Goal: Transaction & Acquisition: Purchase product/service

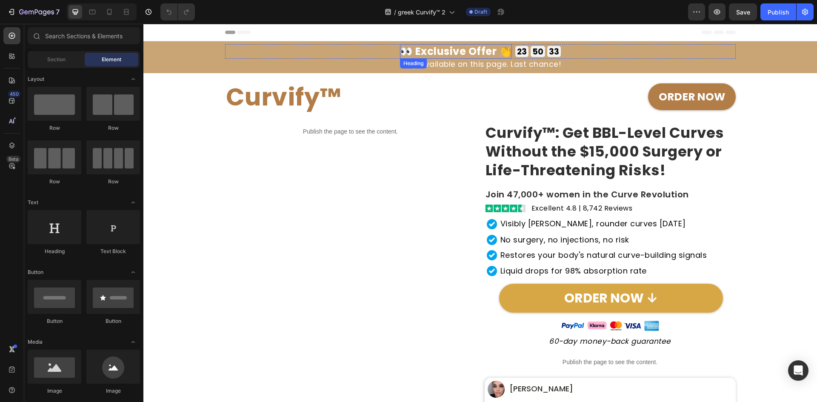
click at [444, 55] on h2 "👀 Exclusive Offer 👏" at bounding box center [456, 51] width 112 height 14
click at [445, 55] on h2 "👀 Exclusive Offer 👏" at bounding box center [456, 51] width 112 height 14
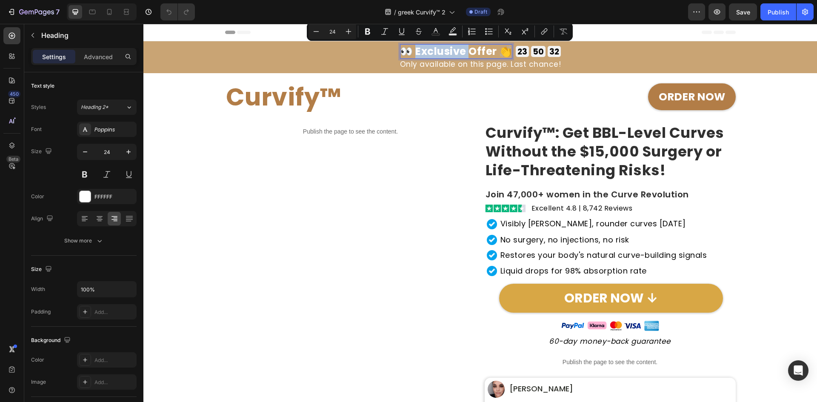
click at [445, 55] on p "👀 Exclusive Offer 👏" at bounding box center [456, 51] width 112 height 14
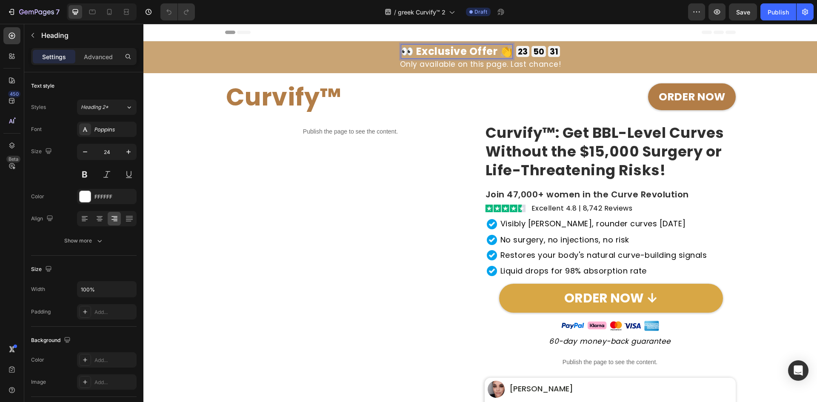
click at [492, 49] on p "👀 Exclusive Offer 👏" at bounding box center [457, 51] width 112 height 14
drag, startPoint x: 495, startPoint y: 53, endPoint x: 415, endPoint y: 50, distance: 80.1
click at [415, 51] on p "👀 Exclusive Offer 👏" at bounding box center [456, 51] width 112 height 14
click at [123, 138] on div "Font Poppins Size 24 Color FFFFFF Align Show more" at bounding box center [84, 185] width 106 height 127
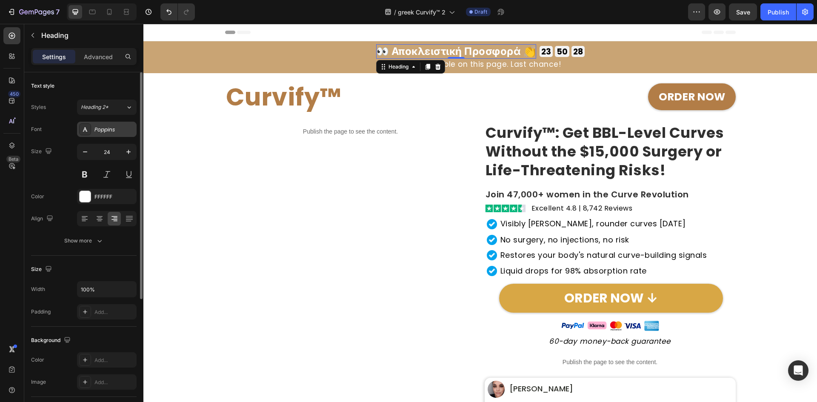
click at [120, 133] on div "Poppins" at bounding box center [114, 130] width 40 height 8
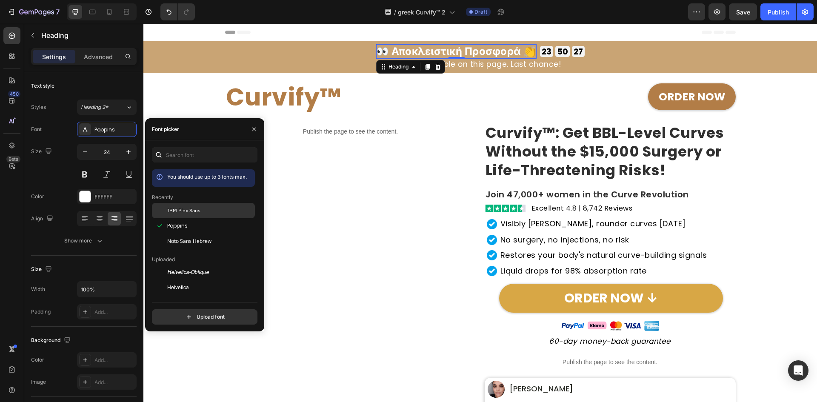
click at [178, 212] on span "IBM Plex Sans" at bounding box center [183, 211] width 33 height 8
click at [521, 66] on h2 "Only available on this page. Last chance!" at bounding box center [480, 64] width 511 height 11
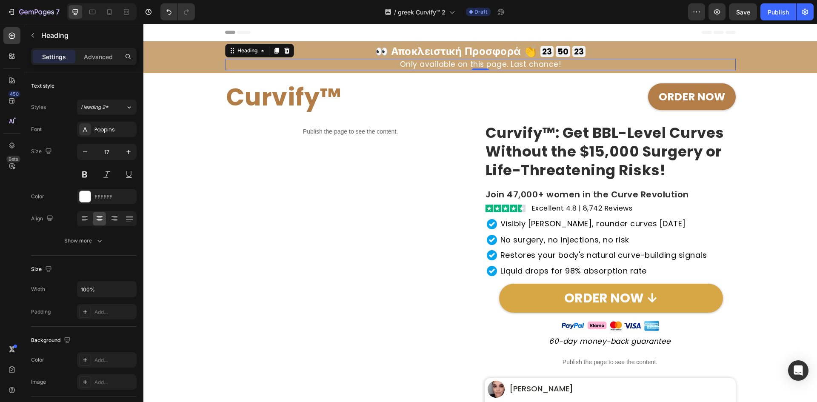
click at [521, 66] on h2 "Only available on this page. Last chance!" at bounding box center [480, 64] width 511 height 11
click at [521, 66] on p "Only available on this page. Last chance!" at bounding box center [480, 65] width 509 height 10
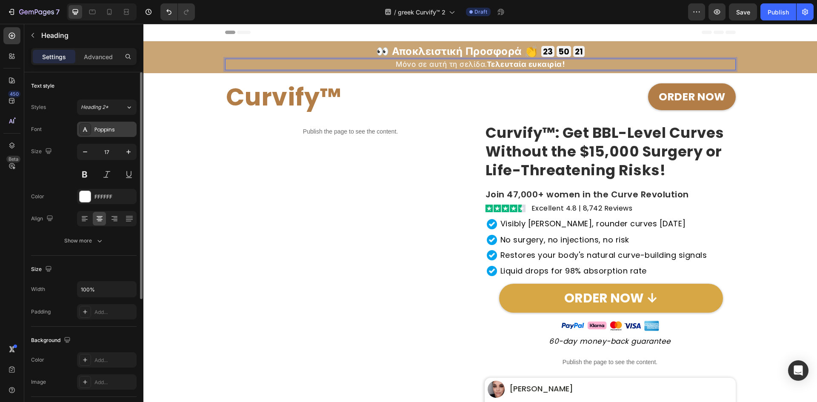
click at [102, 129] on div "Poppins" at bounding box center [114, 130] width 40 height 8
click at [119, 131] on div "Poppins" at bounding box center [114, 130] width 40 height 8
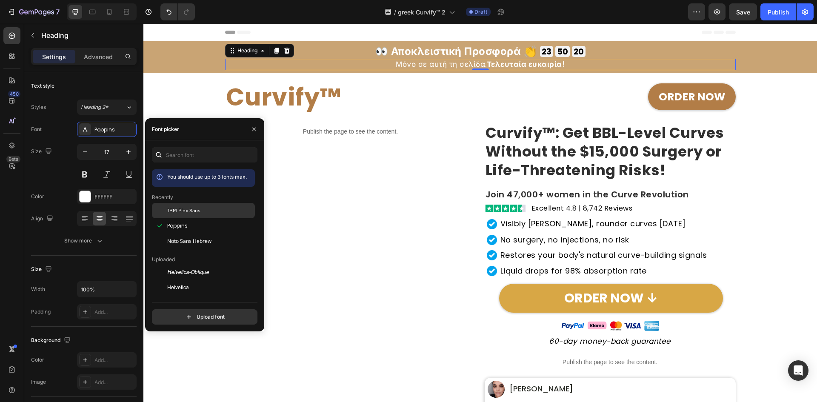
click at [176, 214] on span "IBM Plex Sans" at bounding box center [183, 211] width 33 height 8
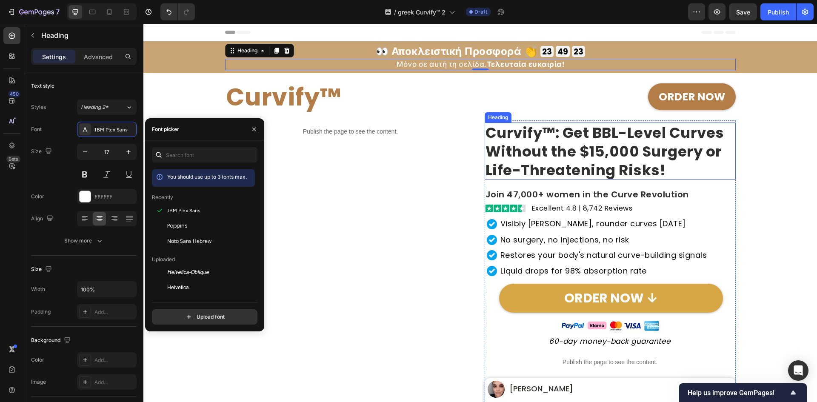
click at [520, 171] on strong "Curvify™: Get BBL-Level Curves Without the $15,000 Surgery or Life-Threatening …" at bounding box center [605, 152] width 239 height 58
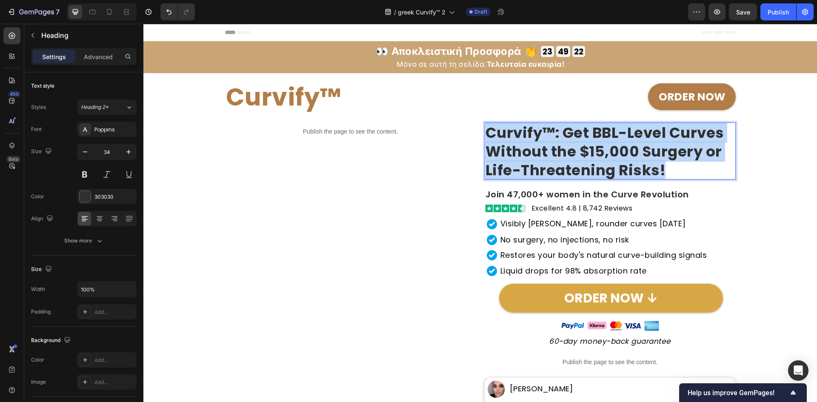
click at [520, 171] on strong "Curvify™: Get BBL-Level Curves Without the $15,000 Surgery or Life-Threatening …" at bounding box center [605, 152] width 239 height 58
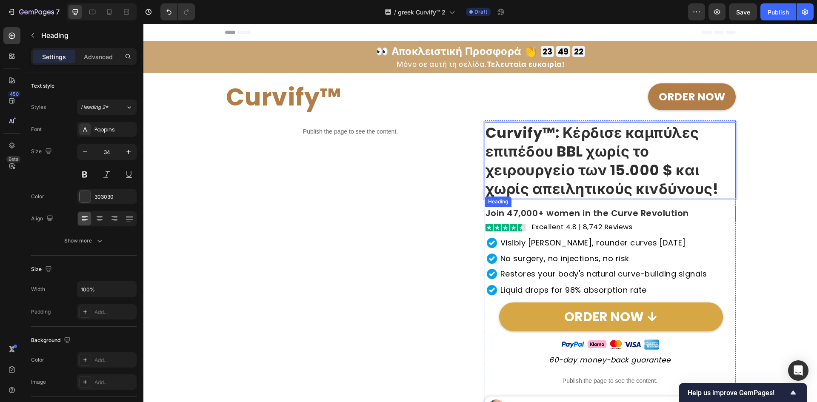
scroll to position [1, 0]
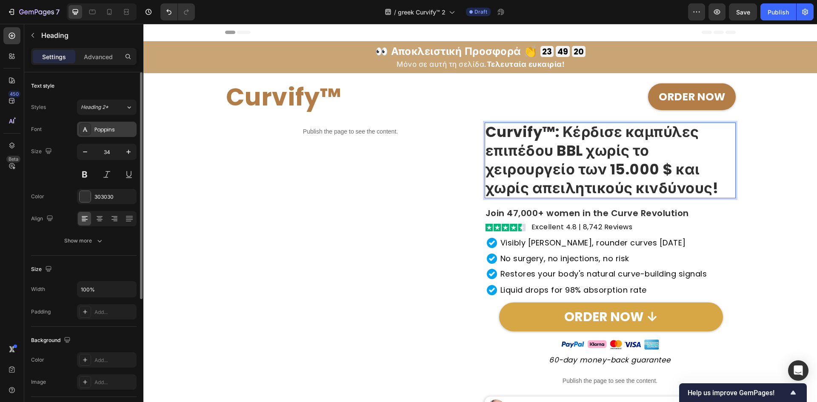
click at [114, 134] on div "Poppins" at bounding box center [107, 129] width 60 height 15
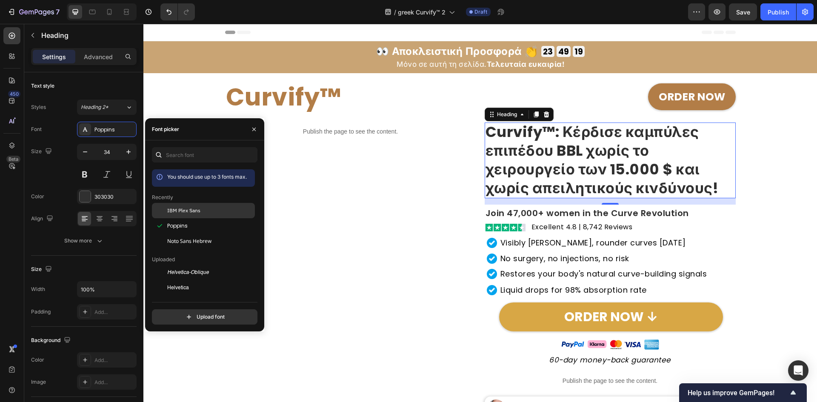
click at [179, 212] on span "IBM Plex Sans" at bounding box center [183, 211] width 33 height 8
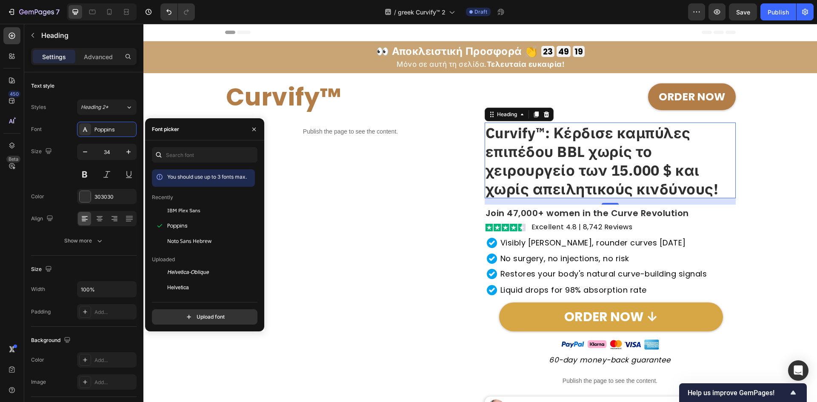
scroll to position [0, 0]
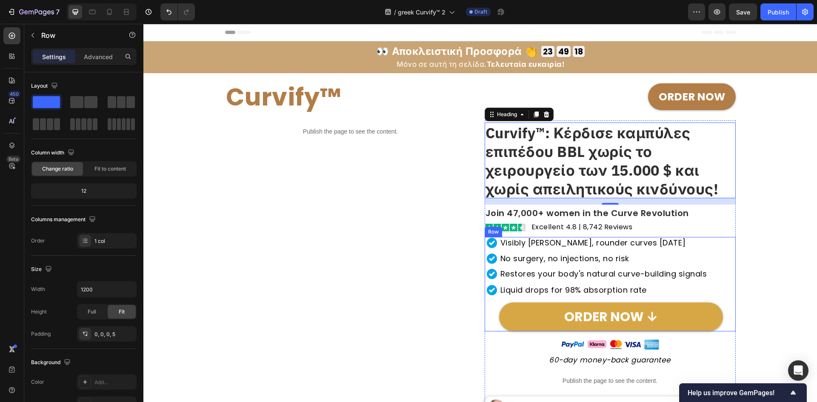
click at [587, 251] on div "Image Visibly [PERSON_NAME], rounder curves [DATE] Heading Row Image No surgery…" at bounding box center [611, 284] width 249 height 94
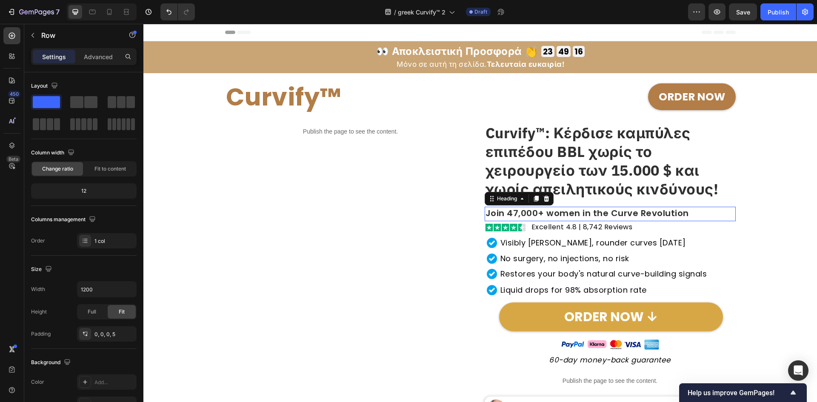
click at [600, 218] on h2 "Join 47,000+ women in the Curve Revolution" at bounding box center [610, 214] width 251 height 14
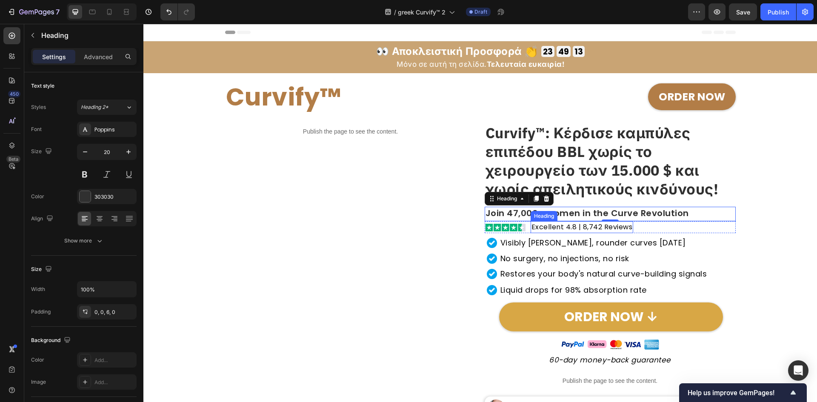
click at [621, 224] on h2 "Excellent 4.8 | 8,742 Reviews" at bounding box center [582, 226] width 103 height 11
click at [649, 218] on h2 "Join 47,000+ women in the Curve Revolution" at bounding box center [610, 214] width 251 height 14
click at [624, 225] on h2 "Excellent 4.8 | 8,742 Reviews" at bounding box center [582, 226] width 103 height 11
click at [627, 214] on h2 "Join 47,000+ women in the Curve Revolution" at bounding box center [610, 214] width 251 height 14
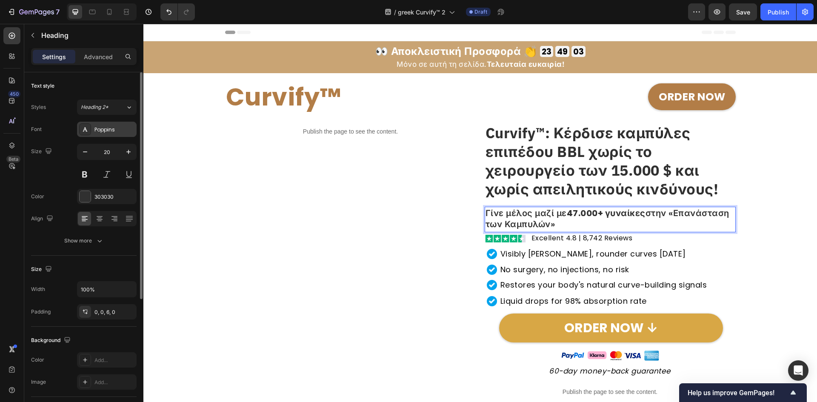
click at [104, 133] on div "Poppins" at bounding box center [114, 130] width 40 height 8
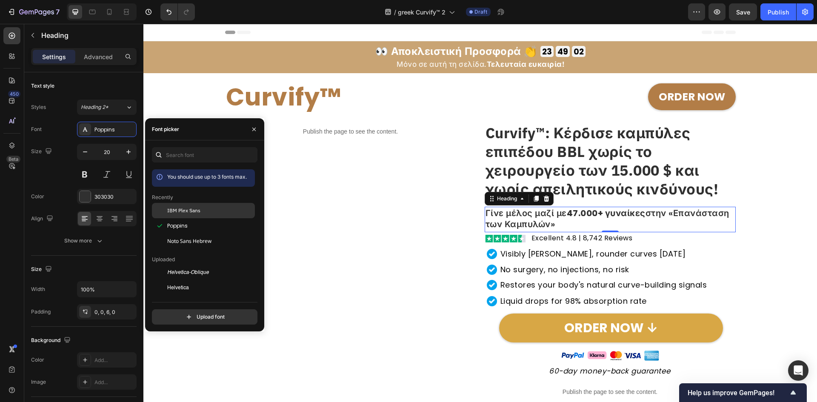
click at [182, 209] on span "IBM Plex Sans" at bounding box center [183, 211] width 33 height 8
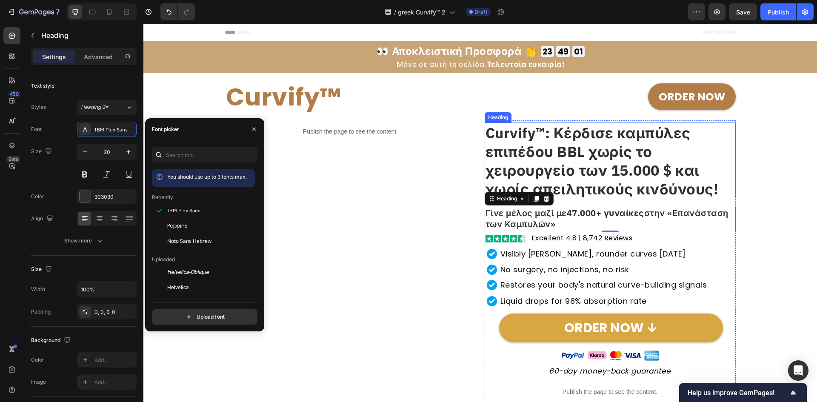
click at [621, 180] on strong "Curvify™: Κέρδισε καμπύλες επιπέδου BBL χωρίς το χειρουργείο των 15.000 $ και χ…" at bounding box center [602, 160] width 233 height 75
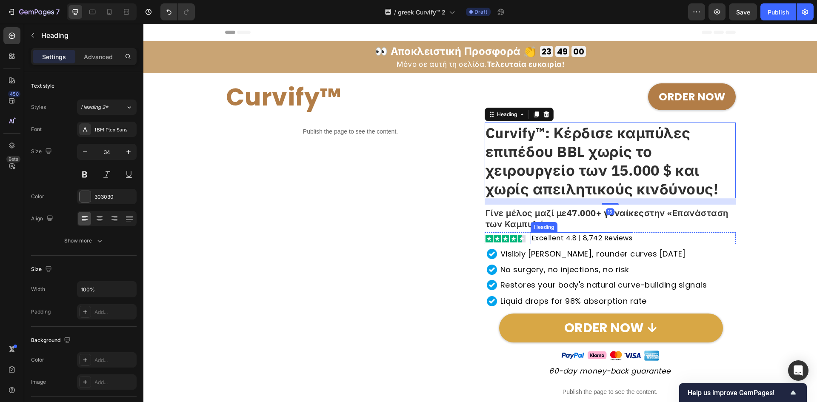
click at [587, 239] on h2 "Excellent 4.8 | 8,742 Reviews" at bounding box center [582, 237] width 103 height 11
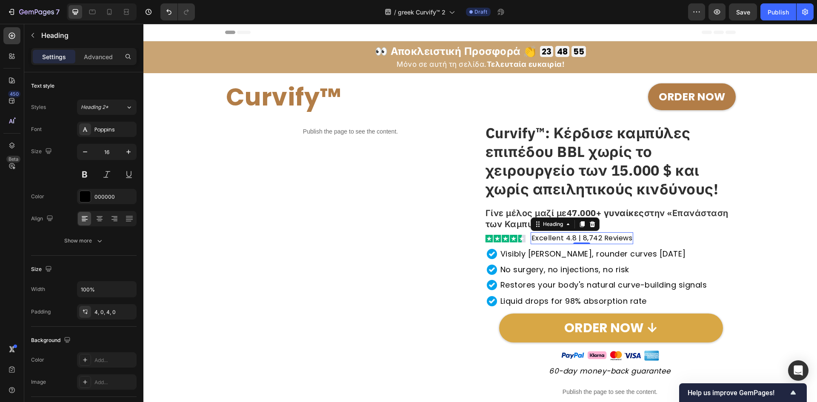
click at [599, 240] on h2 "Excellent 4.8 | 8,742 Reviews" at bounding box center [582, 237] width 103 height 11
click at [599, 240] on p "Excellent 4.8 | 8,742 Reviews" at bounding box center [581, 238] width 101 height 8
click at [599, 239] on p "Excellent 4.8 | 8,742 Reviews" at bounding box center [581, 238] width 101 height 8
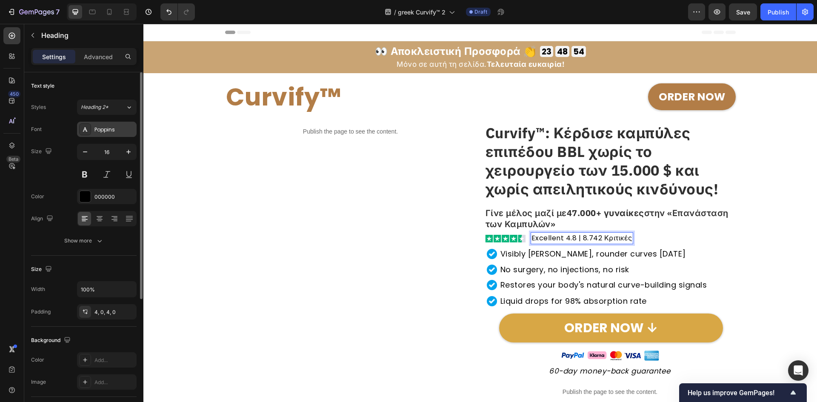
click at [110, 135] on div "Poppins" at bounding box center [107, 129] width 60 height 15
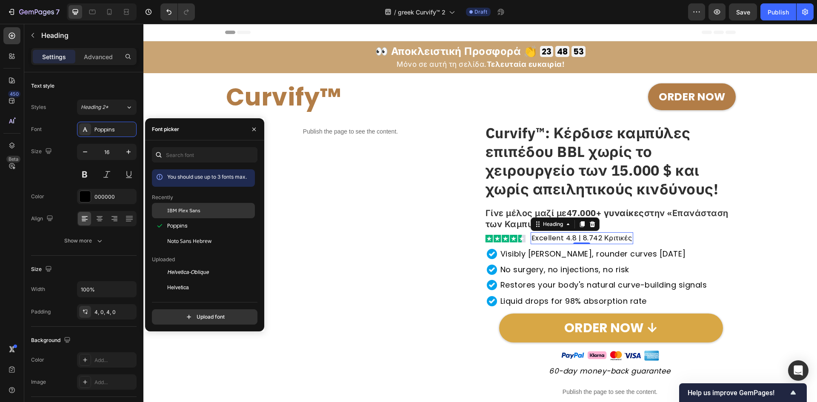
click at [163, 206] on div at bounding box center [159, 210] width 15 height 15
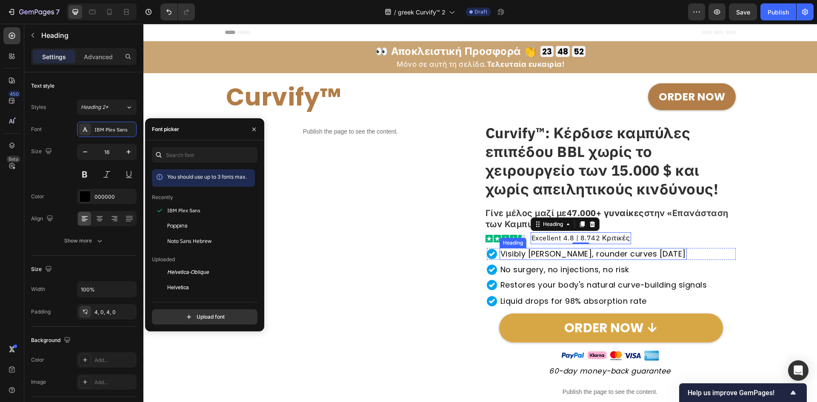
click at [648, 256] on h2 "Visibly [PERSON_NAME], rounder curves [DATE]" at bounding box center [593, 254] width 187 height 12
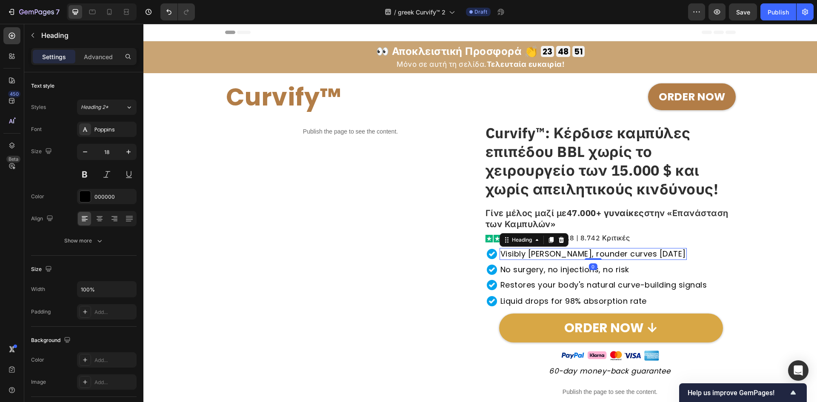
click at [637, 251] on h2 "Visibly [PERSON_NAME], rounder curves [DATE]" at bounding box center [593, 254] width 187 height 12
click at [623, 250] on p "Visibly [PERSON_NAME], rounder curves [DATE]" at bounding box center [593, 254] width 186 height 10
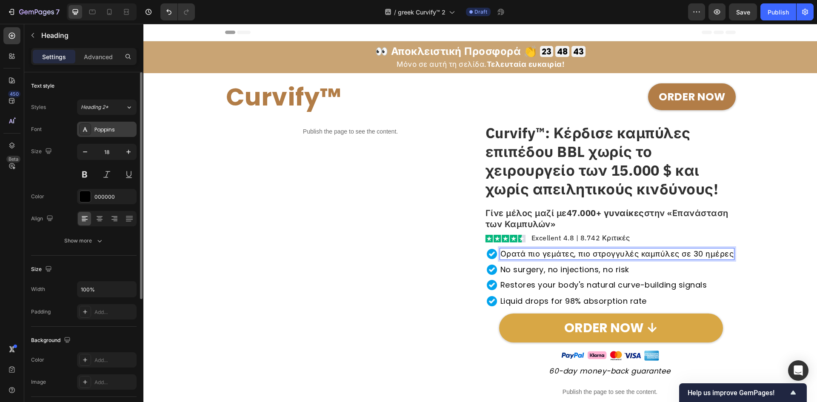
click at [111, 135] on div "Poppins" at bounding box center [107, 129] width 60 height 15
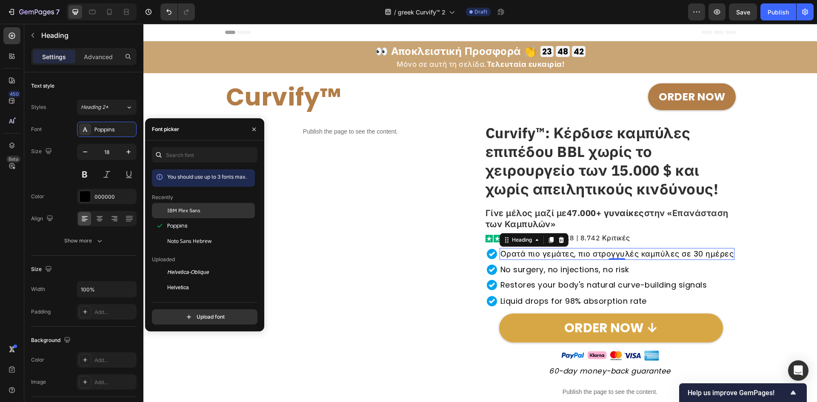
click at [173, 209] on span "IBM Plex Sans" at bounding box center [183, 211] width 33 height 8
click at [577, 264] on h2 "No surgery, no injections, no risk" at bounding box center [565, 270] width 131 height 12
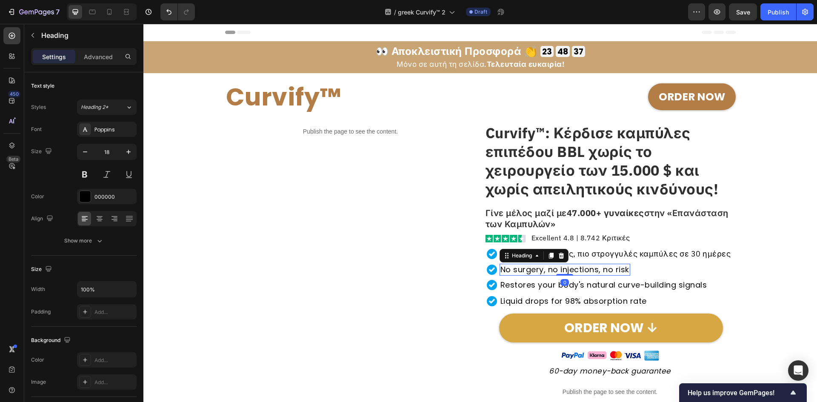
click at [577, 264] on h2 "No surgery, no injections, no risk" at bounding box center [565, 270] width 131 height 12
click at [104, 133] on div "Poppins" at bounding box center [114, 130] width 40 height 8
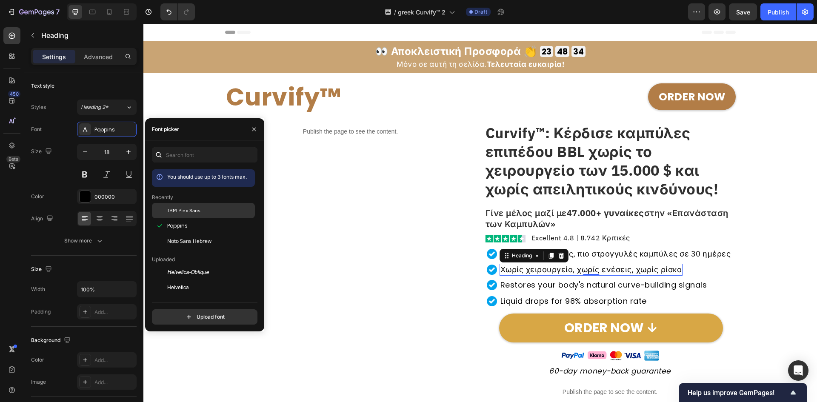
click at [214, 208] on div "IBM Plex Sans" at bounding box center [210, 211] width 86 height 8
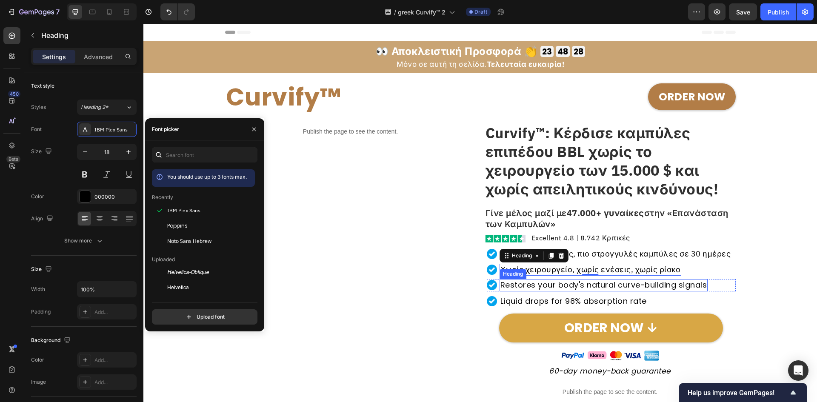
click at [608, 283] on h2 "Restores your body's natural curve-building signals" at bounding box center [604, 285] width 208 height 12
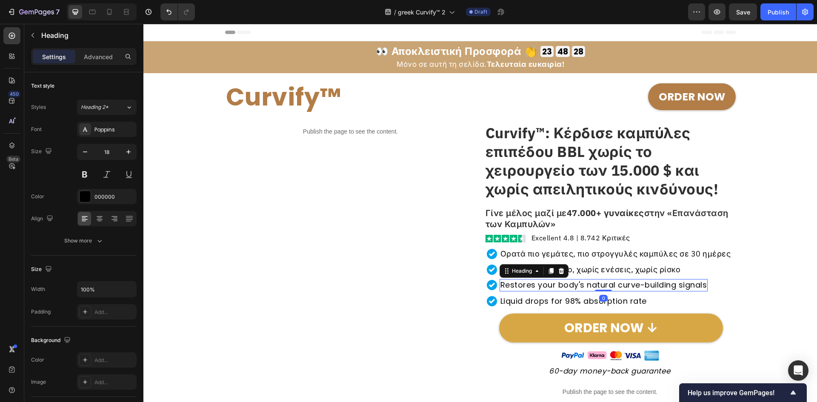
click at [608, 283] on h2 "Restores your body's natural curve-building signals" at bounding box center [604, 285] width 208 height 12
click at [608, 283] on p "Restores your body's natural curve-building signals" at bounding box center [603, 285] width 207 height 10
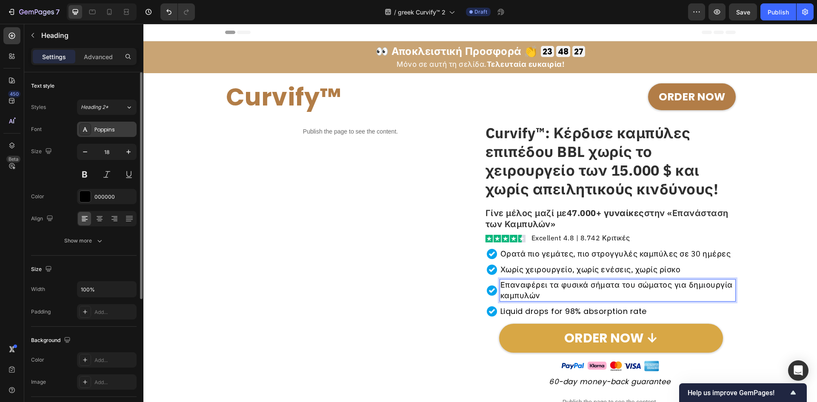
click at [97, 127] on div "Poppins" at bounding box center [114, 130] width 40 height 8
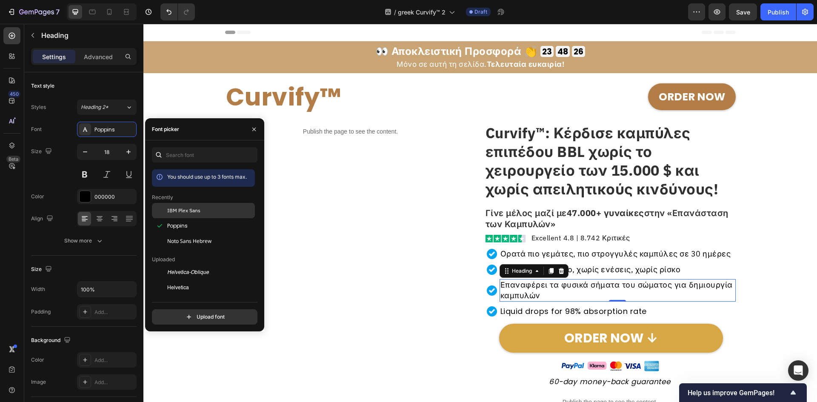
click at [168, 210] on span "IBM Plex Sans" at bounding box center [183, 211] width 33 height 8
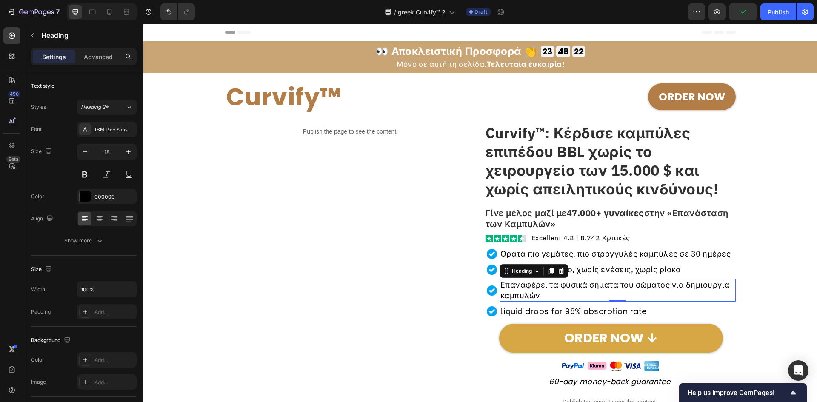
click at [617, 311] on div "0" at bounding box center [617, 308] width 9 height 7
click at [519, 313] on h2 "Liquid drops for 98% absorption rate" at bounding box center [574, 312] width 148 height 12
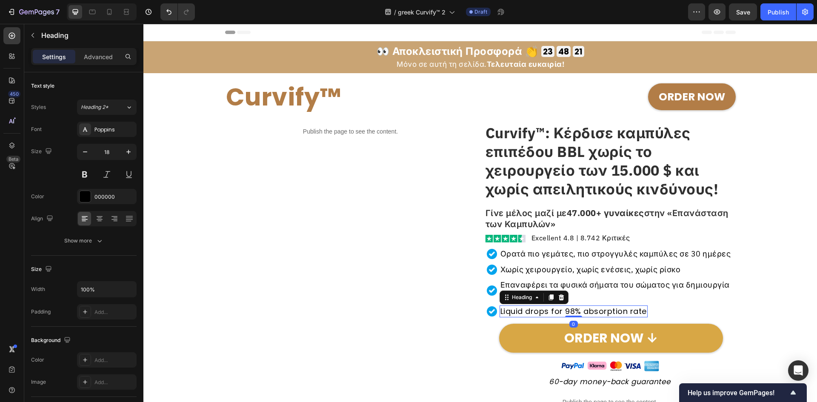
click at [519, 313] on h2 "Liquid drops for 98% absorption rate" at bounding box center [574, 312] width 148 height 12
click at [519, 313] on p "Liquid drops for 98% absorption rate" at bounding box center [573, 311] width 146 height 10
click at [108, 123] on div "Poppins" at bounding box center [107, 129] width 60 height 15
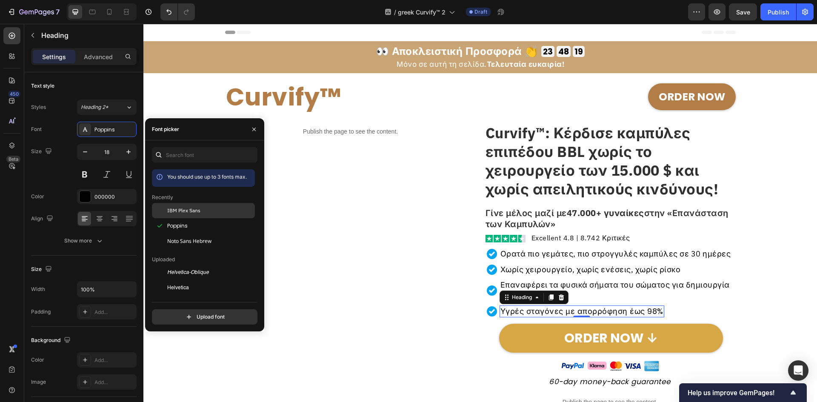
click at [188, 206] on div "IBM Plex Sans" at bounding box center [203, 210] width 103 height 15
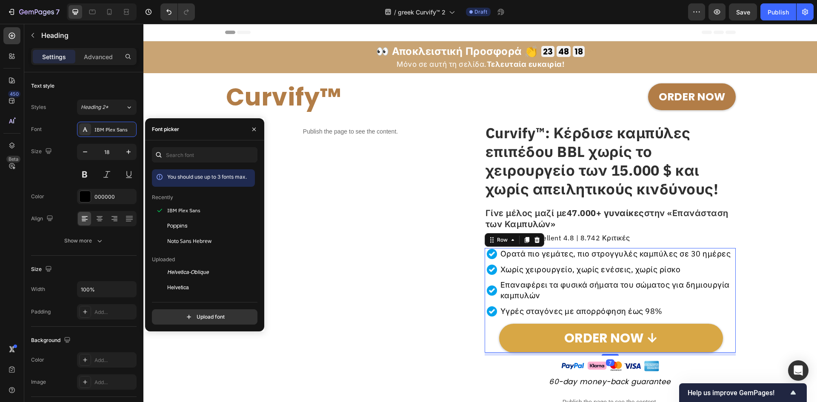
click at [697, 278] on div "Image Ορατά πιο γεμάτες, πιο στρογγυλές καμπύλες σε 30 ημέρες Heading Row Image…" at bounding box center [611, 300] width 249 height 105
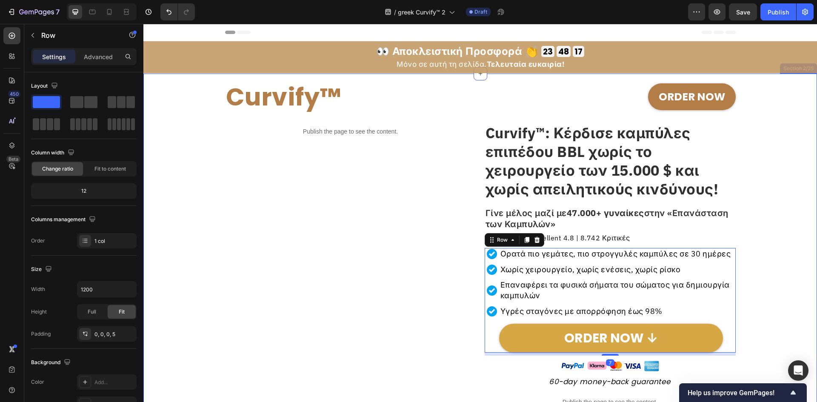
click at [760, 239] on div "Curvify™ Heading ORDER NOW Button Row Publish the page to see the content. Cust…" at bounding box center [480, 324] width 665 height 500
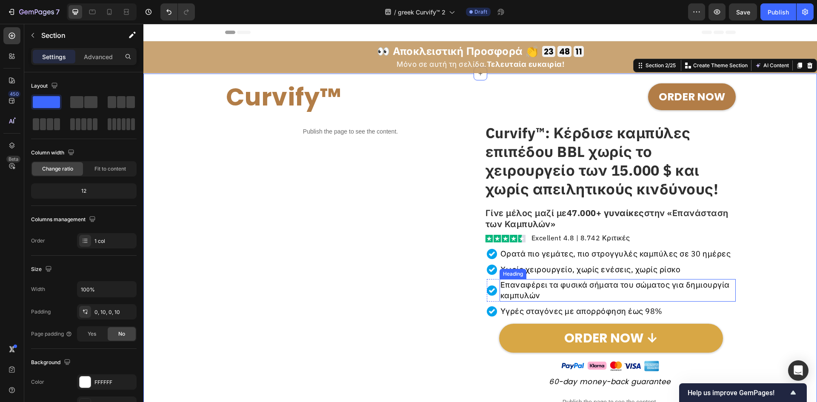
scroll to position [57, 0]
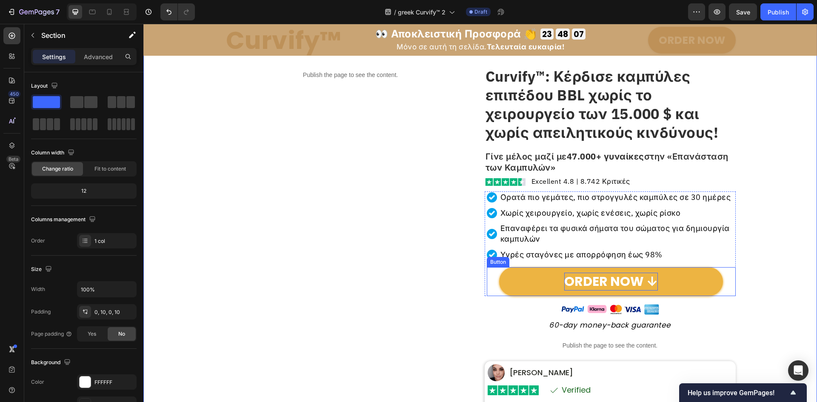
click at [606, 280] on p "ORDER NOW ↓" at bounding box center [611, 282] width 94 height 18
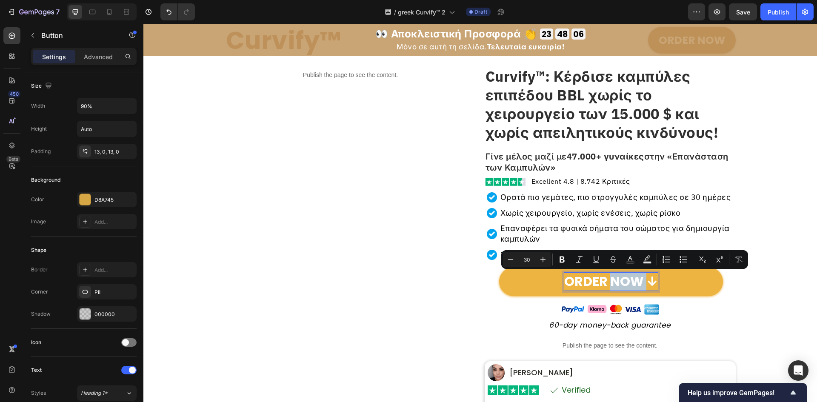
click at [626, 284] on p "ORDER NOW ↓" at bounding box center [611, 282] width 94 height 18
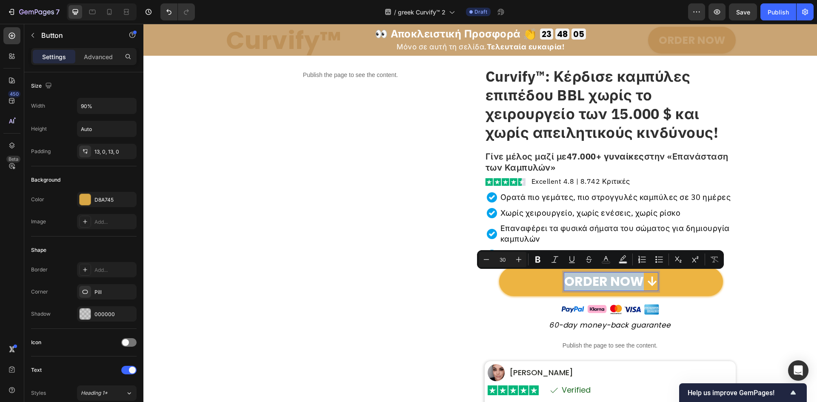
drag, startPoint x: 638, startPoint y: 280, endPoint x: 556, endPoint y: 272, distance: 82.1
click at [556, 272] on link "ORDER NOW ↓" at bounding box center [611, 281] width 224 height 29
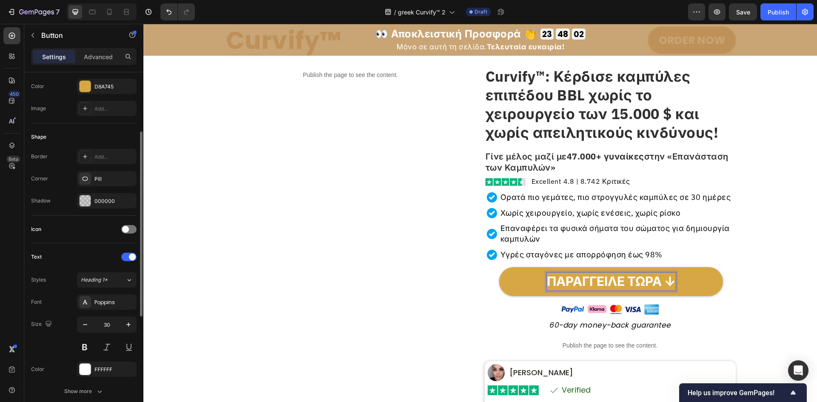
scroll to position [226, 0]
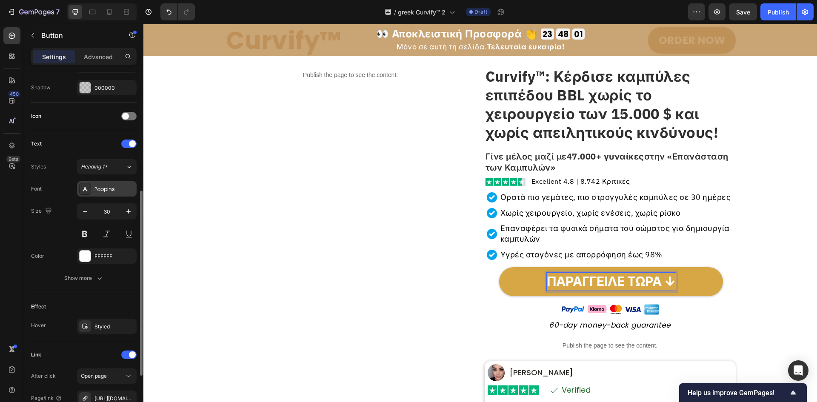
click at [103, 193] on div "Poppins" at bounding box center [114, 190] width 40 height 8
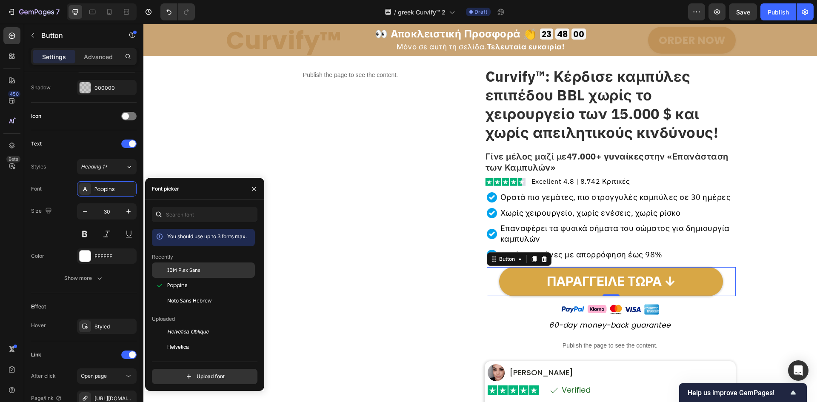
click at [175, 274] on span "IBM Plex Sans" at bounding box center [183, 270] width 33 height 8
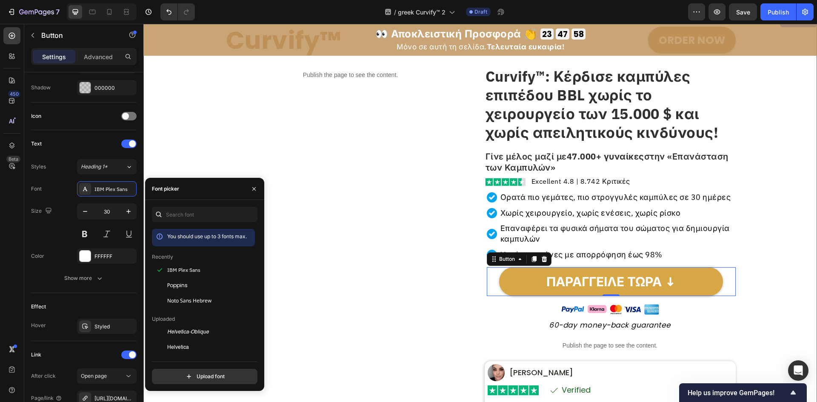
click at [754, 274] on div "Curvify™ Heading ORDER NOW Button Row Publish the page to see the content. Cust…" at bounding box center [480, 267] width 665 height 500
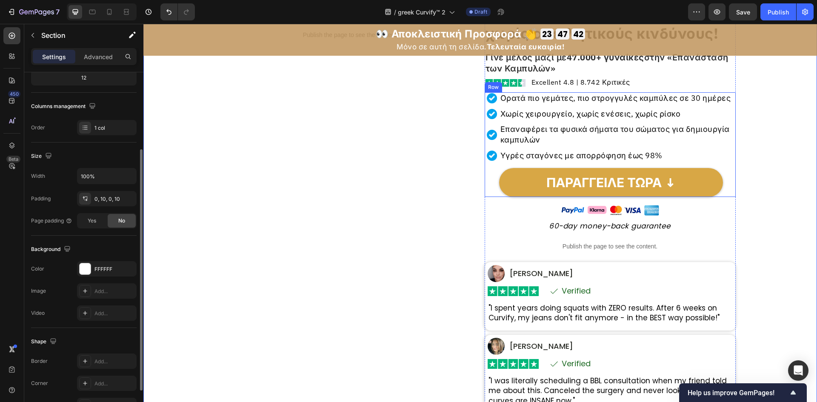
scroll to position [170, 0]
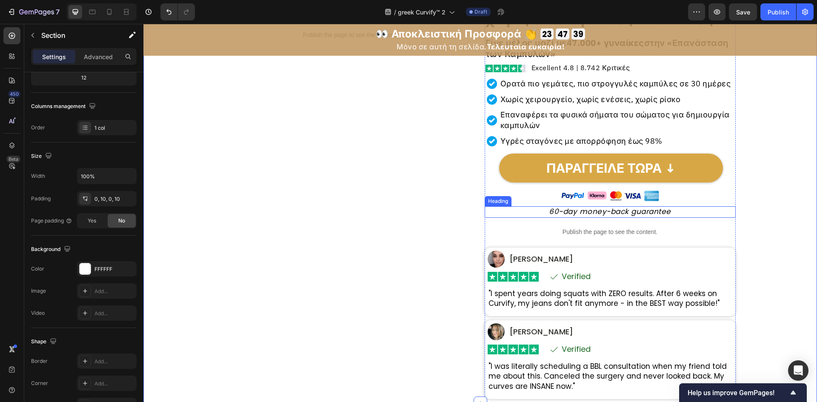
click at [623, 214] on h2 "60-day money-back guarantee" at bounding box center [610, 211] width 251 height 11
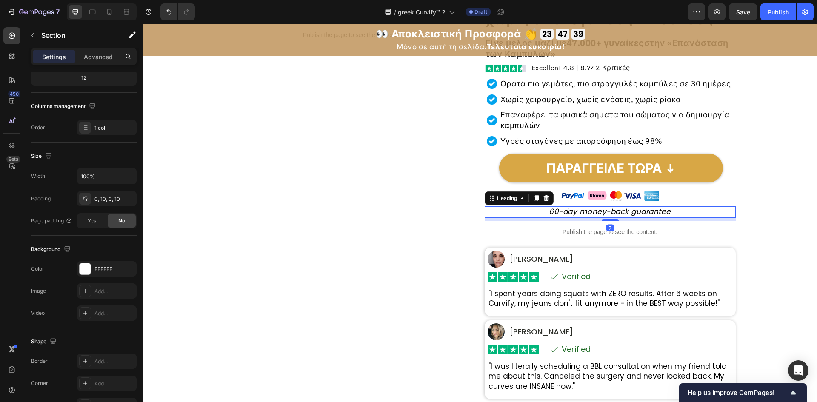
click at [623, 214] on h2 "60-day money-back guarantee" at bounding box center [610, 211] width 251 height 11
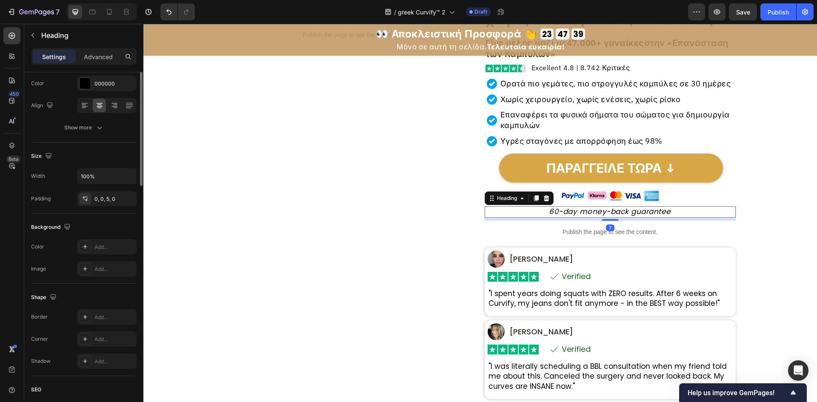
scroll to position [0, 0]
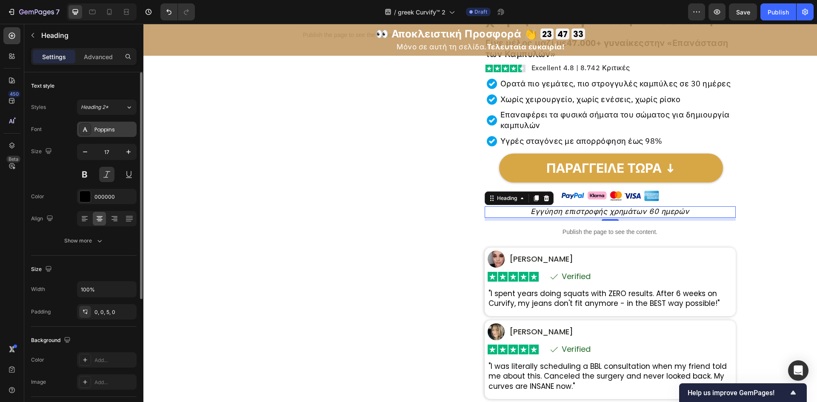
click at [109, 132] on div "Poppins" at bounding box center [114, 130] width 40 height 8
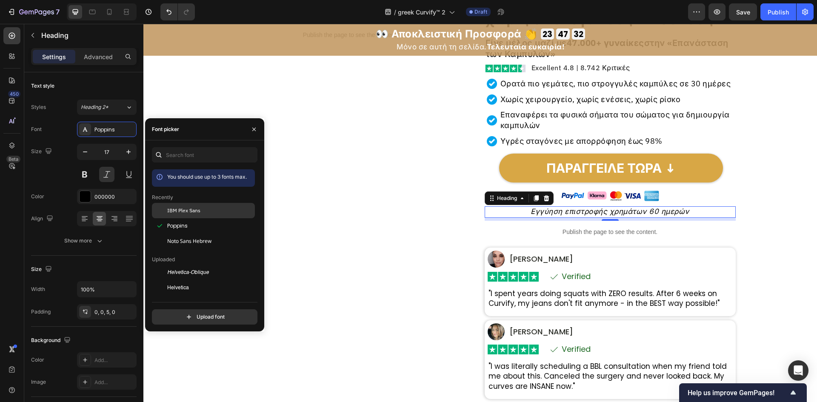
click at [169, 208] on span "IBM Plex Sans" at bounding box center [183, 211] width 33 height 8
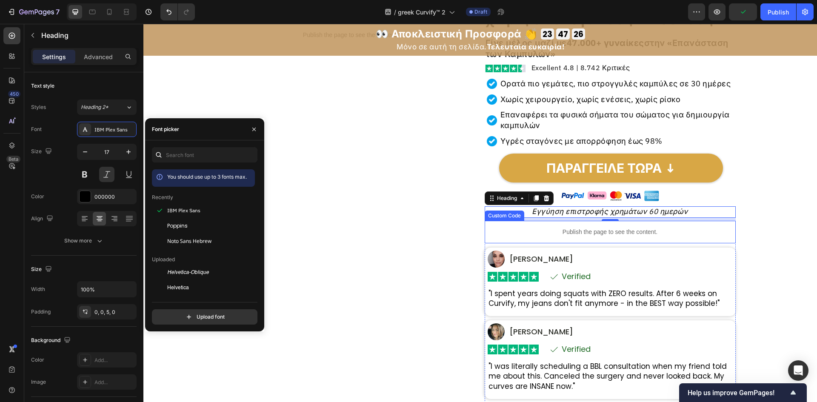
click at [628, 232] on p "Publish the page to see the content." at bounding box center [610, 232] width 251 height 9
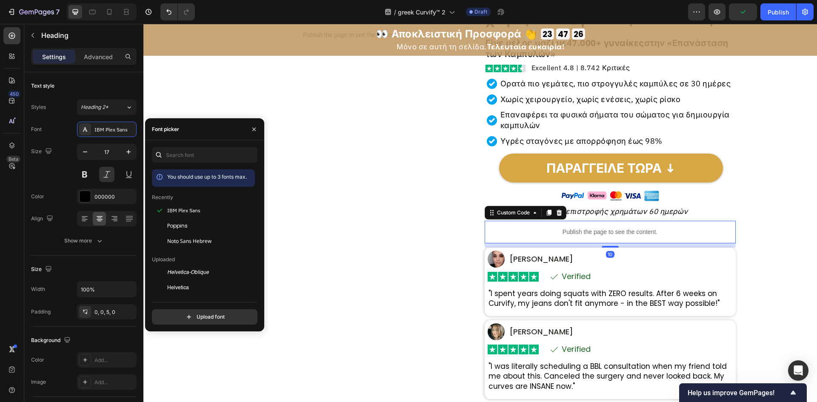
click at [628, 232] on p "Publish the page to see the content." at bounding box center [610, 232] width 251 height 9
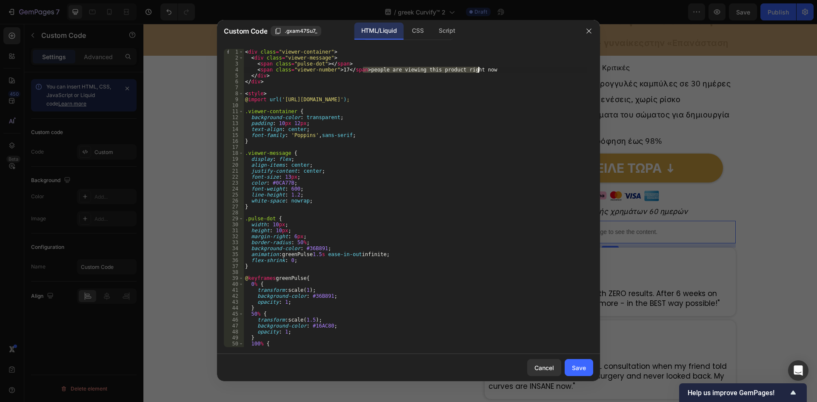
drag, startPoint x: 362, startPoint y: 67, endPoint x: 499, endPoint y: 71, distance: 136.6
click at [499, 71] on div "< div class = "viewer-container" > < div class = "viewer-message" > < span clas…" at bounding box center [414, 204] width 343 height 310
paste textarea "άτομα βλέπουν αυτό το προϊόν αυτή τη στιγμή"
drag, startPoint x: 334, startPoint y: 69, endPoint x: 342, endPoint y: 69, distance: 7.2
click at [342, 69] on div "< div class = "viewer-container" > < div class = "viewer-message" > < span clas…" at bounding box center [414, 204] width 343 height 310
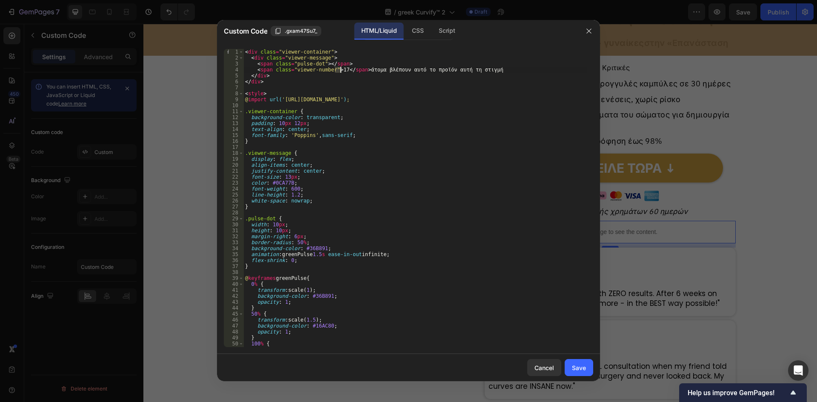
scroll to position [0, 8]
type textarea "<span class="viewer-number">22</span> άτομα βλέπουν αυτό το προϊόν αυτή τη στιγ…"
click at [588, 371] on button "Save" at bounding box center [579, 367] width 29 height 17
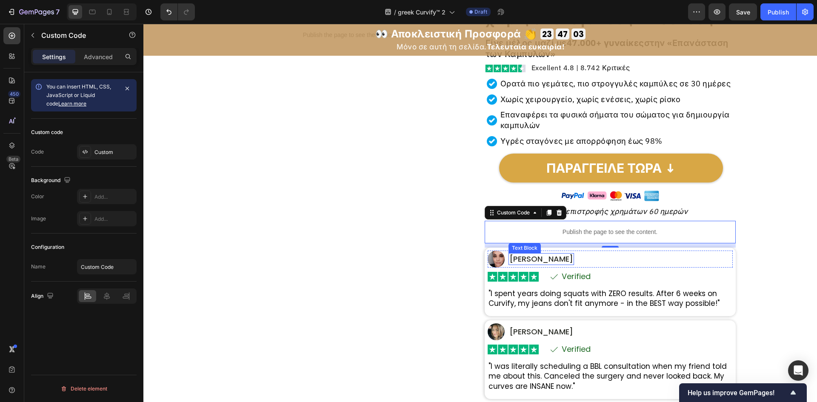
click at [519, 260] on p "[PERSON_NAME]" at bounding box center [541, 259] width 64 height 10
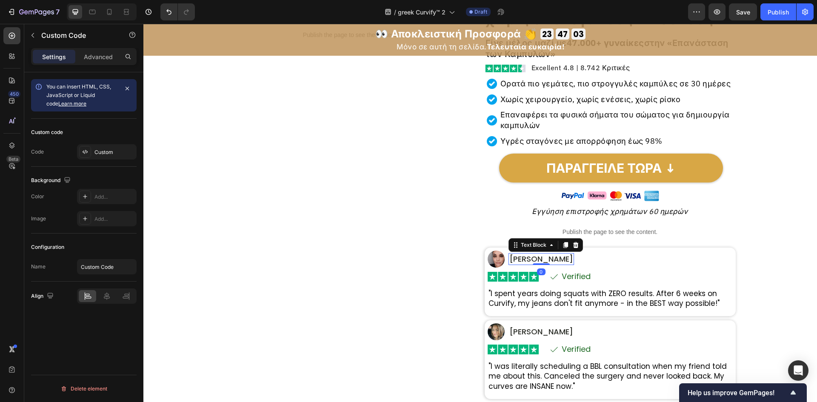
click at [519, 260] on p "[PERSON_NAME]" at bounding box center [541, 259] width 64 height 10
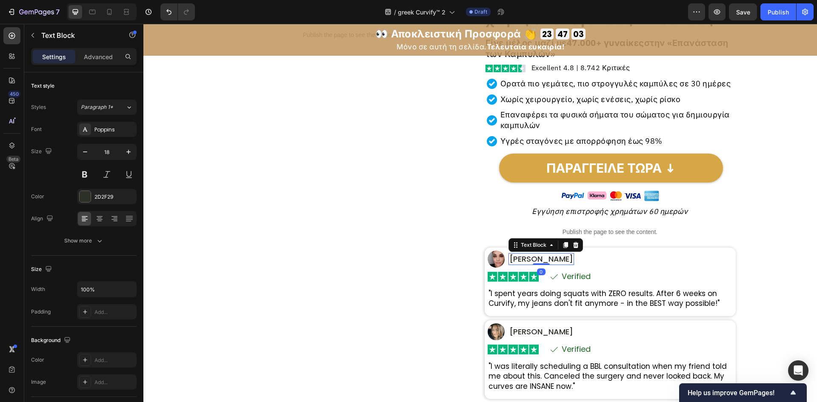
click at [519, 260] on p "[PERSON_NAME]" at bounding box center [541, 259] width 64 height 10
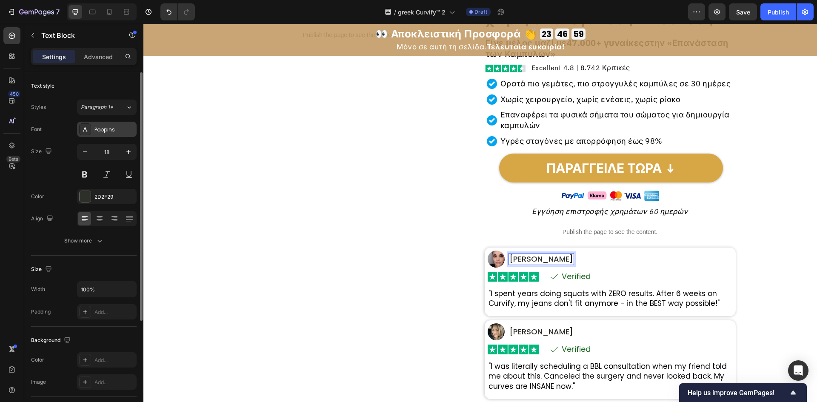
click at [110, 130] on div "Poppins" at bounding box center [114, 130] width 40 height 8
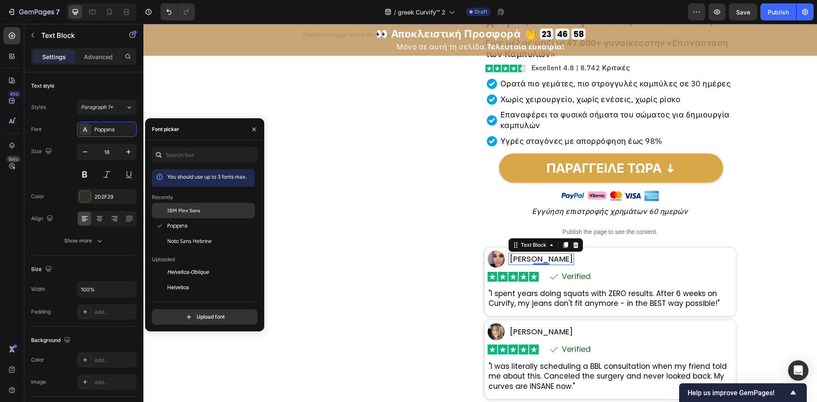
click at [165, 209] on div at bounding box center [159, 210] width 15 height 15
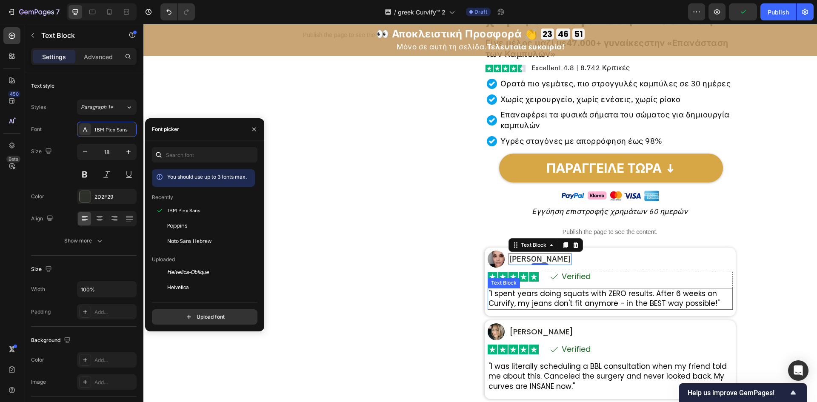
click at [577, 295] on p ""I spent years doing squats with ZERO results. After 6 weeks on Curvify, my jea…" at bounding box center [609, 299] width 243 height 20
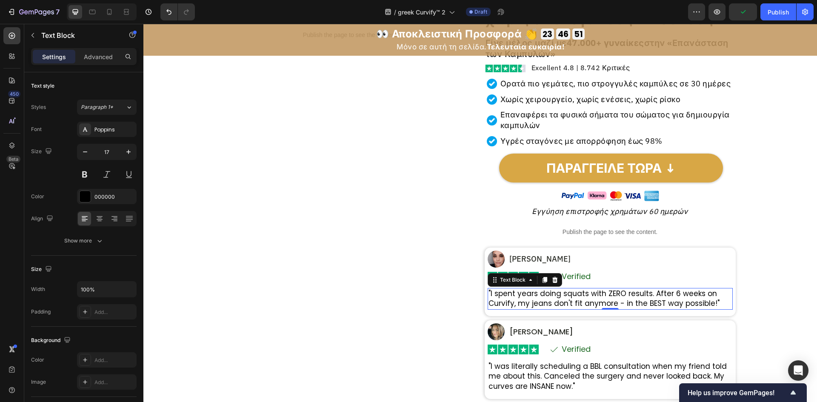
click at [577, 295] on p ""I spent years doing squats with ZERO results. After 6 weeks on Curvify, my jea…" at bounding box center [609, 299] width 243 height 20
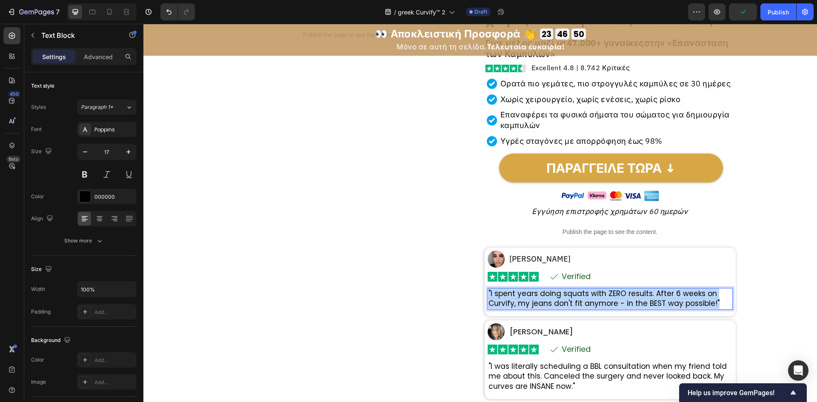
click at [577, 295] on p ""I spent years doing squats with ZERO results. After 6 weeks on Curvify, my jea…" at bounding box center [609, 299] width 243 height 20
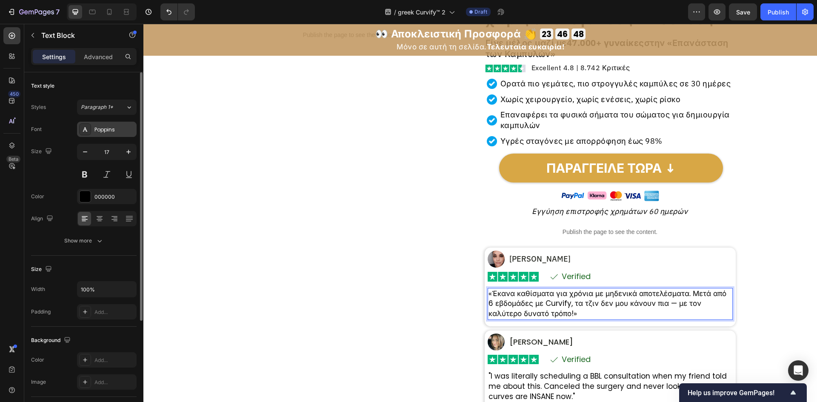
click at [101, 129] on div "Poppins" at bounding box center [114, 130] width 40 height 8
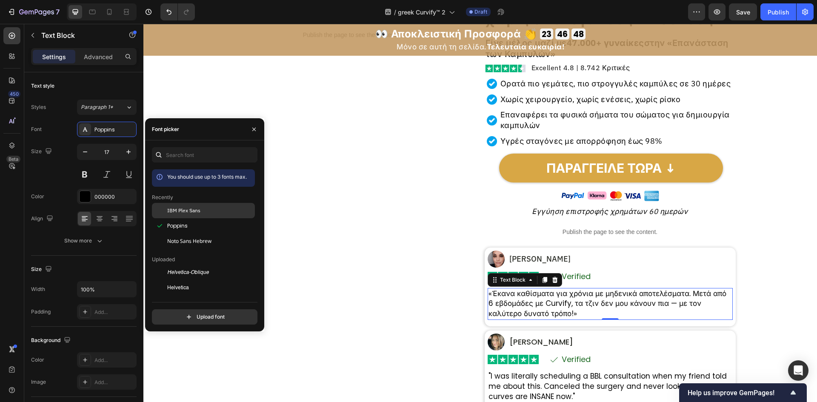
click at [157, 211] on div at bounding box center [159, 210] width 15 height 15
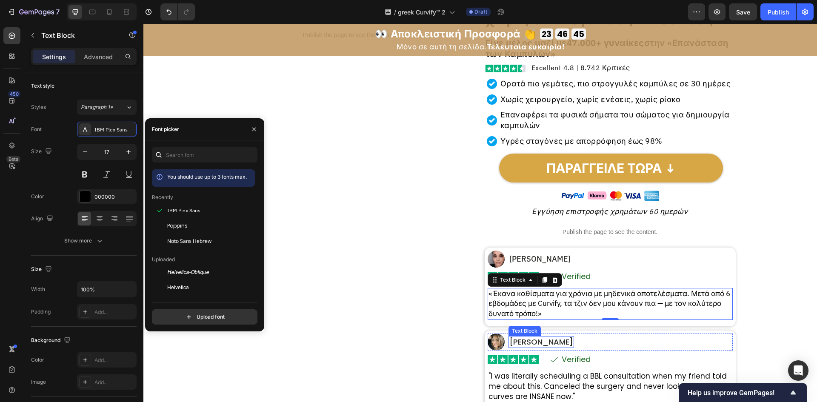
click at [526, 344] on p "[PERSON_NAME]" at bounding box center [541, 342] width 64 height 10
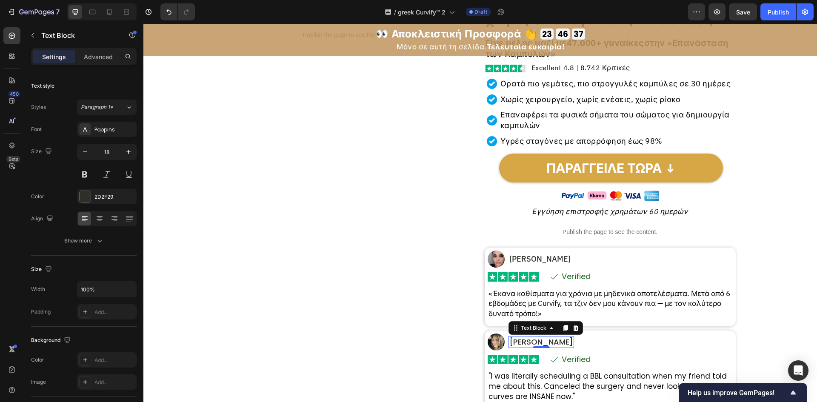
drag, startPoint x: 515, startPoint y: 341, endPoint x: 520, endPoint y: 341, distance: 4.7
click at [515, 341] on p "[PERSON_NAME]" at bounding box center [541, 342] width 64 height 10
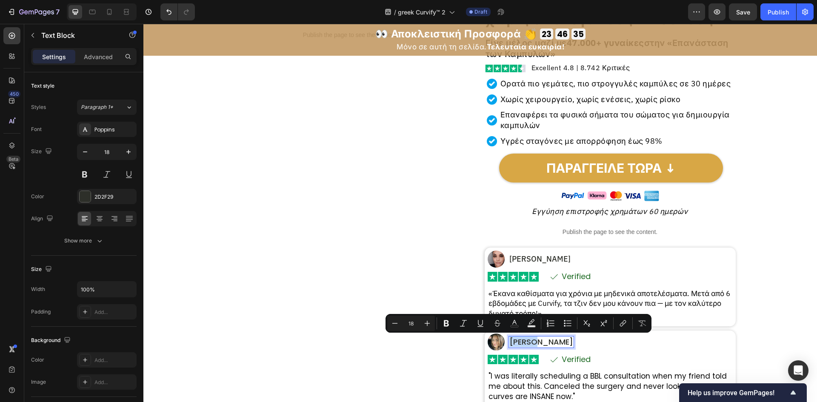
drag, startPoint x: 532, startPoint y: 341, endPoint x: 506, endPoint y: 340, distance: 26.8
click at [508, 340] on div "[PERSON_NAME]" at bounding box center [541, 342] width 66 height 12
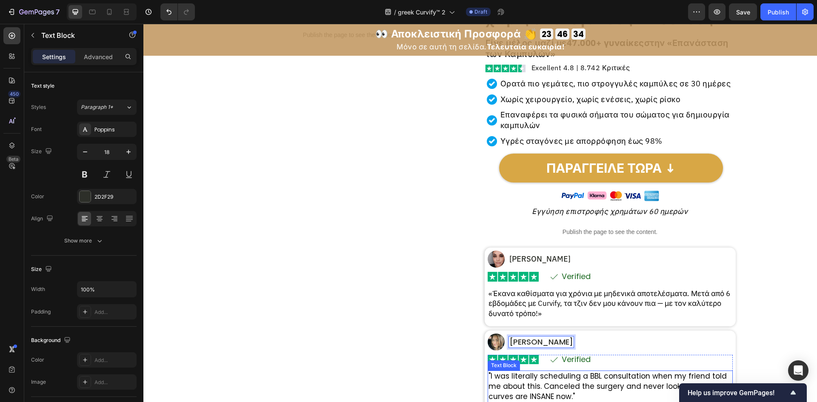
scroll to position [227, 0]
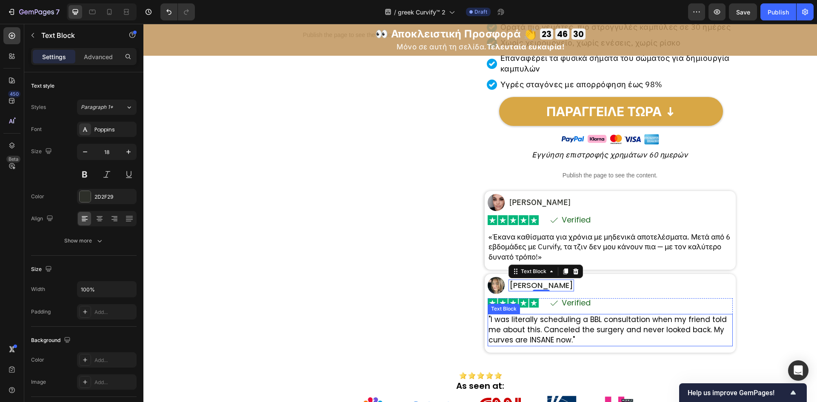
click at [599, 321] on p ""I was literally scheduling a BBL consultation when my friend told me about thi…" at bounding box center [609, 330] width 243 height 30
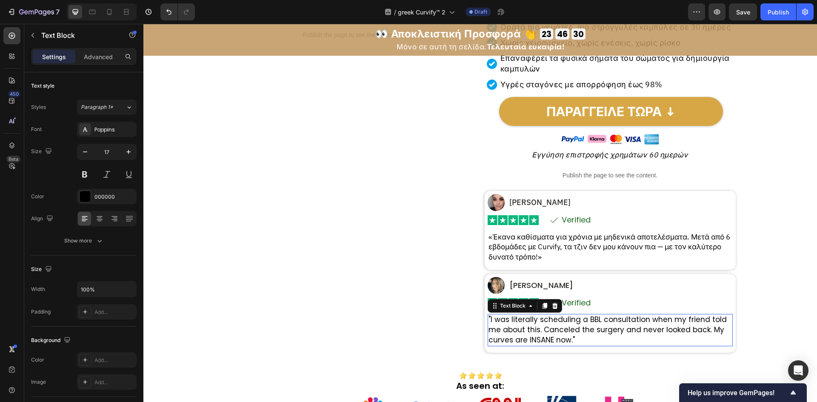
click at [599, 321] on p ""I was literally scheduling a BBL consultation when my friend told me about thi…" at bounding box center [609, 330] width 243 height 30
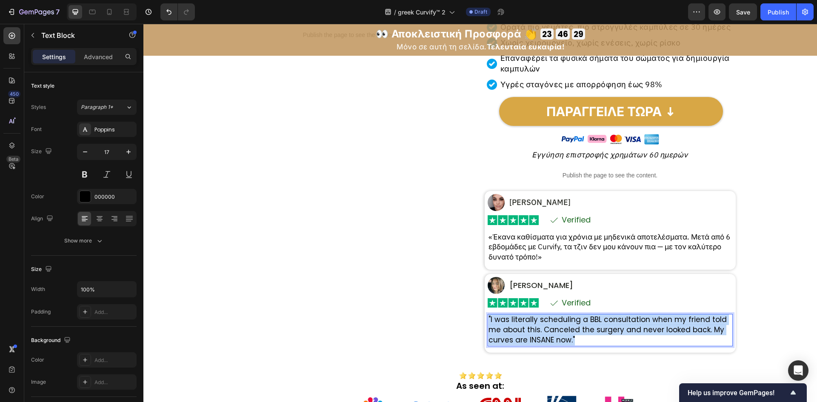
click at [599, 321] on p ""I was literally scheduling a BBL consultation when my friend told me about thi…" at bounding box center [609, 330] width 243 height 30
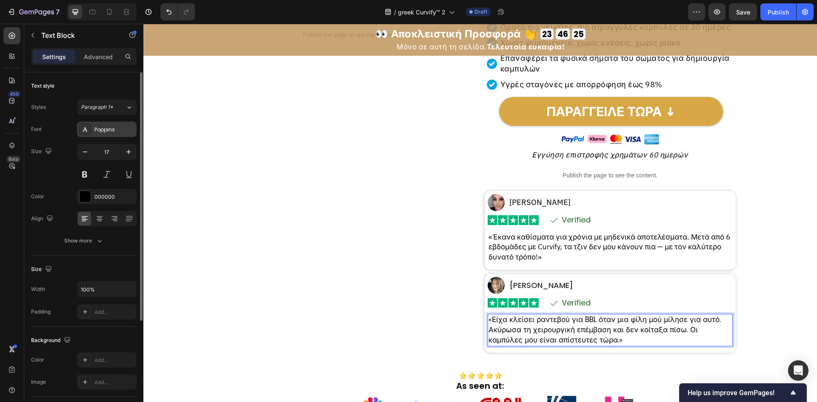
click at [110, 126] on div "Poppins" at bounding box center [114, 130] width 40 height 8
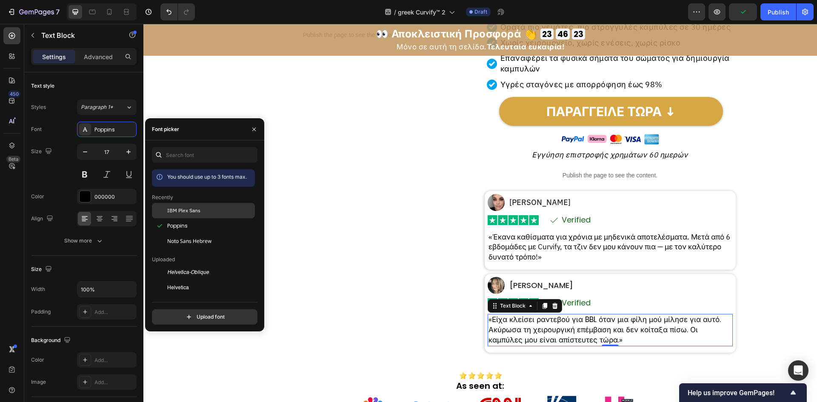
click at [212, 215] on div "IBM Plex Sans" at bounding box center [203, 210] width 103 height 15
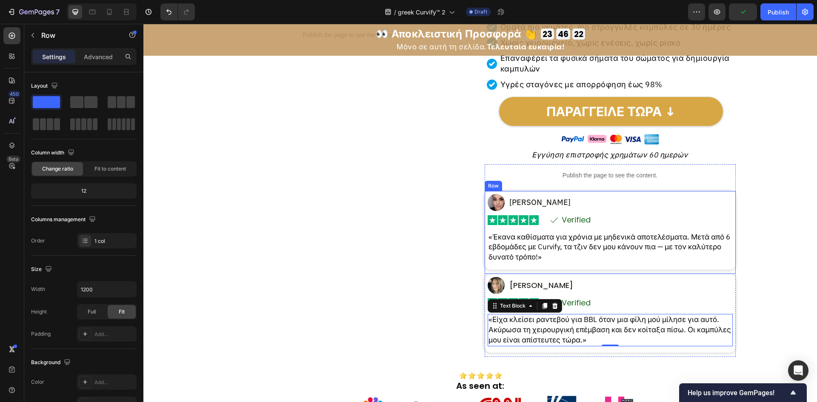
click at [607, 272] on div "Image [PERSON_NAME] Text Block Row Row Image Icon Verified Text Block Row Row R…" at bounding box center [610, 232] width 251 height 83
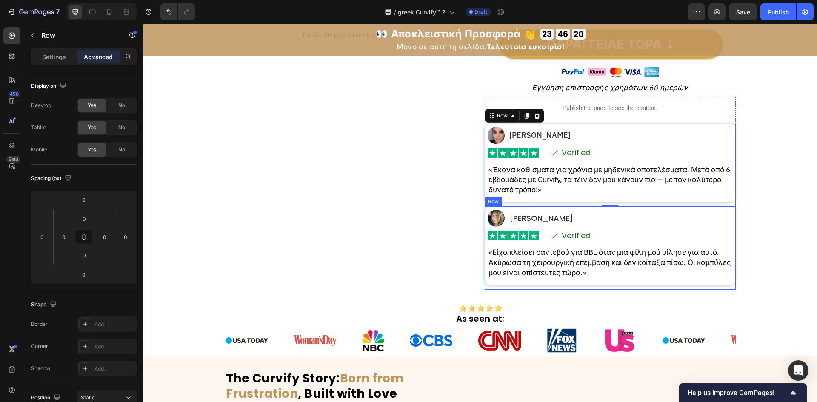
scroll to position [340, 0]
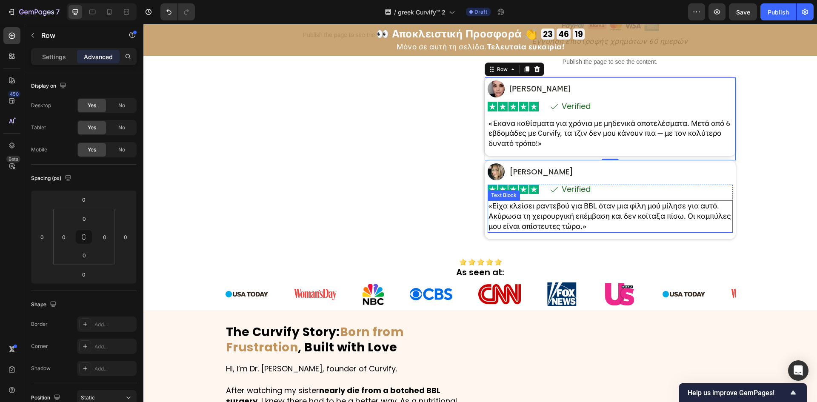
click at [633, 216] on p "«Είχα κλείσει ραντεβού για BBL όταν μια φίλη μού μίλησε για αυτό. Ακύρωσα τη χε…" at bounding box center [609, 216] width 243 height 30
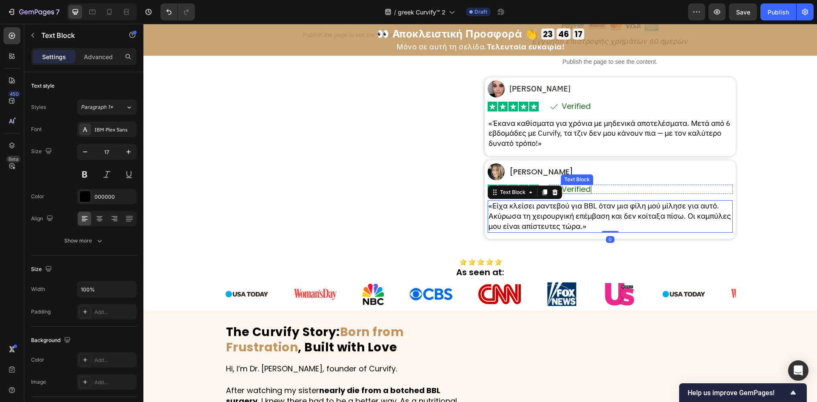
click at [576, 186] on p "Verified" at bounding box center [576, 190] width 29 height 8
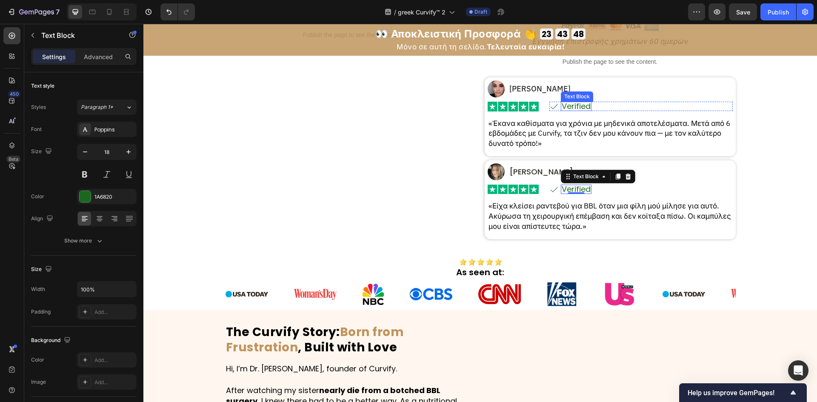
click at [577, 101] on div "Image [PERSON_NAME] Text Block Row Row Image Icon Verified Text Block Row Row R…" at bounding box center [610, 114] width 245 height 69
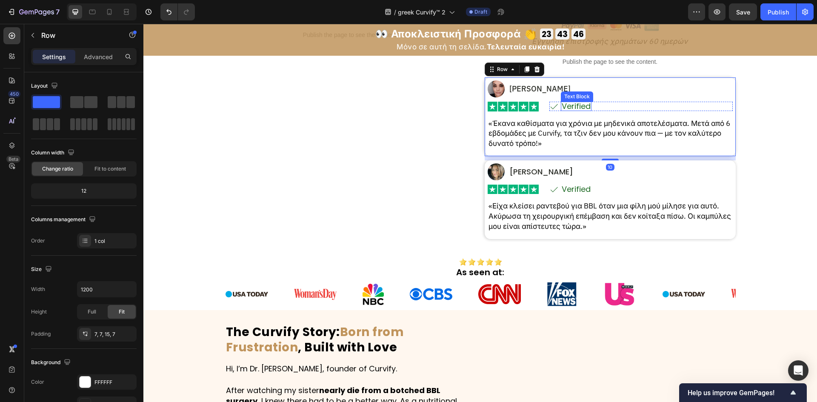
click at [574, 105] on p "Verified" at bounding box center [576, 107] width 29 height 8
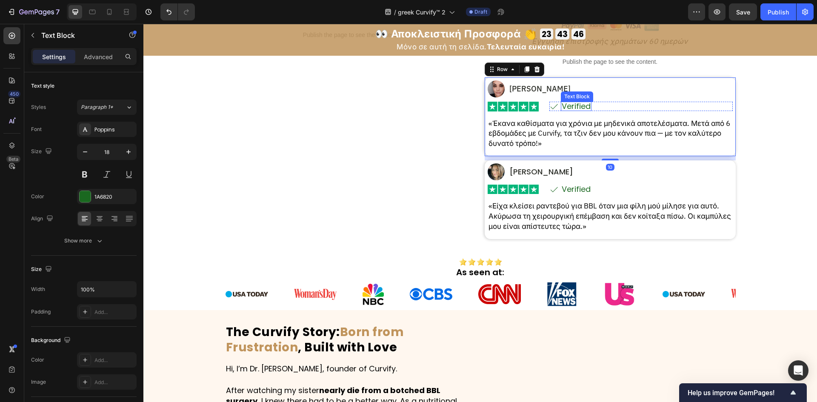
click at [574, 105] on p "Verified" at bounding box center [576, 107] width 29 height 8
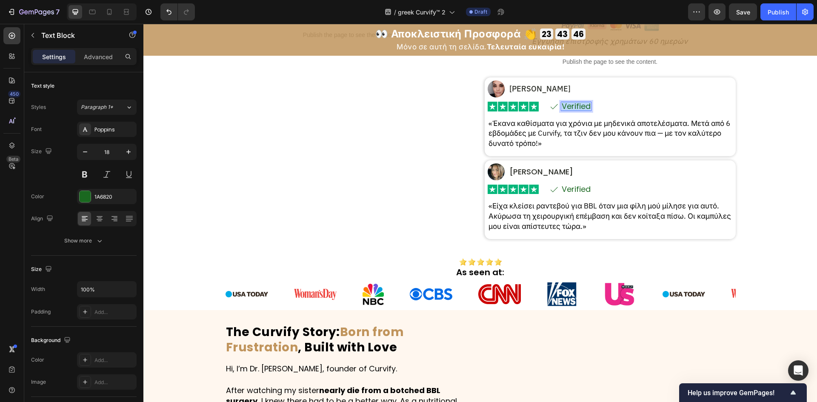
click at [574, 105] on p "Verified" at bounding box center [576, 107] width 29 height 8
click at [578, 188] on p "Verified" at bounding box center [576, 190] width 29 height 8
click at [597, 104] on p "Επαληθευμένο" at bounding box center [590, 107] width 56 height 8
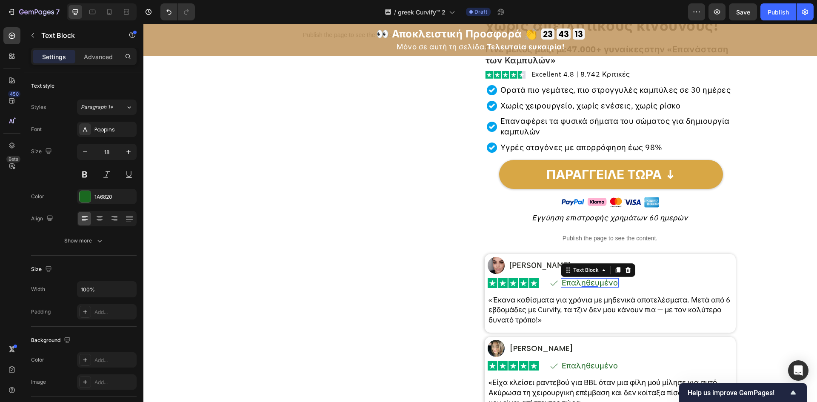
scroll to position [397, 0]
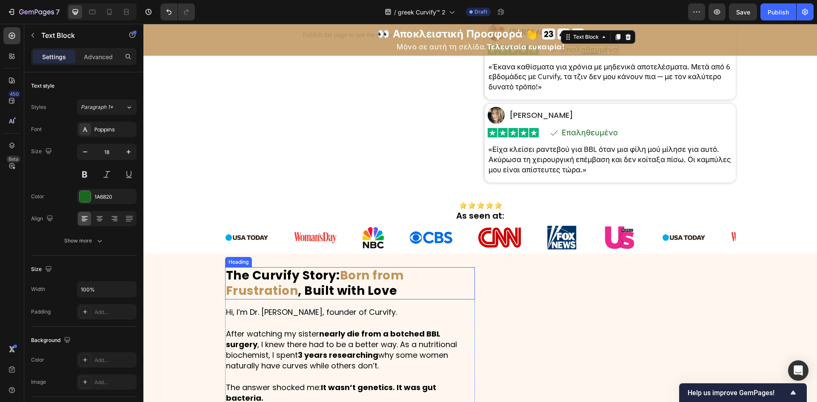
click at [339, 280] on strong "Born from Frustration" at bounding box center [315, 283] width 178 height 32
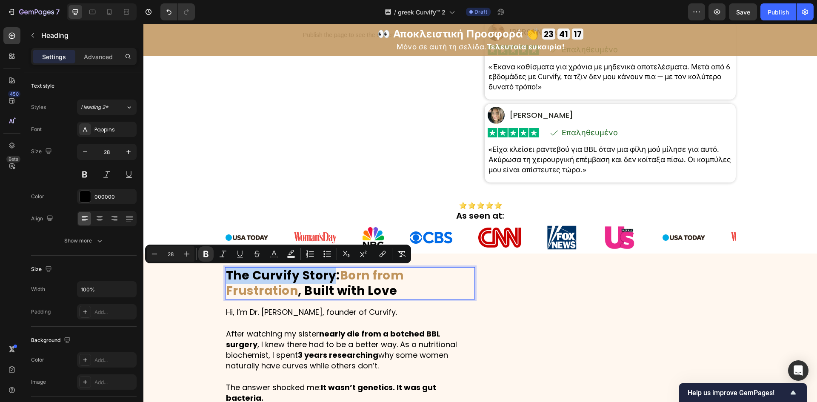
drag, startPoint x: 331, startPoint y: 278, endPoint x: 222, endPoint y: 277, distance: 109.4
click at [225, 277] on h2 "The Curvify Story: Born from Frustration , Built with Love" at bounding box center [350, 283] width 250 height 33
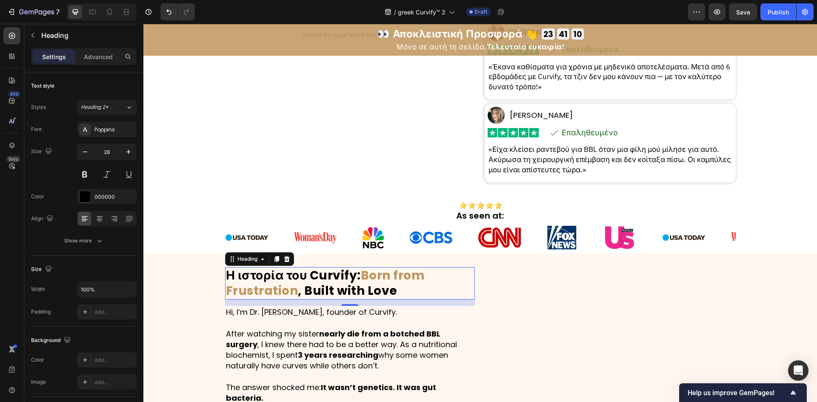
click at [395, 281] on strong "Born from Frustration" at bounding box center [325, 283] width 199 height 32
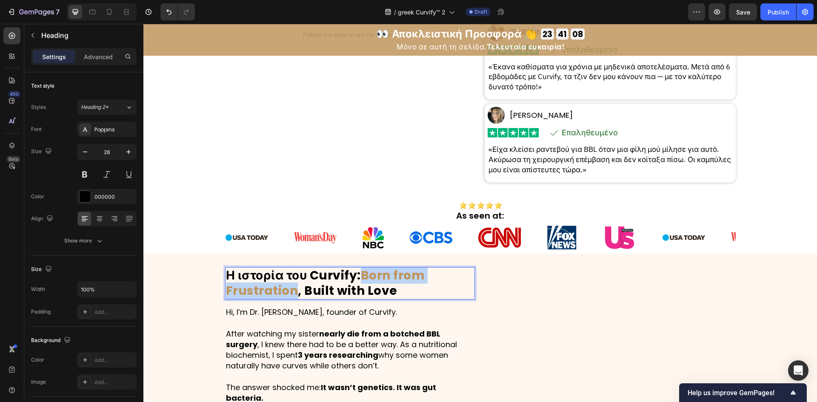
drag, startPoint x: 362, startPoint y: 277, endPoint x: 293, endPoint y: 291, distance: 70.3
click at [293, 291] on strong "Born from Frustration" at bounding box center [325, 283] width 199 height 32
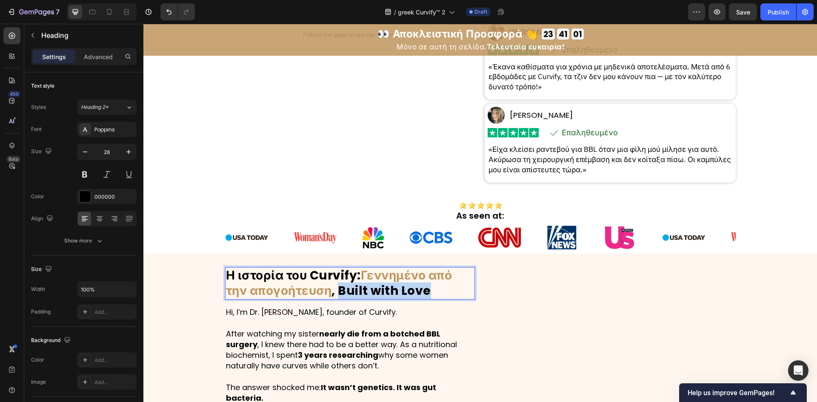
drag, startPoint x: 336, startPoint y: 291, endPoint x: 430, endPoint y: 289, distance: 94.5
click at [430, 289] on p "Η ιστορία του Curvify: Γεννημένο από την απογοήτευση , Built with Love" at bounding box center [350, 283] width 248 height 31
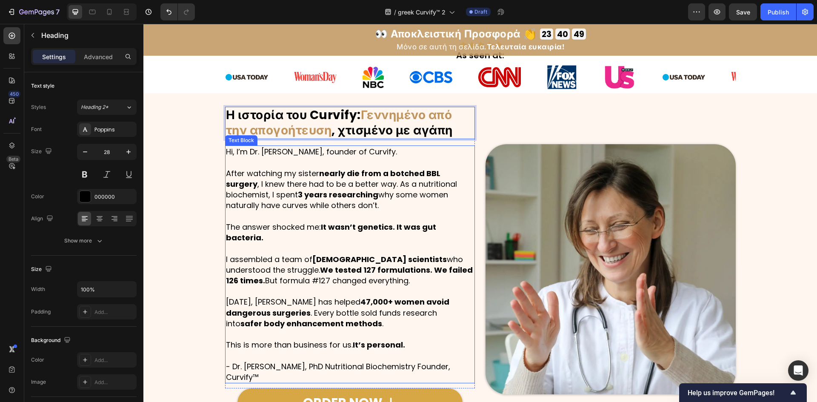
scroll to position [567, 0]
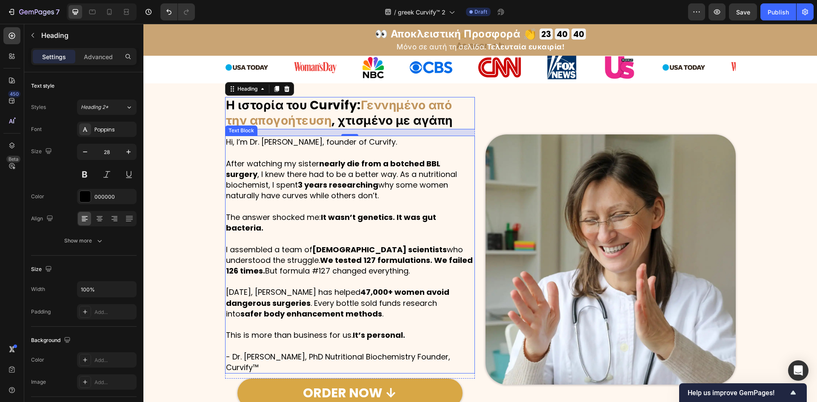
click at [389, 276] on p at bounding box center [350, 281] width 248 height 11
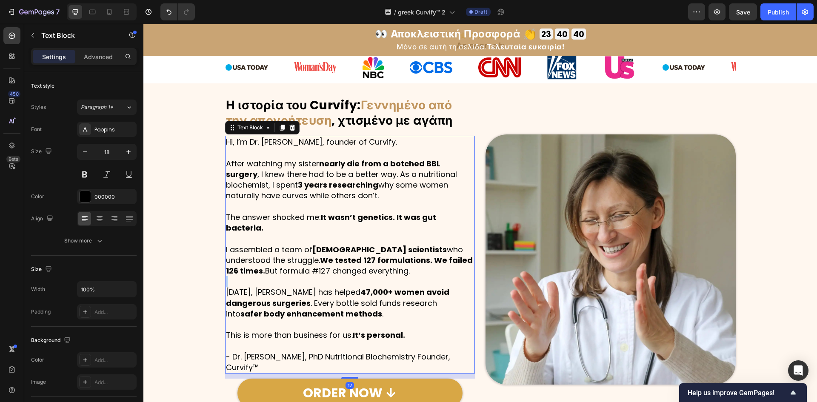
click at [389, 276] on p "Rich Text Editor. Editing area: main" at bounding box center [350, 281] width 248 height 11
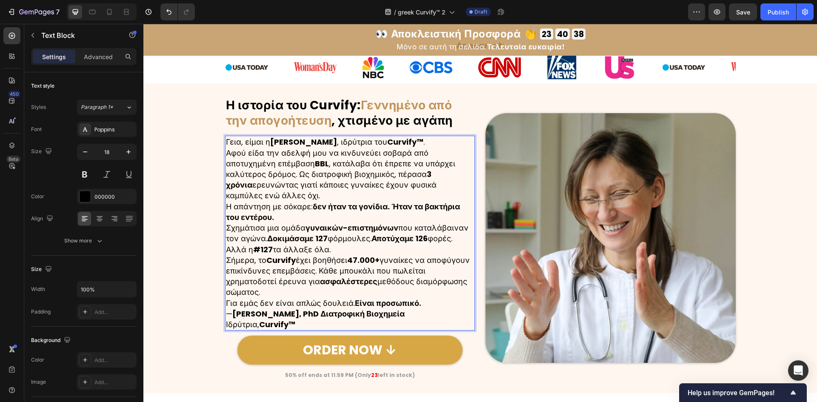
click at [466, 145] on p "Γεια, είμαι η [PERSON_NAME] , ιδρύτρια του Curvify™ ." at bounding box center [350, 142] width 248 height 11
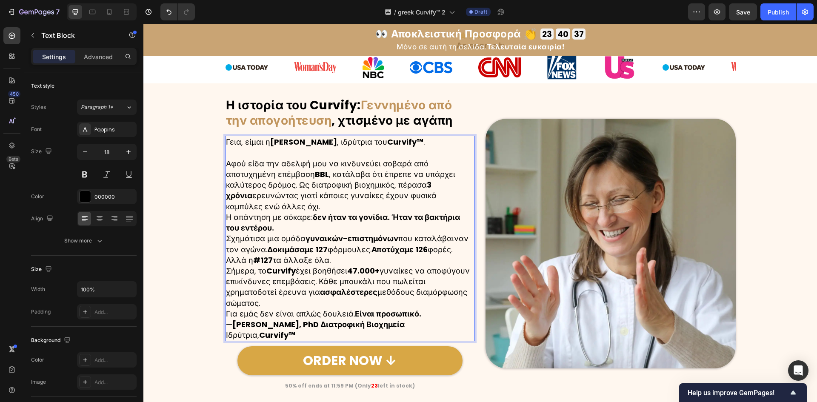
click at [435, 162] on p "Αφού είδα την αδελφή μου να κινδυνεύει σοβαρά από αποτυχημένη επέμβαση BBL , κα…" at bounding box center [350, 185] width 248 height 54
click at [332, 202] on p "Αφού είδα την αδελφή μου να κινδυνεύει σοβαρά από αποτυχημένη επέμβαση BBL , κα…" at bounding box center [350, 185] width 248 height 54
click at [278, 207] on p "Αφού είδα την αδελφή μου να κινδυνεύει σοβαρά από αποτυχημένη επέμβαση BBL , κα…" at bounding box center [350, 185] width 248 height 54
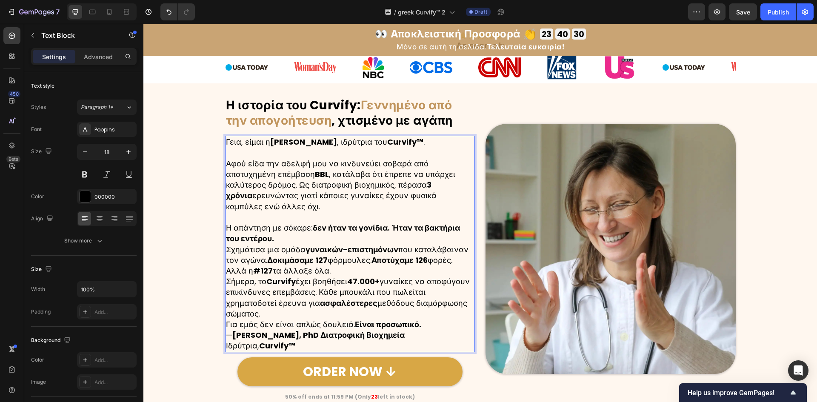
click at [277, 241] on p "Η απάντηση με σόκαρε: δεν ήταν τα γονίδια. Ήταν τα βακτήρια του εντέρου." at bounding box center [350, 233] width 248 height 21
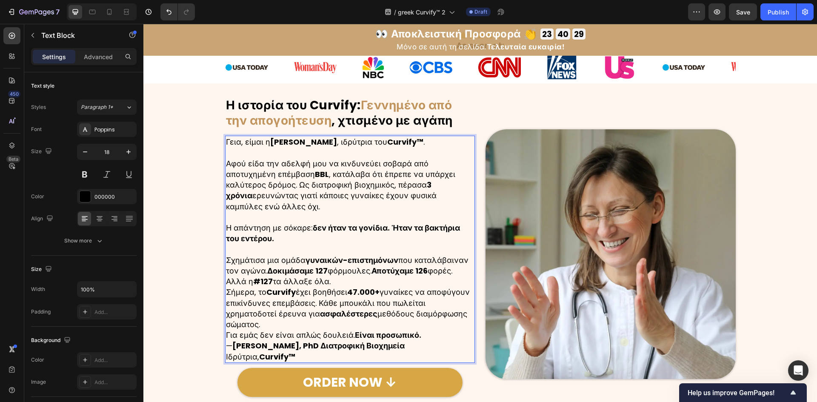
click at [378, 287] on strong "47.000+" at bounding box center [363, 292] width 32 height 11
click at [369, 280] on p "Σχημάτισα μια ομάδα γυναικών-επιστημόνων που καταλάβαιναν τον αγώνα. Δοκιμάσαμε…" at bounding box center [350, 271] width 248 height 32
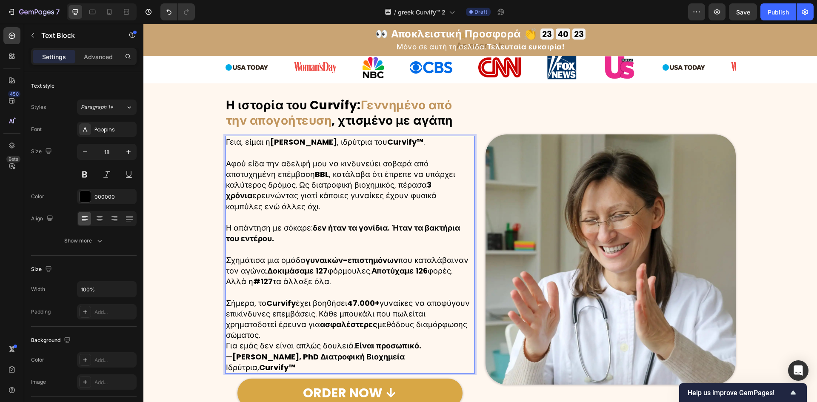
click at [332, 337] on p "Σήμερα, το Curvify έχει βοηθήσει 47.000+ γυναίκες να αποφύγουν επικίνδυνες επεμ…" at bounding box center [350, 319] width 248 height 43
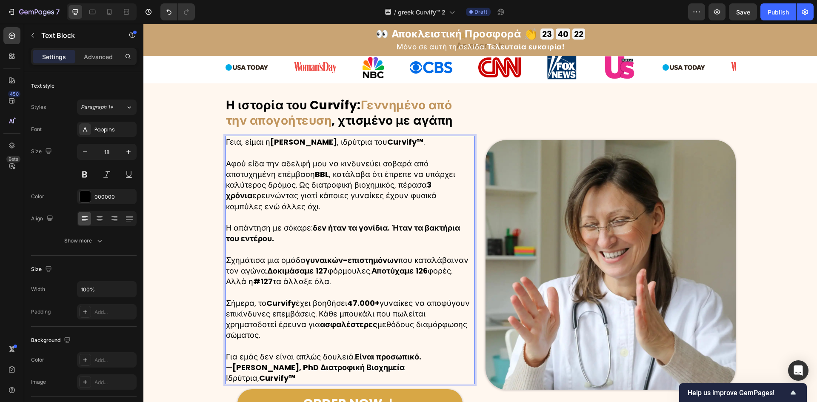
click at [439, 357] on p "Για εμάς δεν είναι απλώς δουλειά. Είναι προσωπικό." at bounding box center [350, 356] width 248 height 11
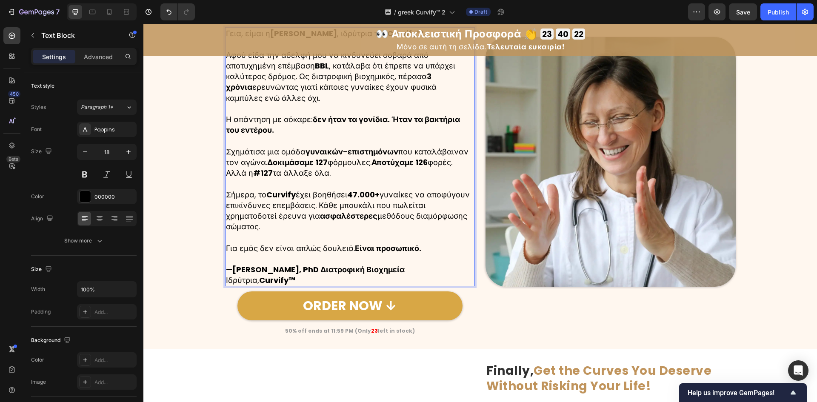
scroll to position [737, 0]
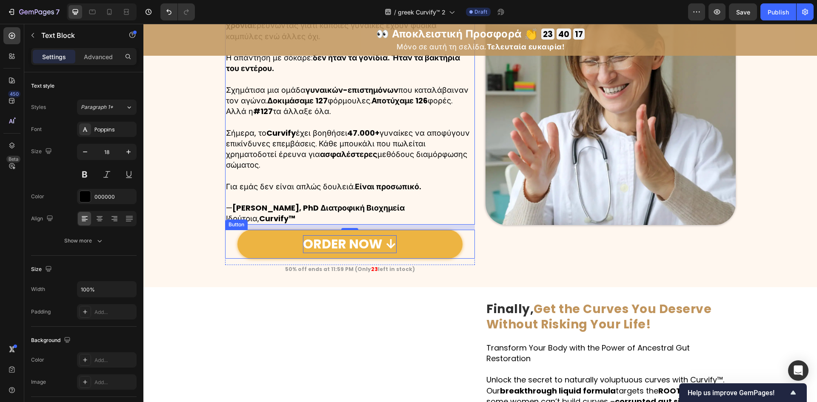
click at [368, 244] on p "ORDER NOW ↓" at bounding box center [350, 244] width 94 height 18
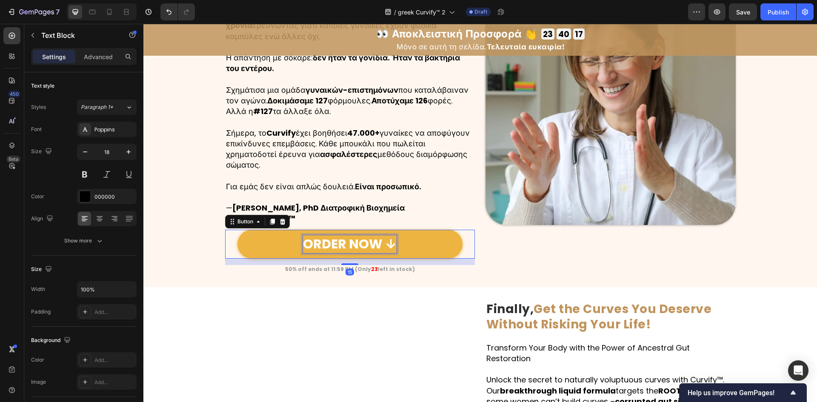
click at [368, 244] on p "ORDER NOW ↓" at bounding box center [350, 244] width 94 height 18
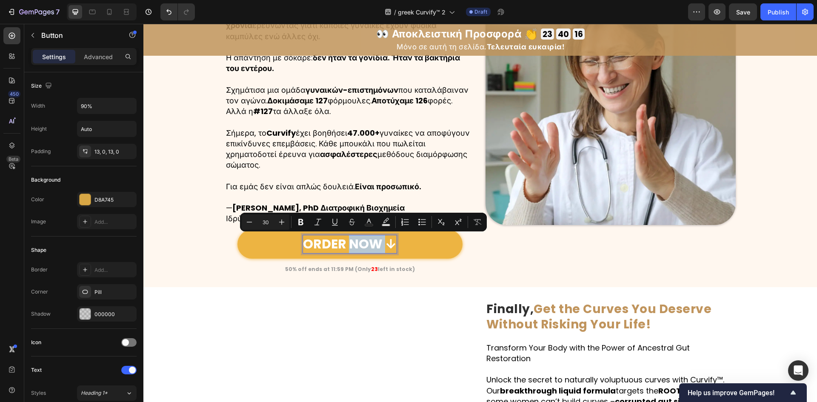
click at [375, 246] on p "ORDER NOW ↓" at bounding box center [350, 244] width 94 height 18
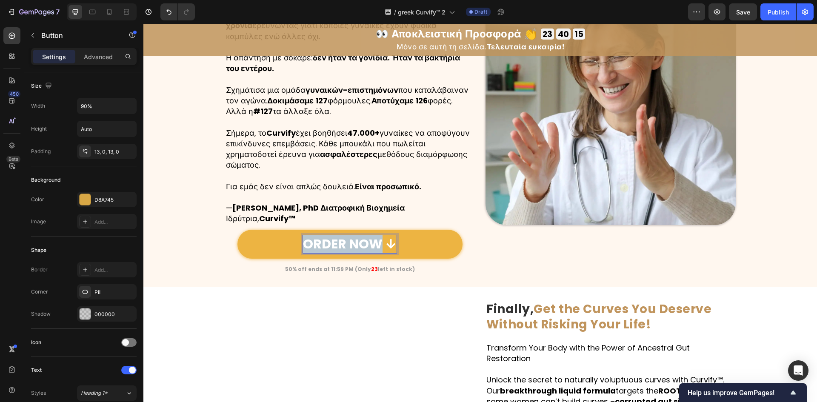
drag, startPoint x: 376, startPoint y: 244, endPoint x: 297, endPoint y: 249, distance: 79.3
click at [297, 249] on link "ORDER NOW ↓" at bounding box center [349, 244] width 225 height 29
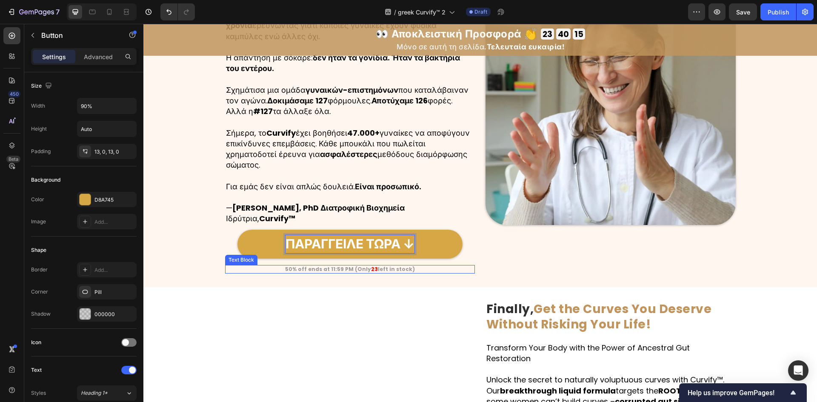
click at [448, 266] on p "50% off ends at 11:59 PM (Only 23 left in stock)" at bounding box center [350, 269] width 248 height 7
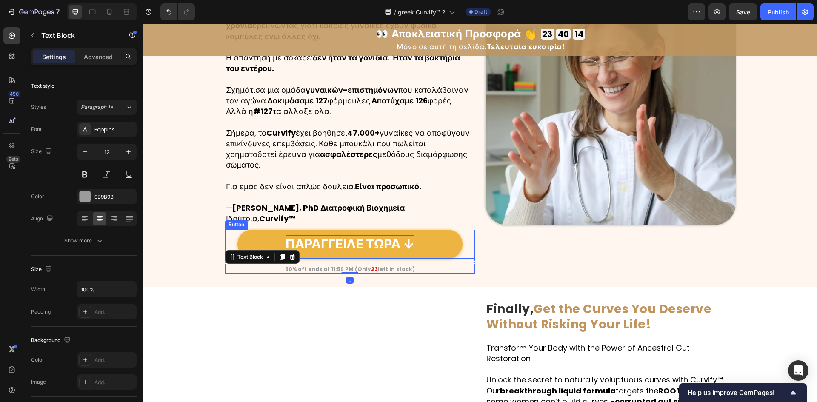
click at [380, 240] on p "ΠΑΡΑΓΓΕΙΛΕ ΤΩΡΑ ↓" at bounding box center [350, 244] width 129 height 18
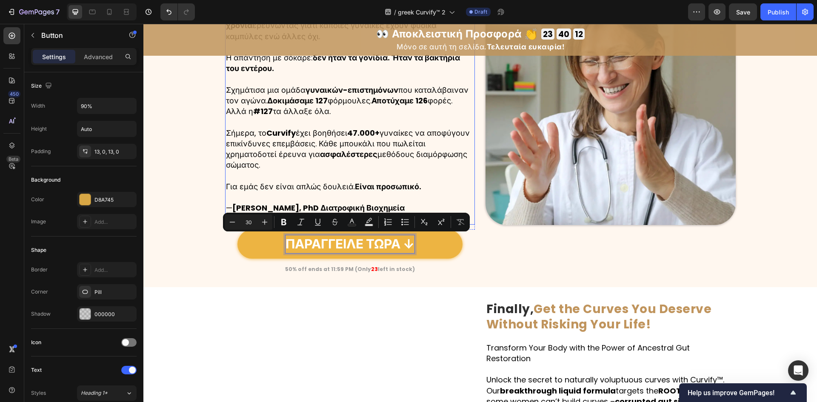
click at [346, 171] on p "Rich Text Editor. Editing area: main" at bounding box center [350, 175] width 248 height 11
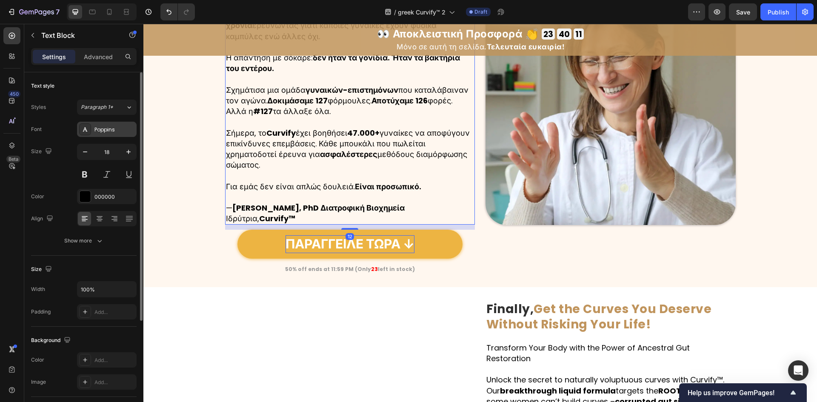
click at [110, 132] on div "Poppins" at bounding box center [114, 130] width 40 height 8
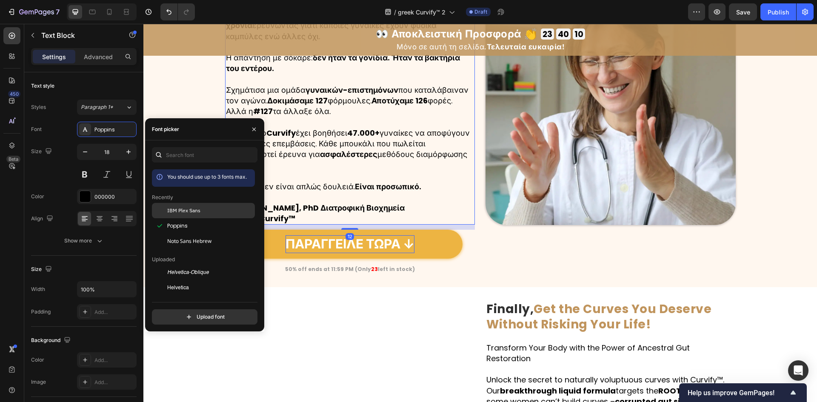
click at [166, 207] on div at bounding box center [159, 210] width 15 height 15
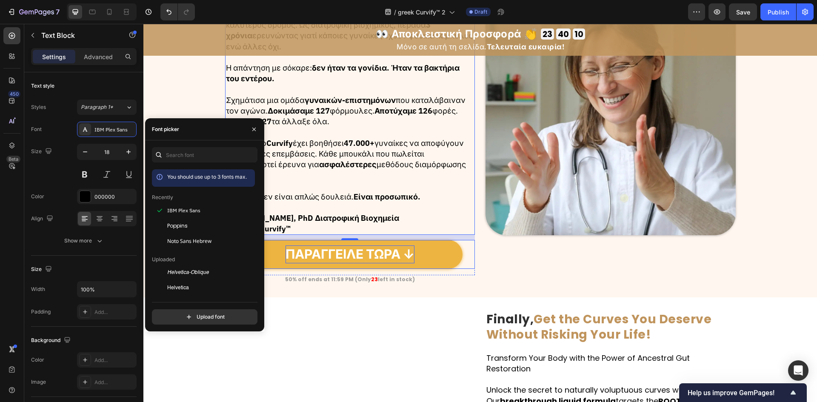
click at [351, 246] on p "ΠΑΡΑΓΓΕΙΛΕ ΤΩΡΑ ↓" at bounding box center [350, 255] width 129 height 18
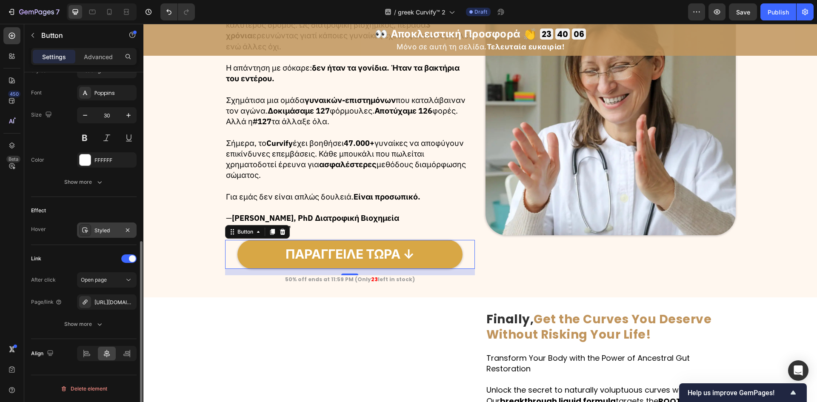
scroll to position [209, 0]
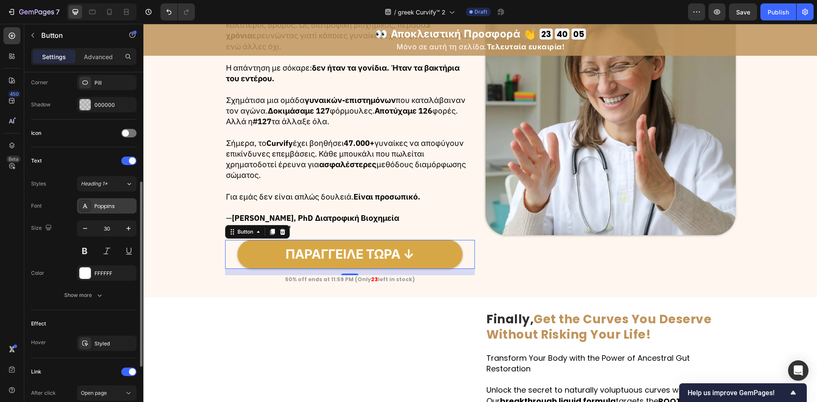
click at [103, 209] on div "Poppins" at bounding box center [114, 207] width 40 height 8
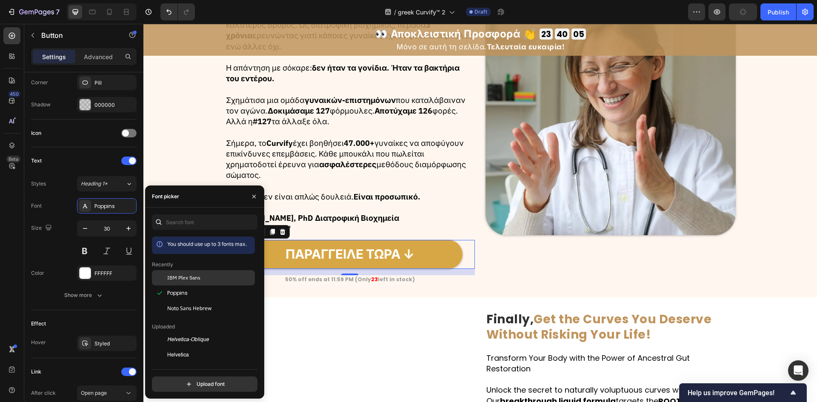
click at [179, 276] on span "IBM Plex Sans" at bounding box center [183, 278] width 33 height 8
click at [352, 276] on strong "50% off ends at 11:59 PM (Only" at bounding box center [328, 279] width 86 height 7
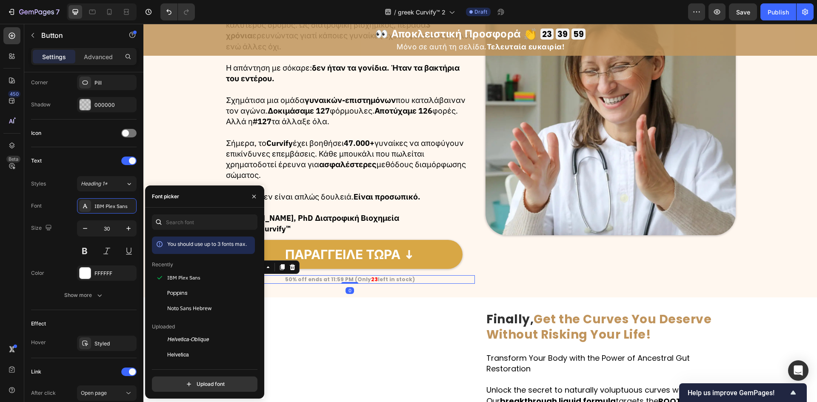
scroll to position [0, 0]
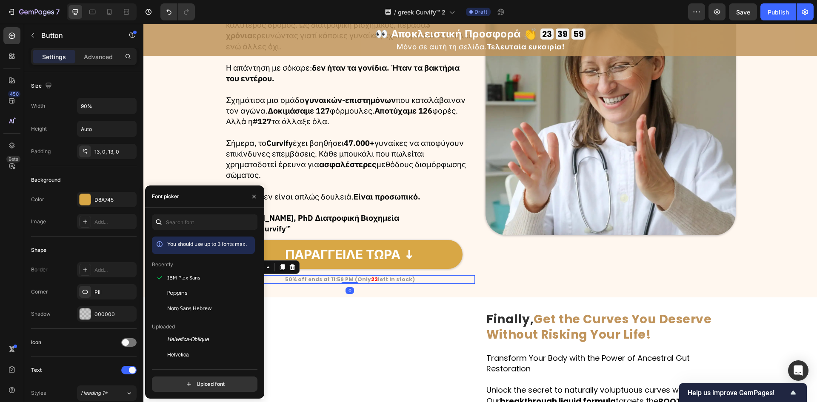
click at [352, 276] on strong "50% off ends at 11:59 PM (Only" at bounding box center [328, 279] width 86 height 7
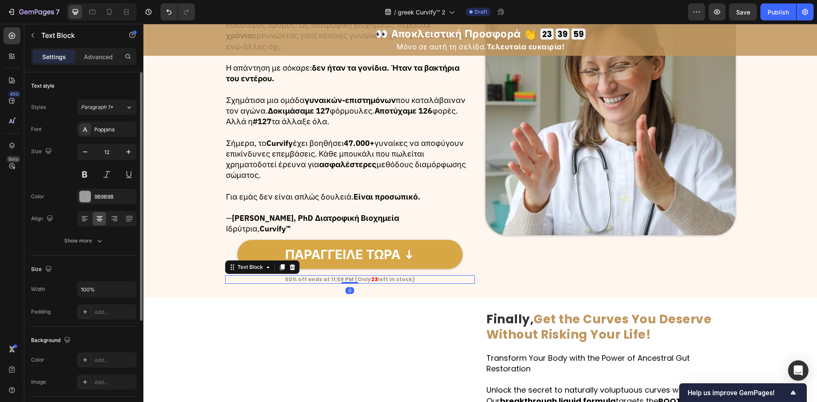
click at [352, 276] on strong "50% off ends at 11:59 PM (Only" at bounding box center [328, 279] width 86 height 7
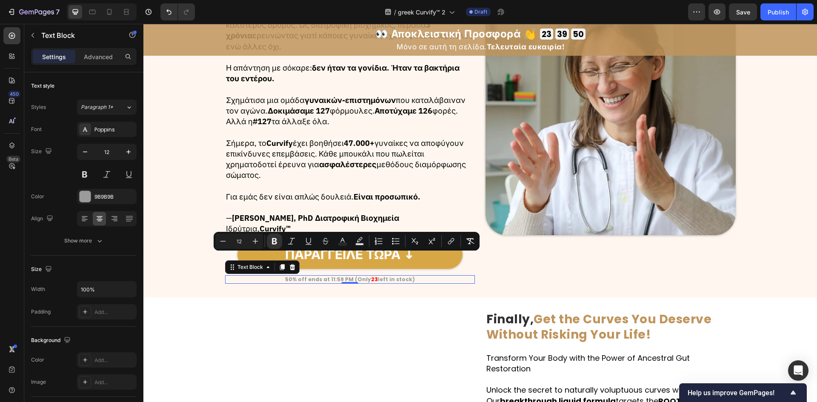
click at [371, 276] on strong "23" at bounding box center [374, 279] width 7 height 7
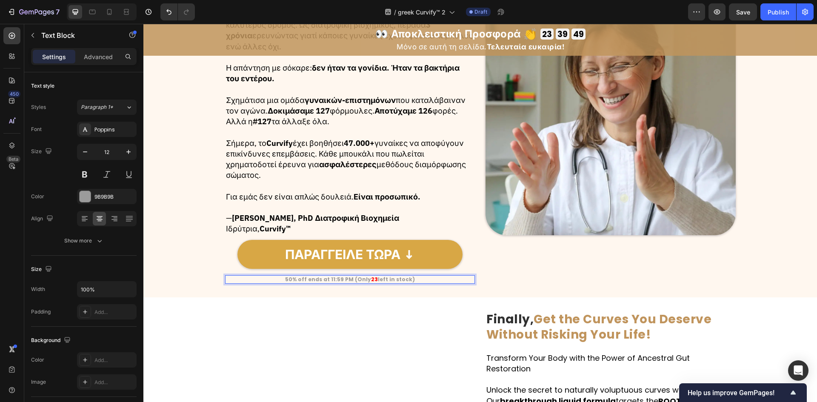
click at [371, 276] on strong "23" at bounding box center [374, 279] width 7 height 7
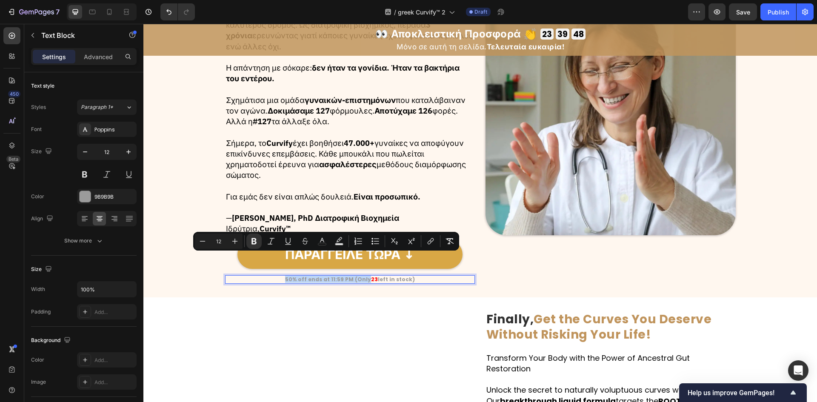
drag, startPoint x: 364, startPoint y: 257, endPoint x: 259, endPoint y: 257, distance: 105.5
click at [259, 276] on p "50% off ends at 11:59 PM (Only 23 left in stock)" at bounding box center [350, 279] width 248 height 7
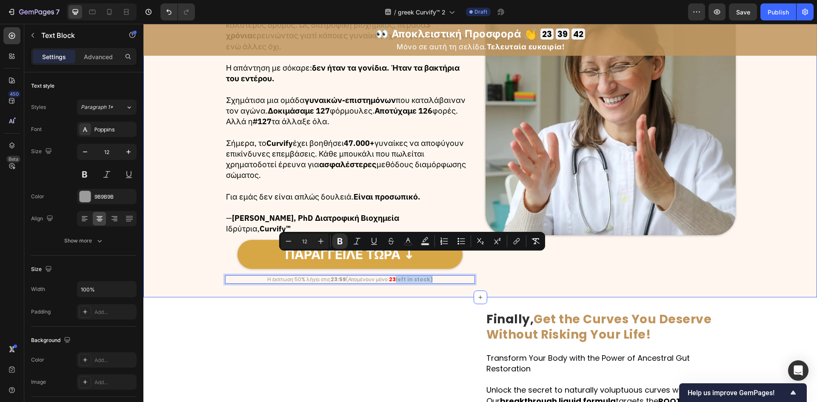
drag, startPoint x: 396, startPoint y: 258, endPoint x: 448, endPoint y: 264, distance: 52.6
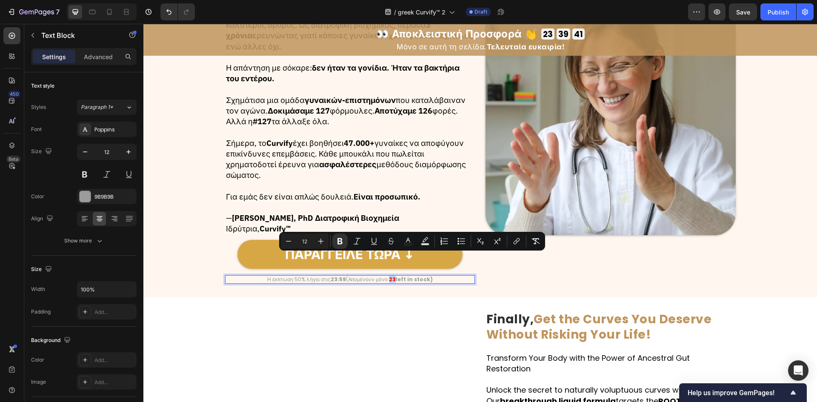
click at [443, 276] on p "Η έκπτωση 50% λήγει στις 23:59 (Απομένουν μόνο 23 left in stock)" at bounding box center [350, 279] width 248 height 7
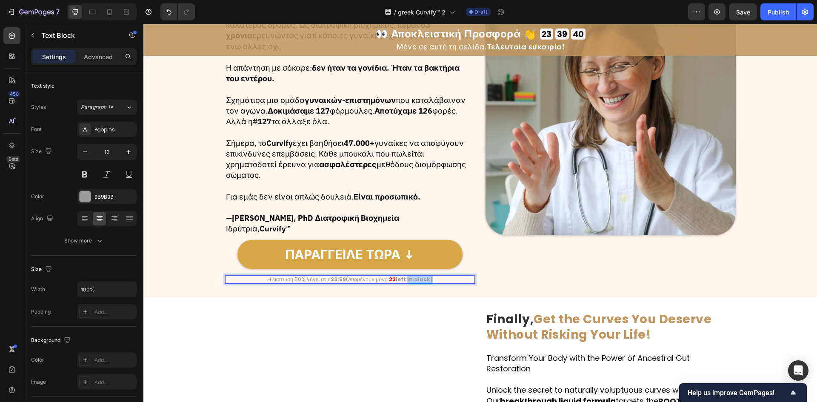
drag, startPoint x: 435, startPoint y: 258, endPoint x: 406, endPoint y: 259, distance: 29.4
click at [406, 276] on p "Η έκπτωση 50% λήγει στις 23:59 (Απομένουν μόνο 23 left in stock)" at bounding box center [350, 279] width 248 height 7
click at [392, 276] on strong "left τεμάχια σε απόθεμα)" at bounding box center [414, 279] width 66 height 7
click at [391, 276] on strong "left τεμάχια σε απόθεμα)" at bounding box center [414, 279] width 66 height 7
click at [107, 137] on div "Font Poppins Size 12 Color 9B9B9B Align Show more" at bounding box center [84, 185] width 106 height 127
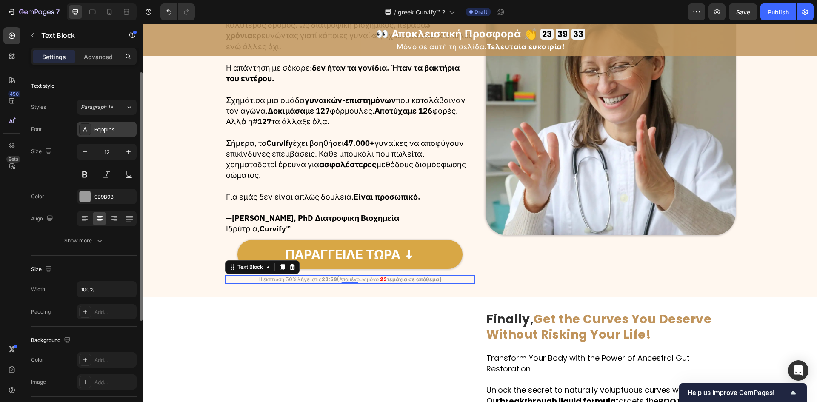
click at [107, 133] on div "Poppins" at bounding box center [114, 130] width 40 height 8
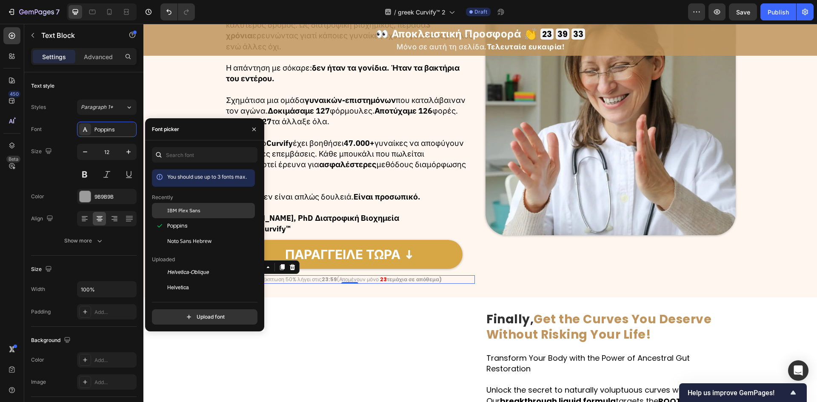
click at [182, 206] on div "IBM Plex Sans" at bounding box center [203, 210] width 103 height 15
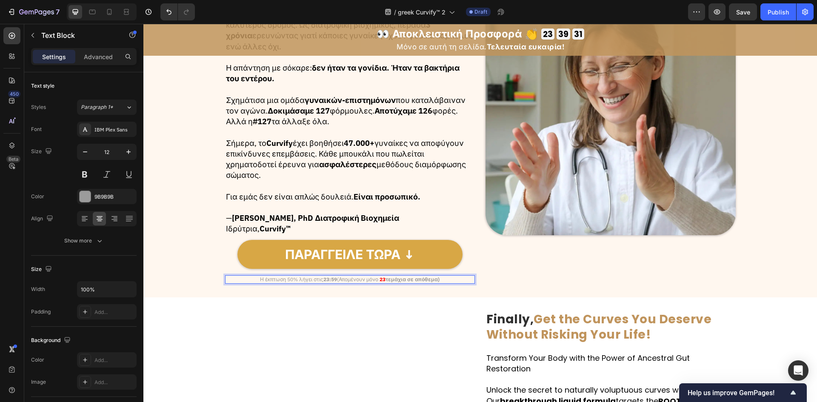
click at [489, 258] on div "Image" at bounding box center [611, 110] width 250 height 347
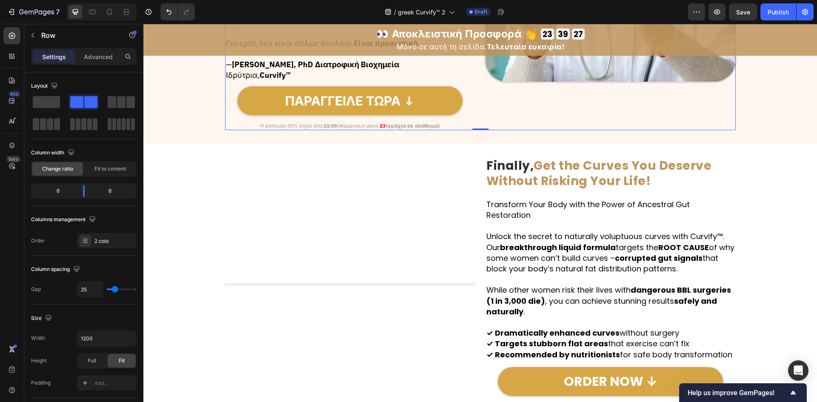
scroll to position [897, 0]
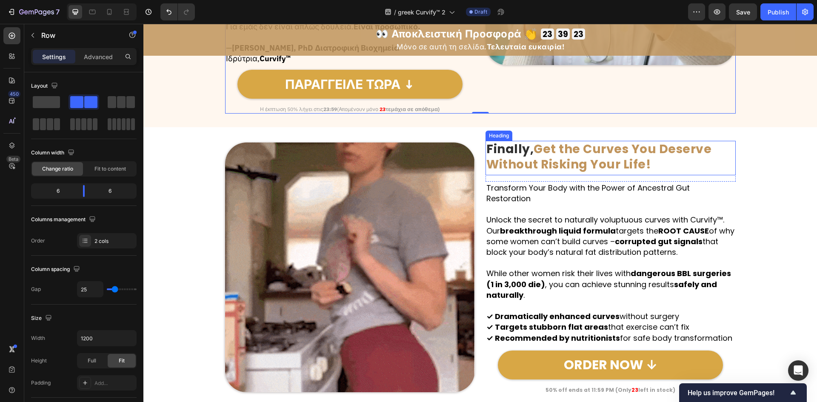
click at [514, 141] on strong "Finally," at bounding box center [509, 149] width 47 height 17
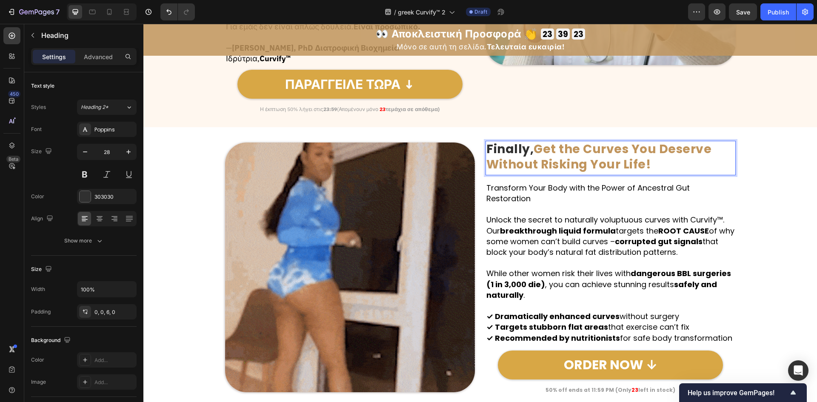
click at [524, 141] on strong "Finally," at bounding box center [509, 149] width 47 height 17
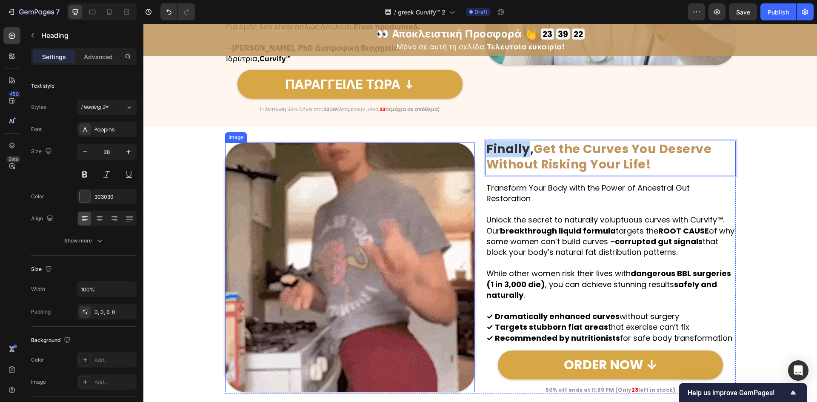
drag, startPoint x: 524, startPoint y: 134, endPoint x: 468, endPoint y: 134, distance: 56.6
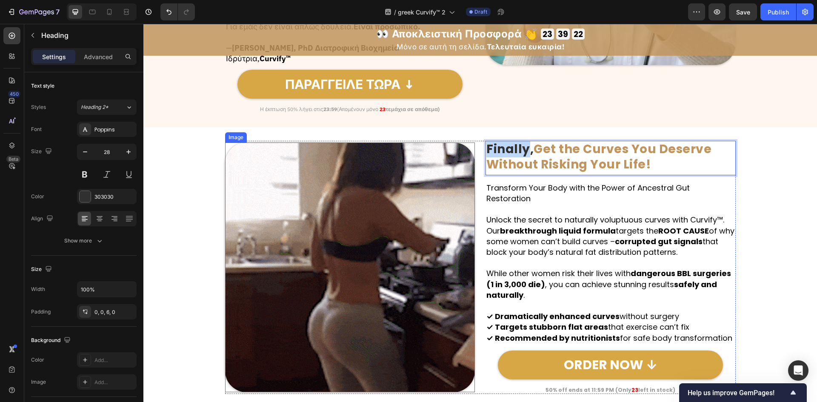
click at [468, 141] on div "Image Finally, Get the Curves You Deserve Without Risking Your Life! Heading 15…" at bounding box center [480, 267] width 511 height 253
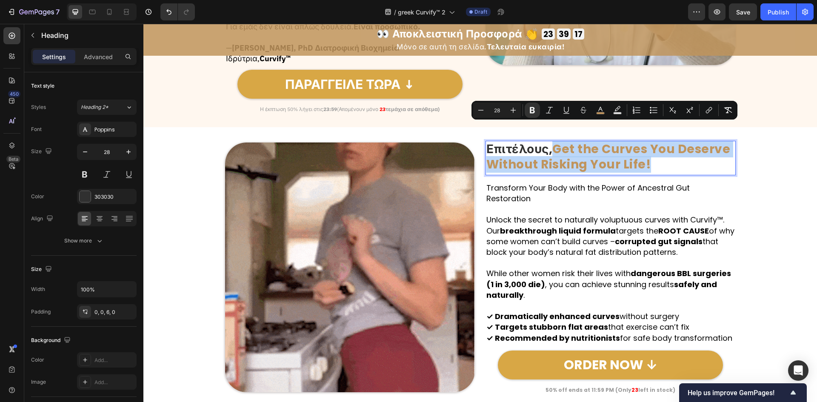
drag, startPoint x: 556, startPoint y: 129, endPoint x: 685, endPoint y: 155, distance: 131.5
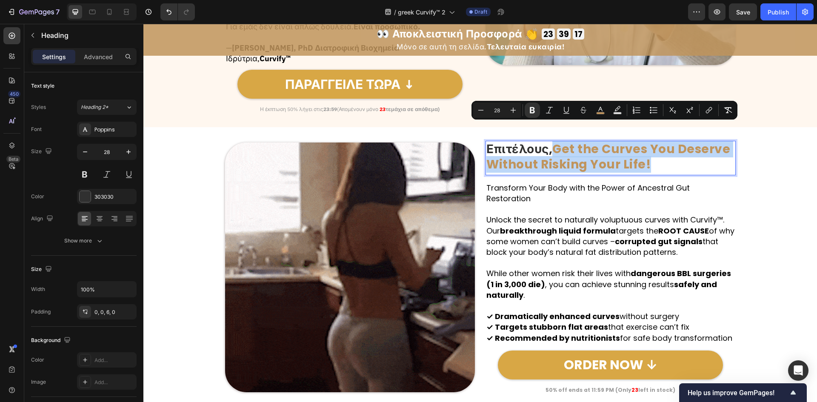
click at [685, 155] on h2 "Επιτέλους, Get the Curves You Deserve Without Risking Your Life!" at bounding box center [611, 158] width 250 height 34
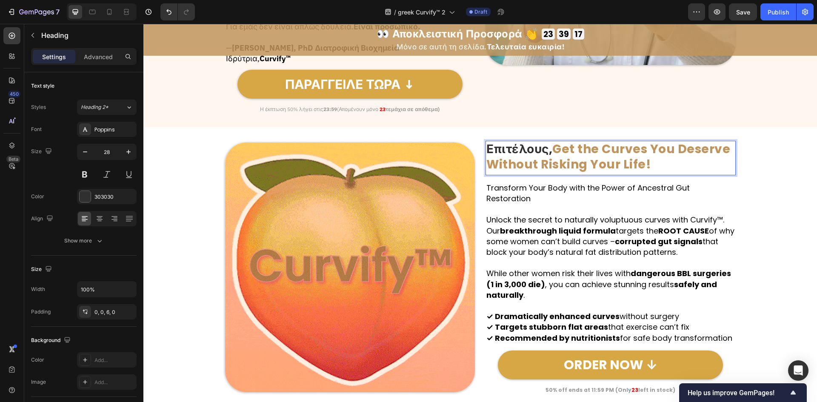
scroll to position [894, 0]
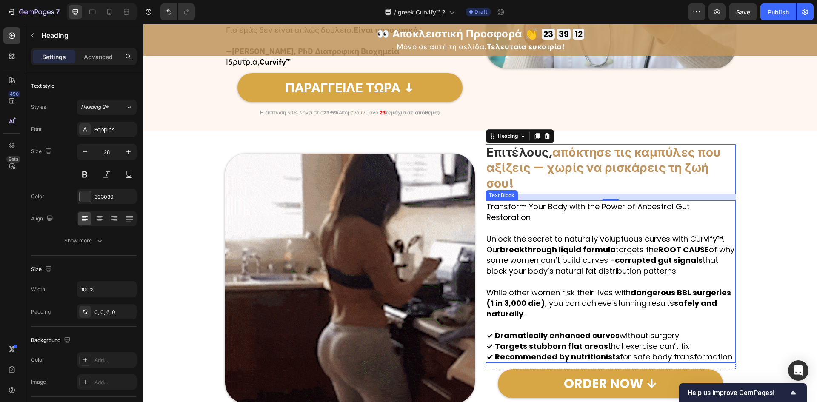
click at [624, 287] on p "While other women risk their lives with dangerous BBL surgeries (1 in 3,000 die…" at bounding box center [610, 303] width 248 height 32
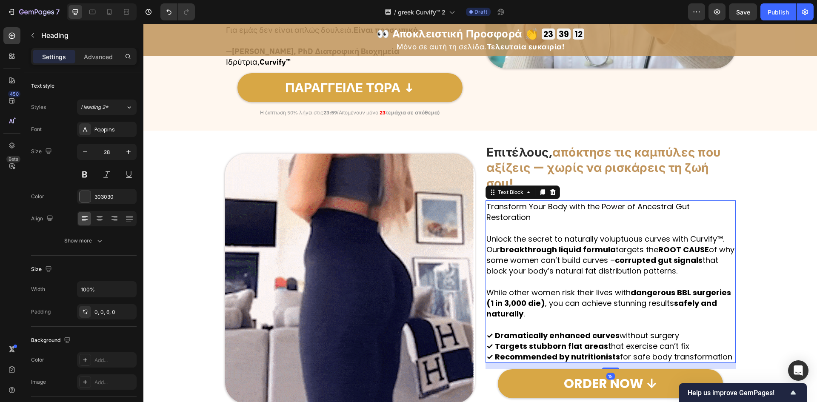
click at [624, 287] on p "While other women risk their lives with dangerous BBL surgeries (1 in 3,000 die…" at bounding box center [610, 303] width 248 height 32
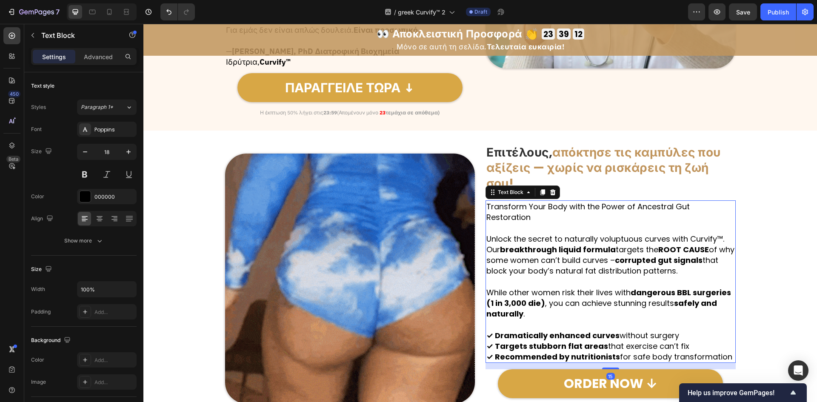
click at [624, 287] on p "While other women risk their lives with dangerous BBL surgeries (1 in 3,000 die…" at bounding box center [610, 303] width 248 height 32
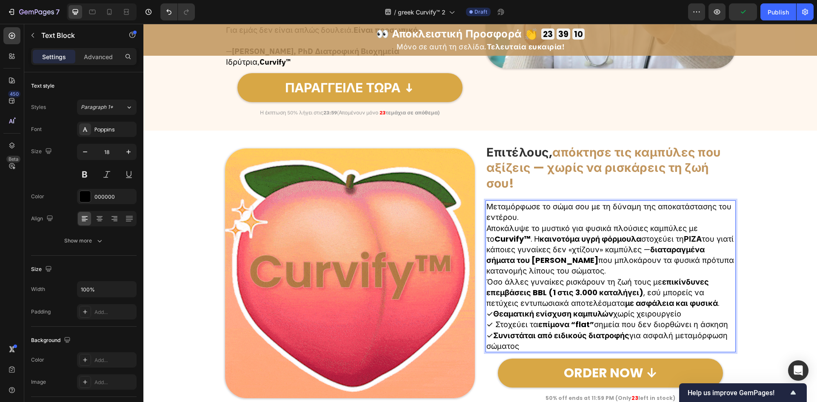
click at [648, 201] on p "Μεταμόρφωσε το σώμα σου με τη δύναμη της αποκατάστασης του εντέρου." at bounding box center [610, 211] width 248 height 21
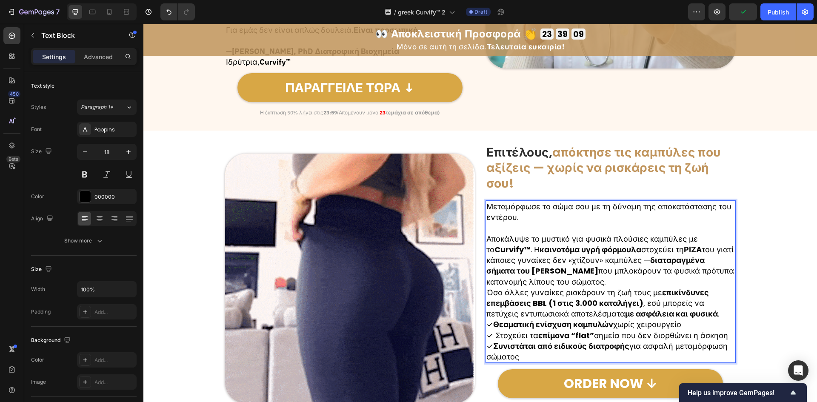
click at [677, 254] on p "Αποκάλυψε το μυστικό για φυσικά πλούσιες καμπύλες με το Curvify™ . Η καινοτόμα …" at bounding box center [610, 261] width 248 height 54
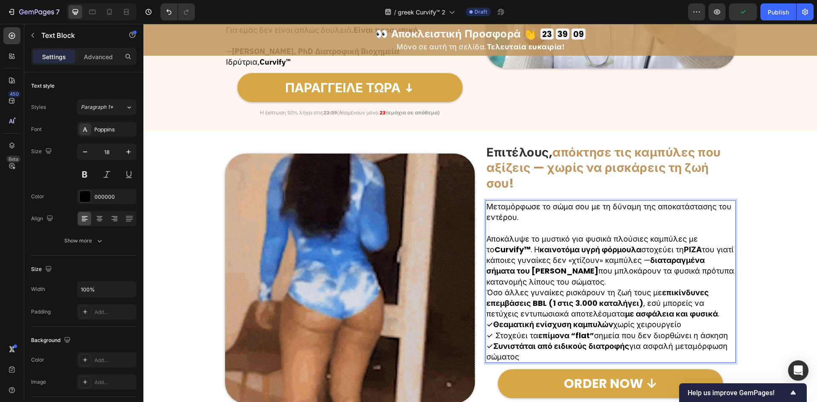
click at [658, 257] on p "Αποκάλυψε το μυστικό για φυσικά πλούσιες καμπύλες με το Curvify™ . Η καινοτόμα …" at bounding box center [610, 261] width 248 height 54
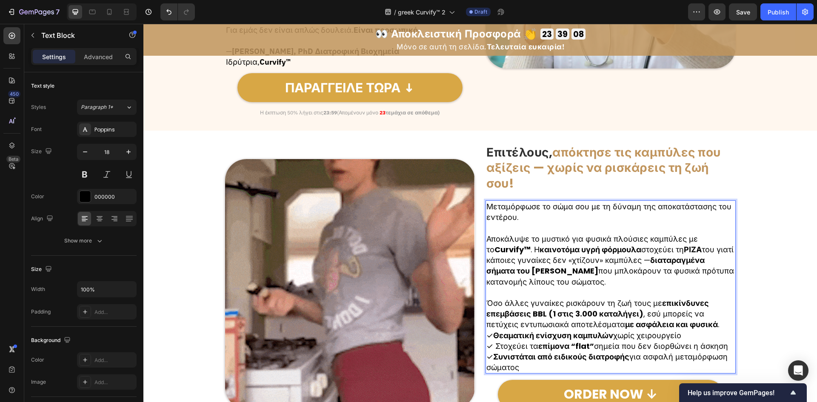
click at [703, 303] on p "Όσο άλλες γυναίκες ρισκάρουν τη ζωή τους με επικίνδυνες επεμβάσεις BBL (1 στις …" at bounding box center [610, 314] width 248 height 32
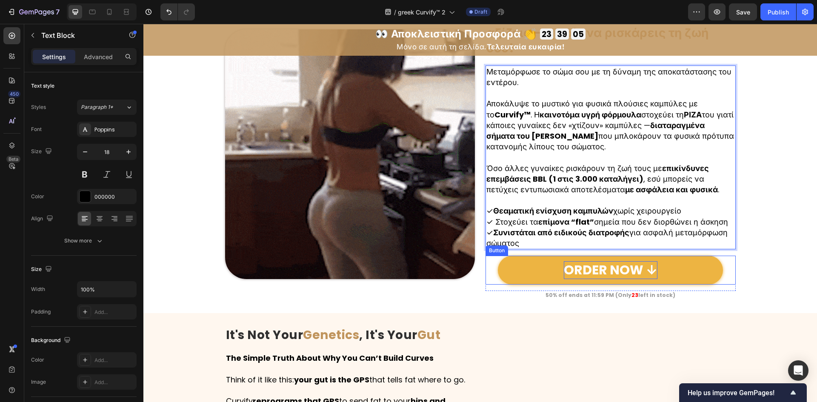
scroll to position [724, 0]
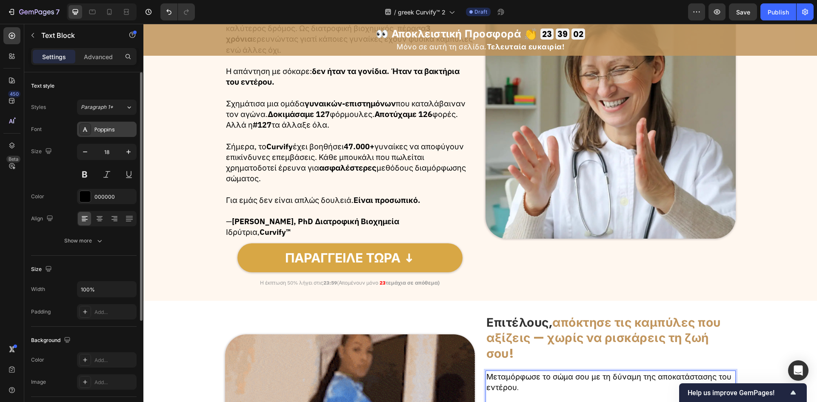
click at [97, 131] on div "Poppins" at bounding box center [114, 130] width 40 height 8
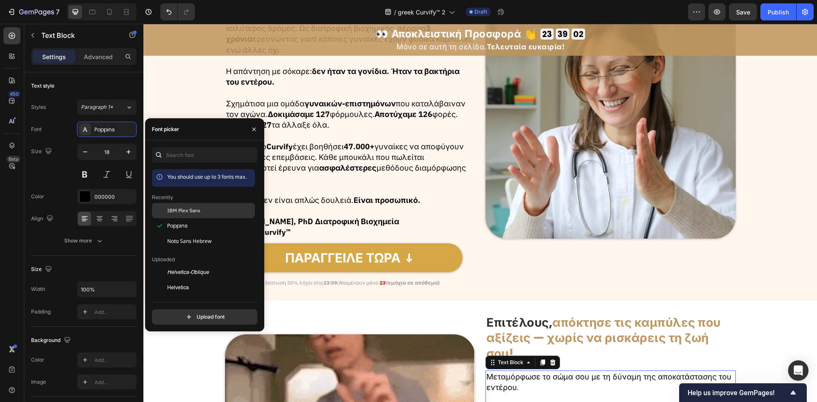
click at [162, 210] on div at bounding box center [159, 210] width 15 height 15
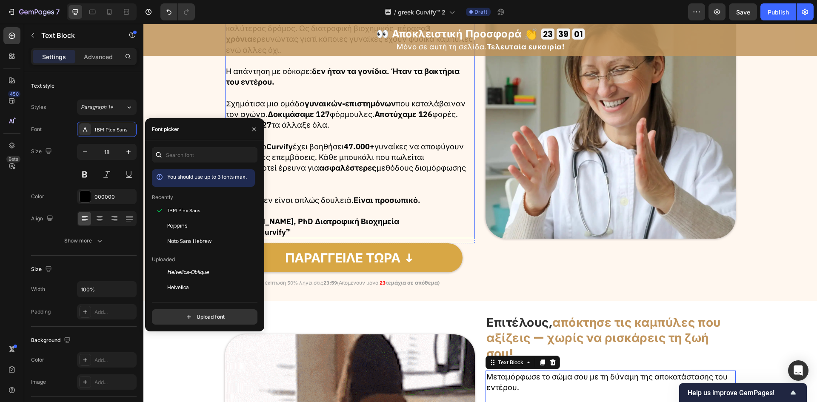
click at [338, 108] on p "Σχημάτισα μια ομάδα γυναικών-επιστημόνων που καταλάβαιναν τον αγώνα. Δοκιμάσαμε…" at bounding box center [350, 114] width 248 height 32
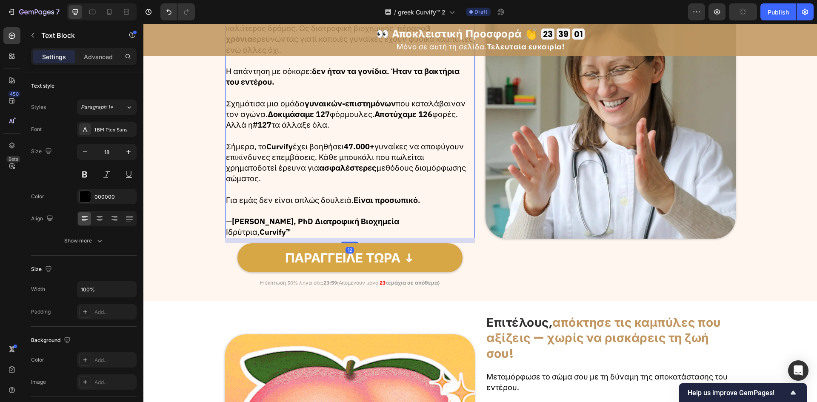
scroll to position [611, 0]
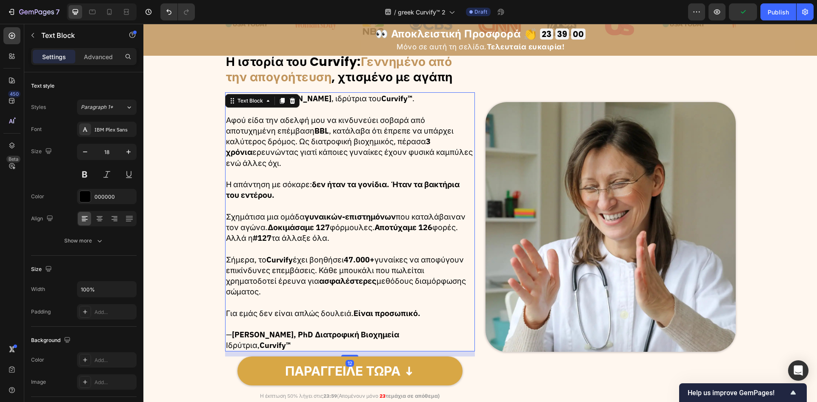
click at [337, 69] on strong "Η ιστορία του Curvify:" at bounding box center [293, 62] width 135 height 17
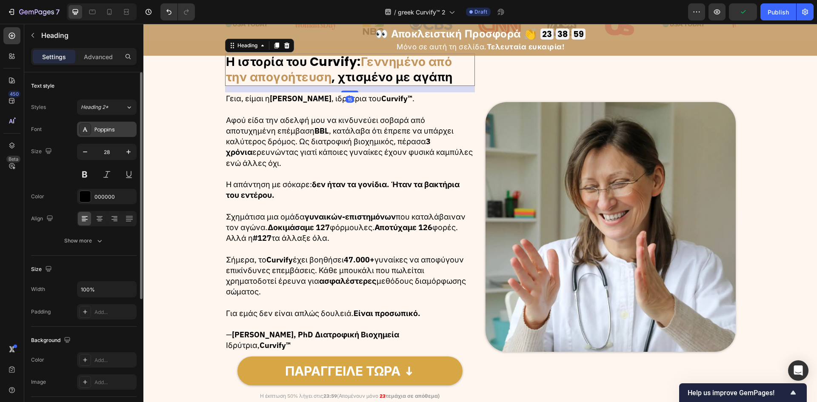
click at [103, 126] on div "Poppins" at bounding box center [114, 130] width 40 height 8
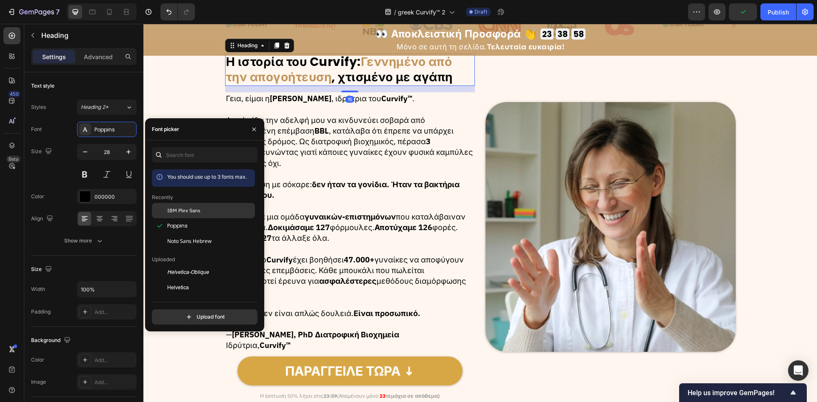
click at [155, 209] on div at bounding box center [159, 210] width 15 height 15
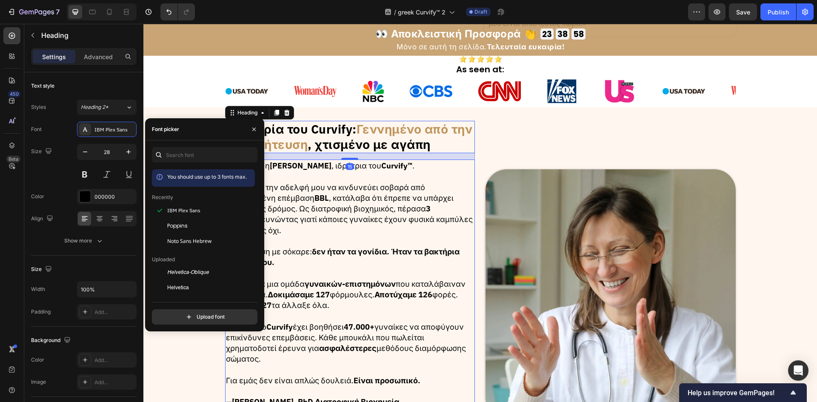
scroll to position [440, 0]
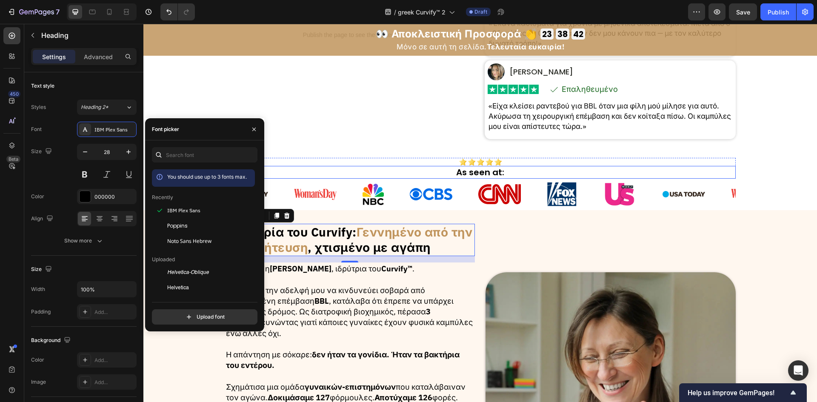
click at [468, 173] on h2 "As seen at:" at bounding box center [480, 172] width 511 height 13
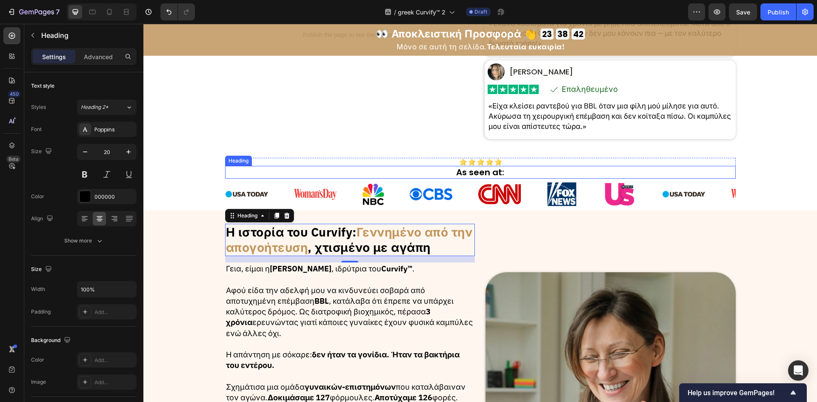
click at [468, 173] on h2 "As seen at:" at bounding box center [480, 172] width 511 height 13
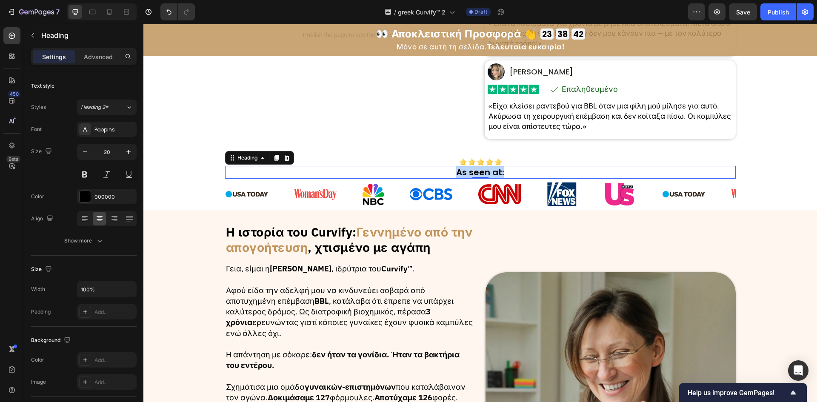
click at [468, 173] on p "As seen at:" at bounding box center [480, 172] width 509 height 11
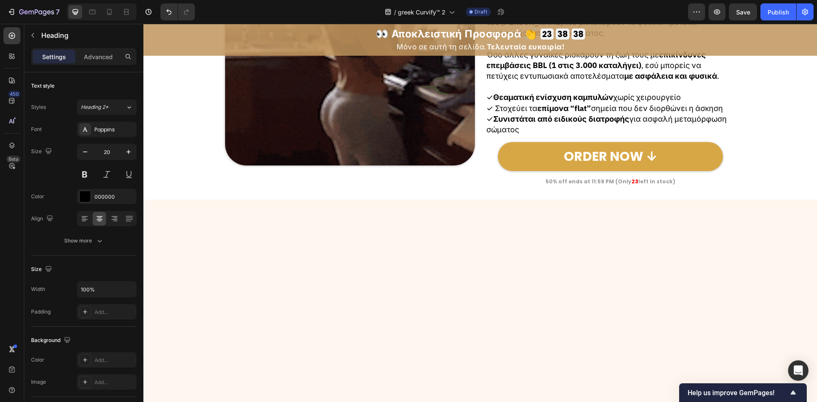
scroll to position [781, 0]
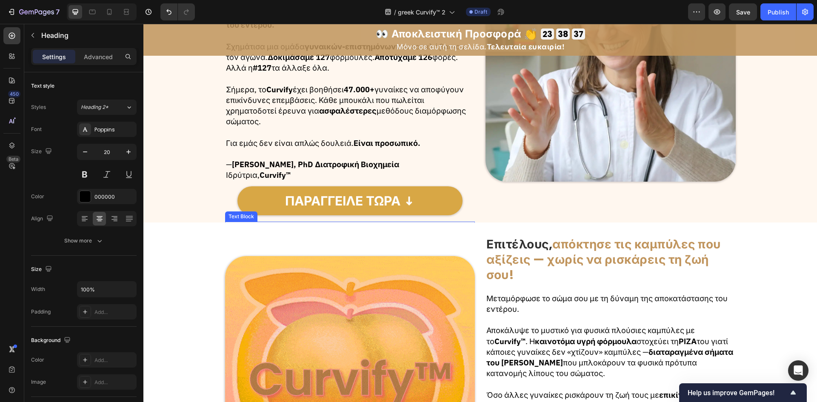
click at [392, 223] on strong "τεμάχια σε απόθεμα)" at bounding box center [413, 226] width 54 height 6
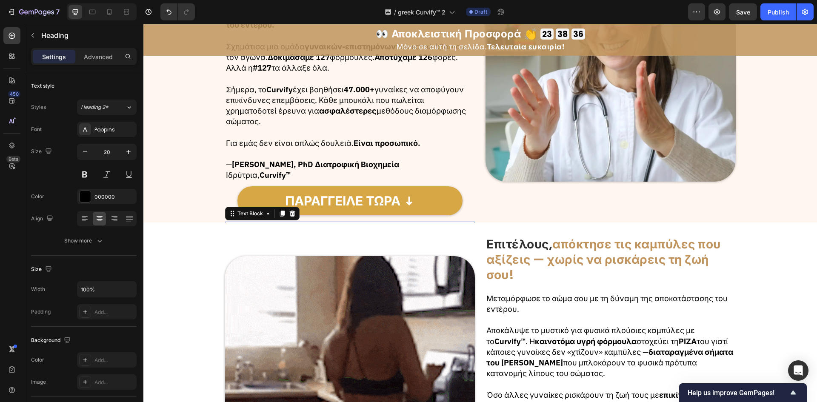
click at [392, 223] on strong "τεμάχια σε απόθεμα)" at bounding box center [413, 226] width 54 height 6
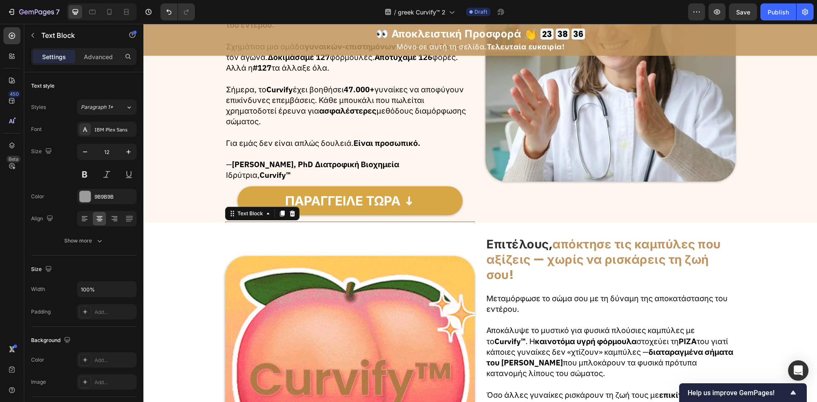
click at [392, 223] on strong "τεμάχια σε απόθεμα)" at bounding box center [413, 226] width 54 height 6
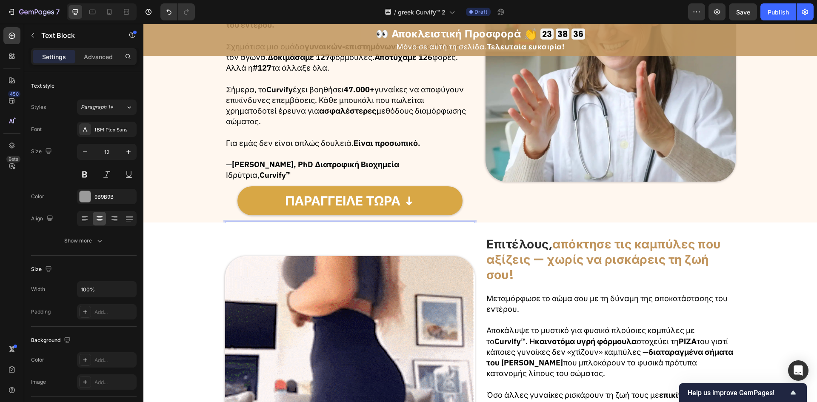
copy p "Η έκπτωση 50% λήγει στις 23:59 (Απομένουν μόνο 23 τεμάχια σε απόθεμα)"
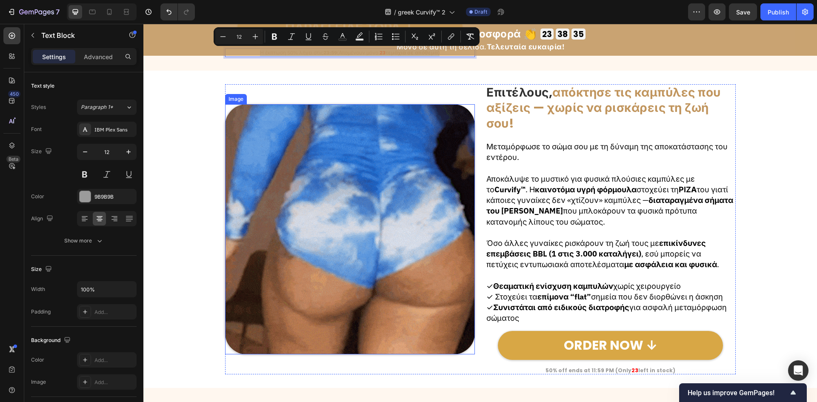
type input "16"
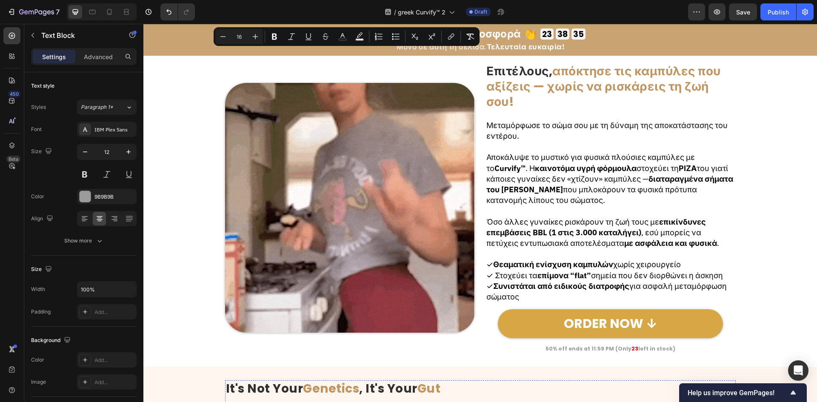
scroll to position [1121, 0]
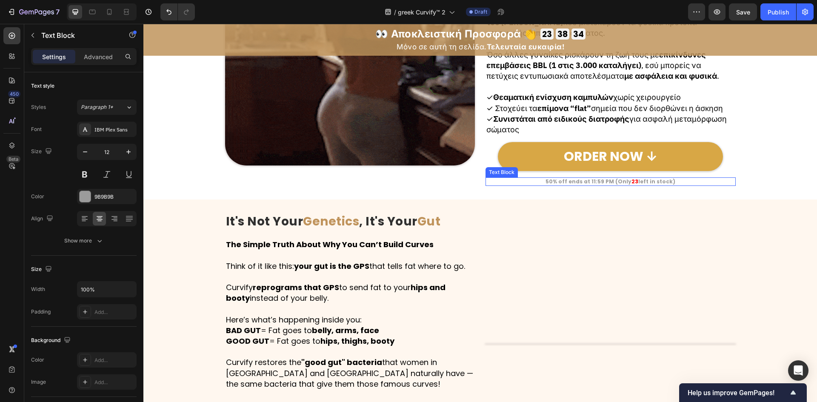
click at [602, 182] on strong "50% off ends at 11:59 PM (Only" at bounding box center [588, 181] width 86 height 7
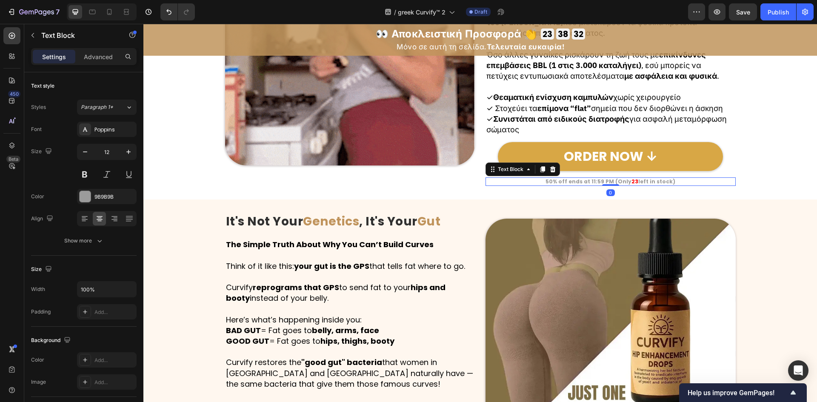
click at [602, 182] on strong "50% off ends at 11:59 PM (Only" at bounding box center [588, 181] width 86 height 7
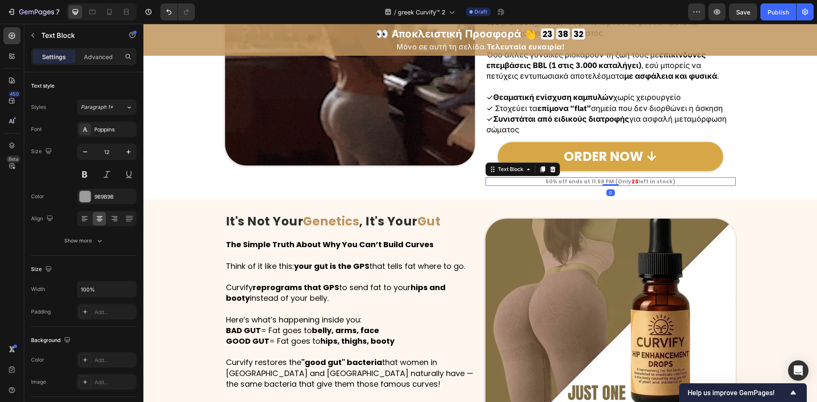
click at [602, 182] on strong "50% off ends at 11:59 PM (Only" at bounding box center [588, 181] width 86 height 7
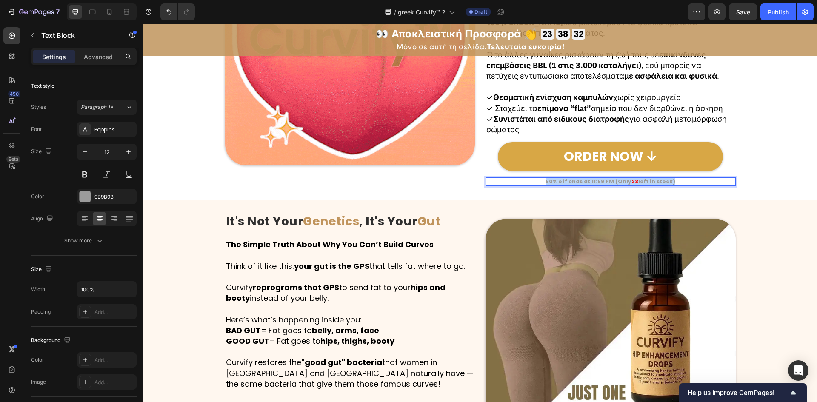
click at [602, 182] on strong "50% off ends at 11:59 PM (Only" at bounding box center [588, 181] width 86 height 7
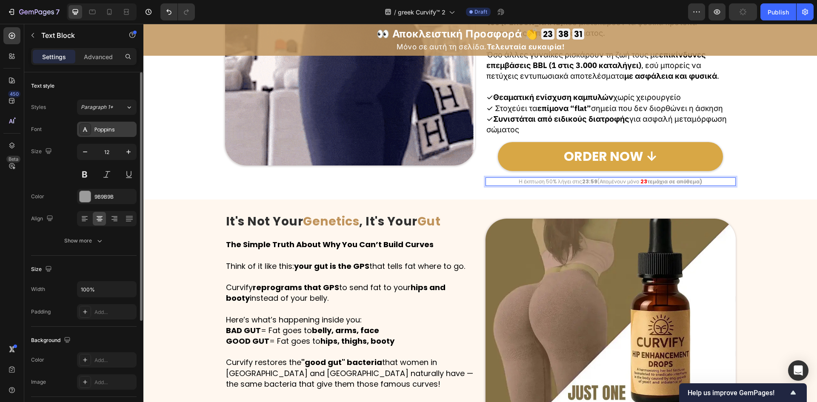
click at [99, 131] on div "Poppins" at bounding box center [114, 130] width 40 height 8
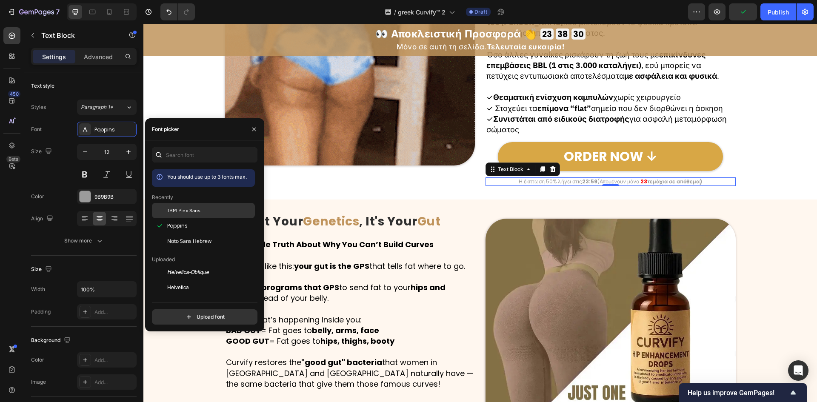
click at [195, 207] on span "IBM Plex Sans" at bounding box center [183, 211] width 33 height 8
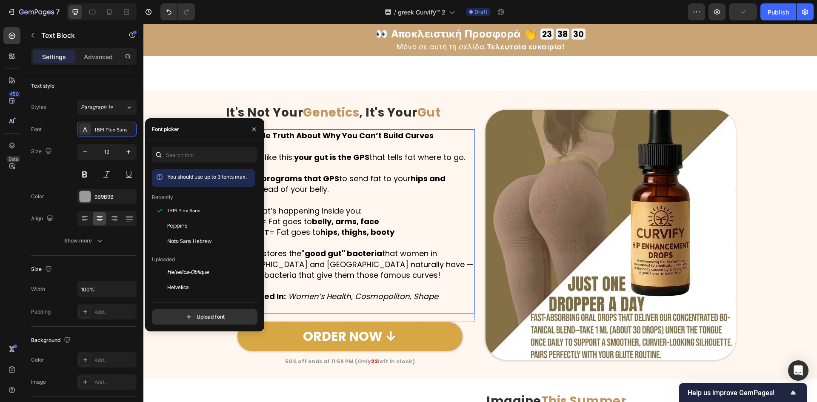
scroll to position [1348, 0]
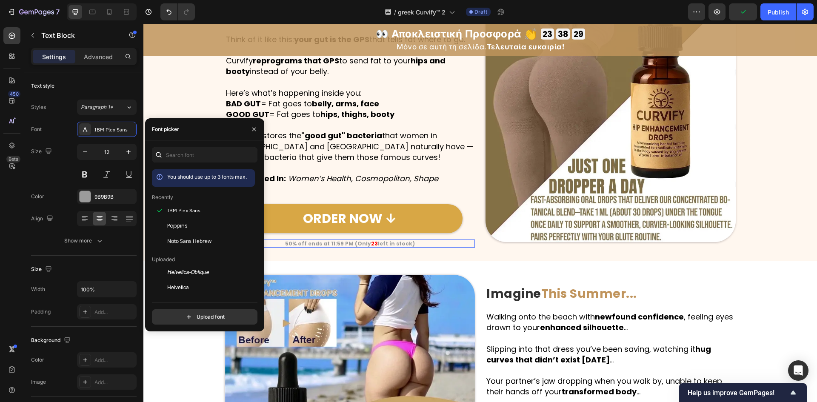
click at [343, 240] on strong "50% off ends at 11:59 PM (Only" at bounding box center [328, 243] width 86 height 7
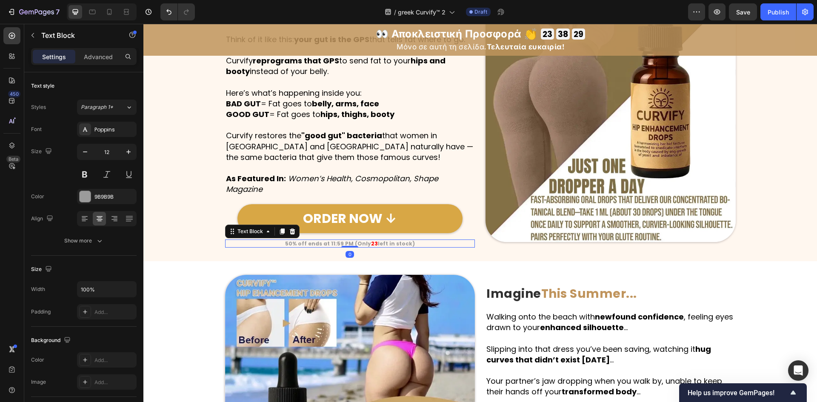
click at [343, 240] on strong "50% off ends at 11:59 PM (Only" at bounding box center [328, 243] width 86 height 7
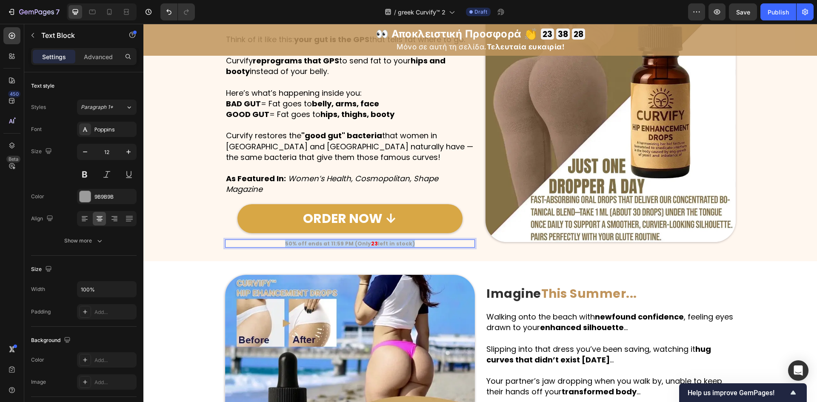
click at [343, 240] on strong "50% off ends at 11:59 PM (Only" at bounding box center [328, 243] width 86 height 7
click at [99, 129] on div "Poppins" at bounding box center [114, 130] width 40 height 8
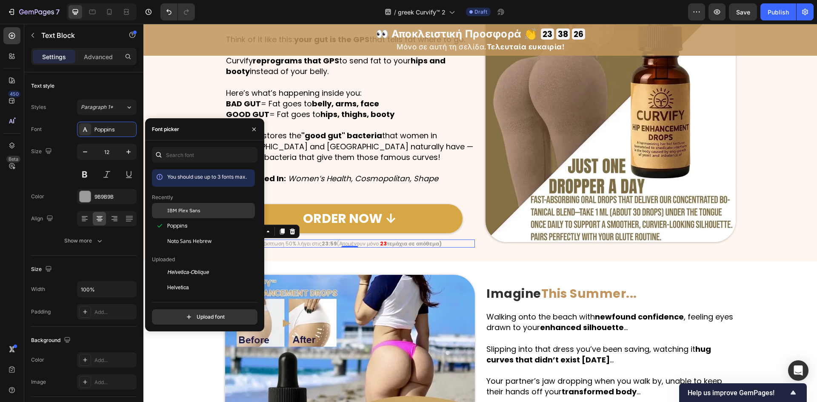
click at [203, 208] on div "IBM Plex Sans" at bounding box center [210, 211] width 86 height 8
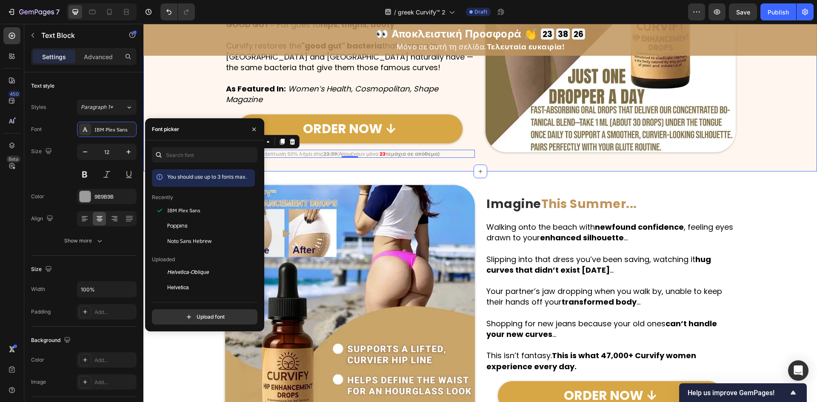
scroll to position [1518, 0]
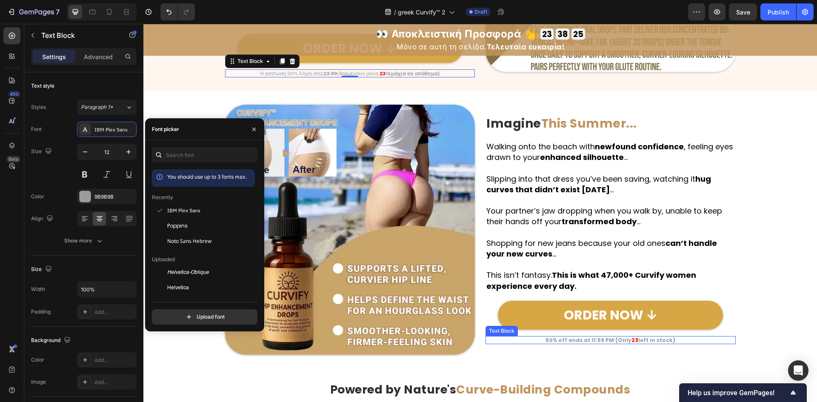
click at [573, 337] on strong "50% off ends at 11:59 PM (Only" at bounding box center [588, 340] width 86 height 7
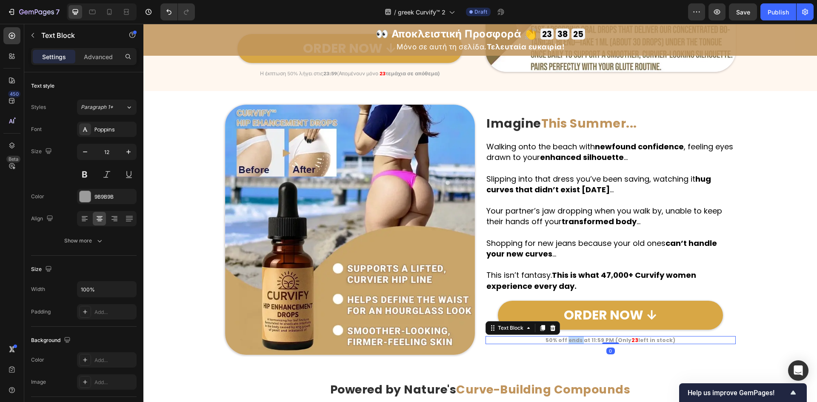
click at [573, 337] on strong "50% off ends at 11:59 PM (Only" at bounding box center [588, 340] width 86 height 7
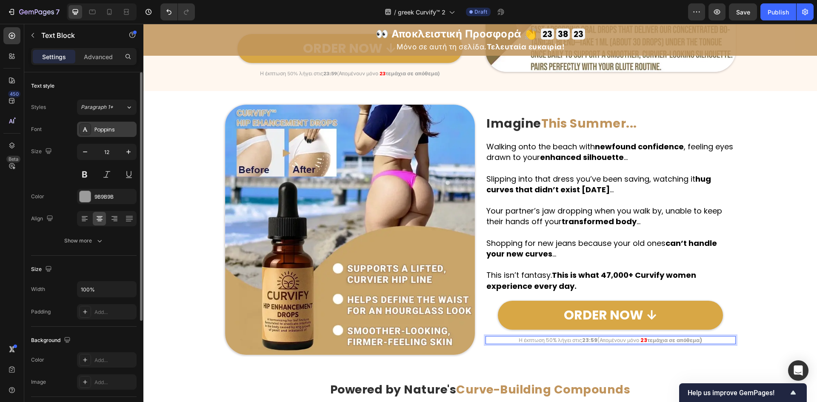
click at [110, 128] on div "Poppins" at bounding box center [114, 130] width 40 height 8
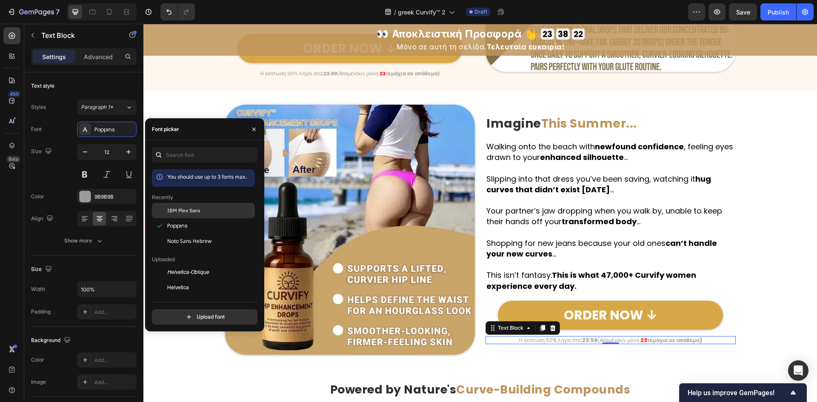
click at [179, 213] on span "IBM Plex Sans" at bounding box center [183, 211] width 33 height 8
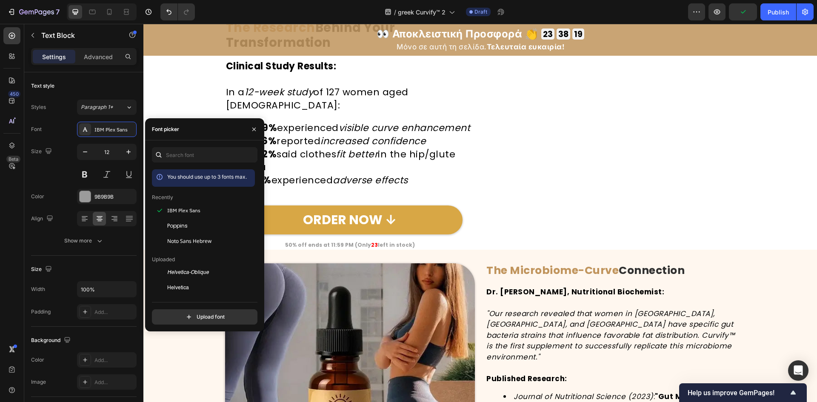
scroll to position [2936, 0]
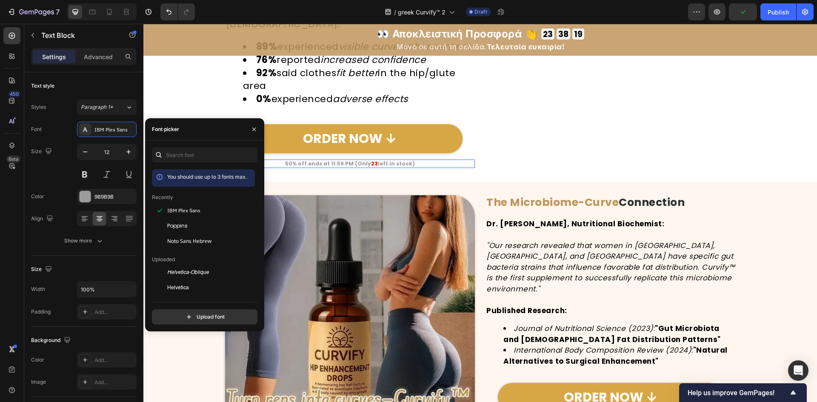
click at [394, 165] on strong "left in stock)" at bounding box center [396, 163] width 37 height 7
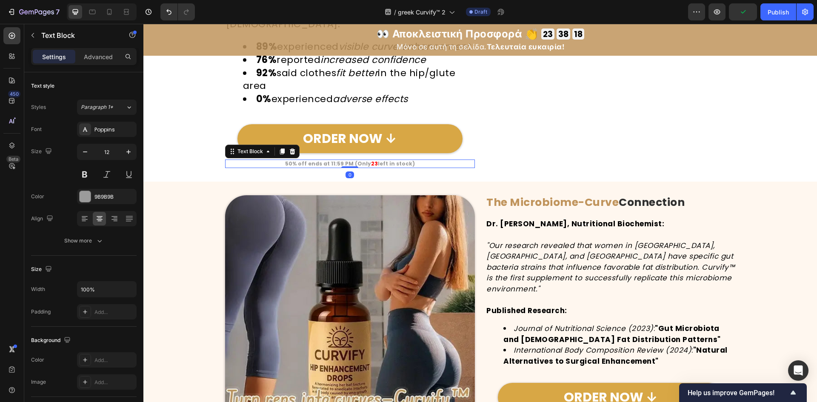
click at [394, 165] on strong "left in stock)" at bounding box center [396, 163] width 37 height 7
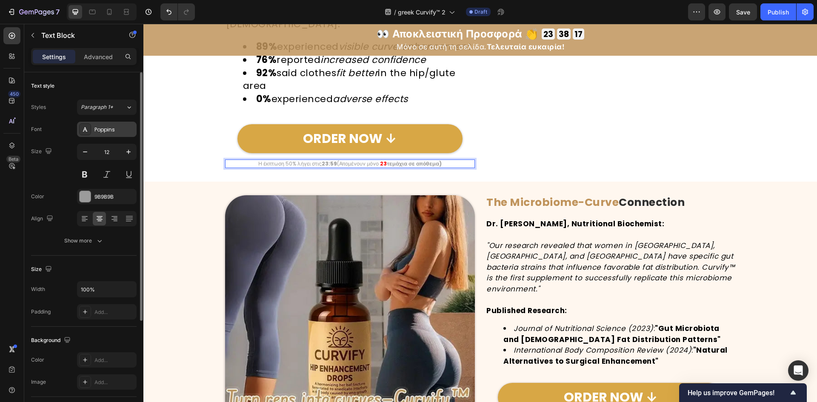
click at [114, 129] on div "Poppins" at bounding box center [114, 130] width 40 height 8
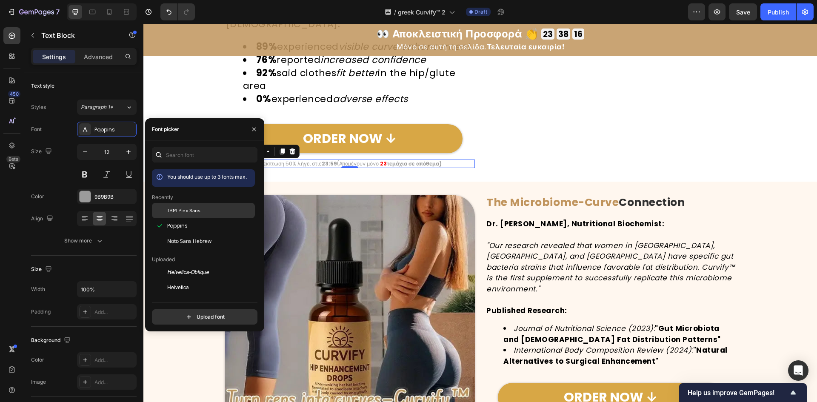
drag, startPoint x: 242, startPoint y: 211, endPoint x: 166, endPoint y: 186, distance: 79.9
click at [242, 211] on div "IBM Plex Sans" at bounding box center [210, 211] width 86 height 8
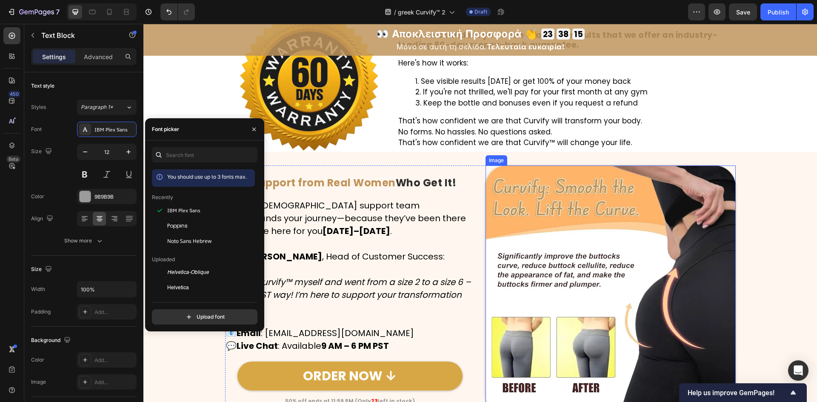
scroll to position [3164, 0]
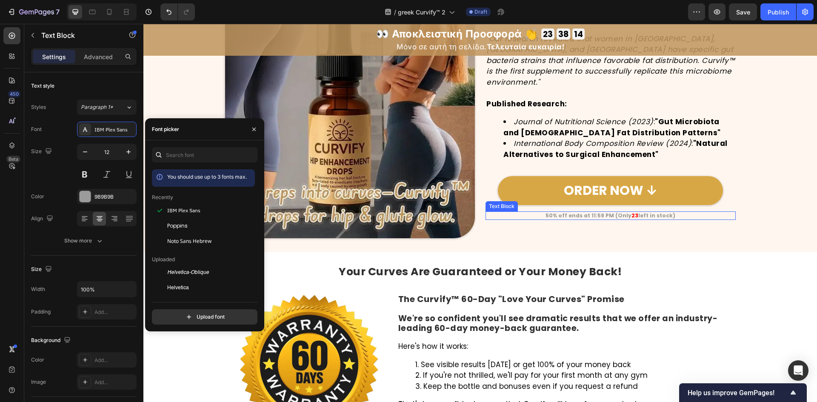
click at [654, 212] on strong "left in stock)" at bounding box center [656, 215] width 37 height 7
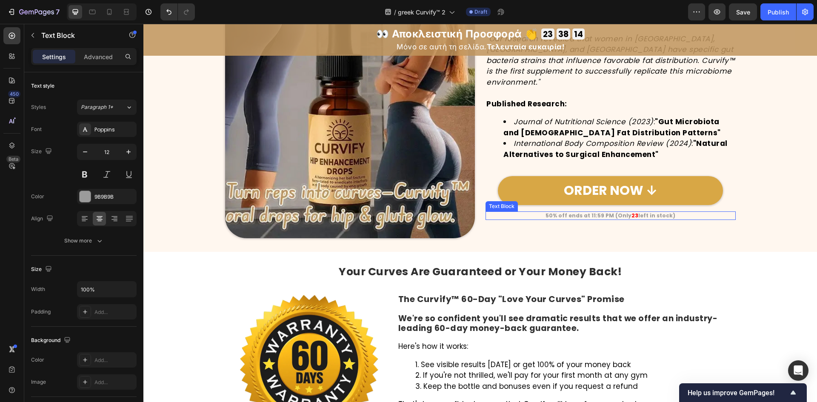
click at [654, 212] on strong "left in stock)" at bounding box center [656, 215] width 37 height 7
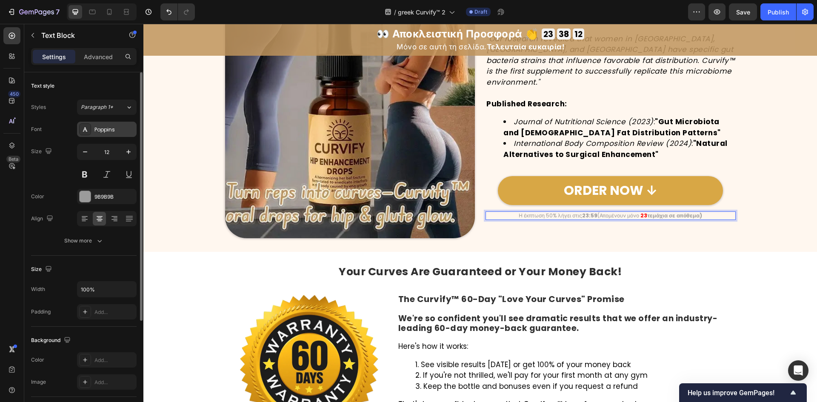
click at [103, 125] on div "Poppins" at bounding box center [107, 129] width 60 height 15
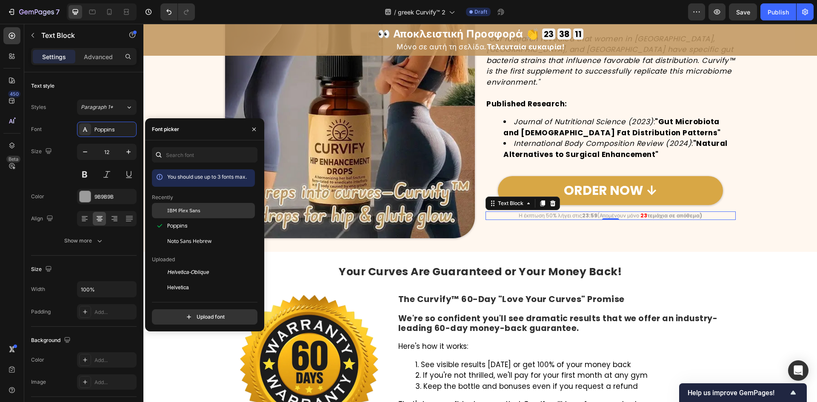
click at [196, 209] on span "IBM Plex Sans" at bounding box center [183, 211] width 33 height 8
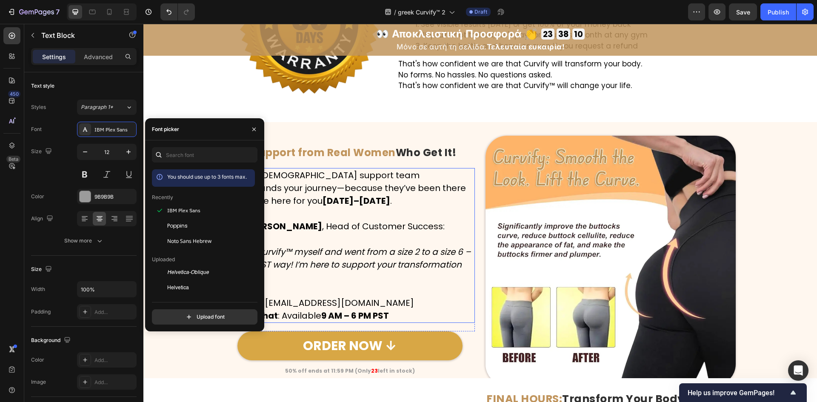
scroll to position [3674, 0]
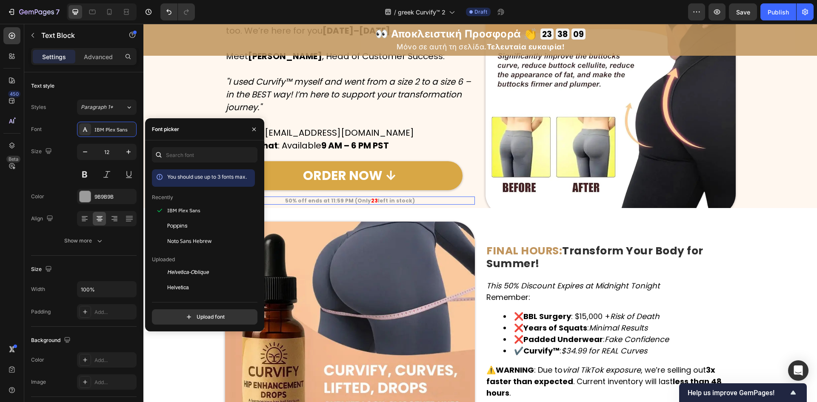
click at [372, 202] on strong "23" at bounding box center [374, 200] width 7 height 7
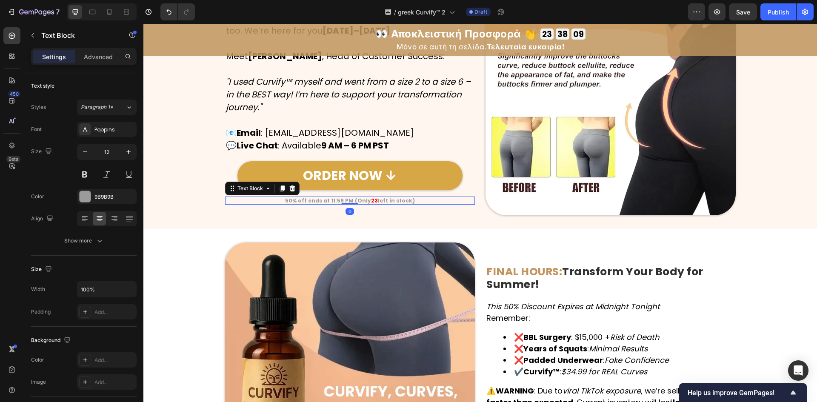
click at [372, 202] on strong "23" at bounding box center [374, 200] width 7 height 7
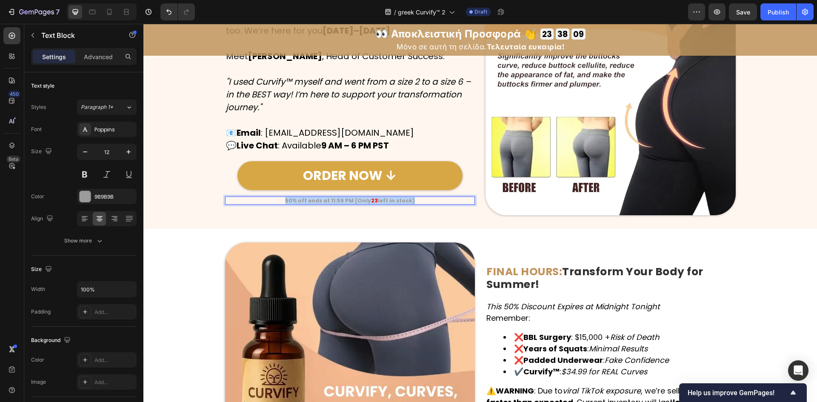
click at [372, 202] on strong "23" at bounding box center [374, 200] width 7 height 7
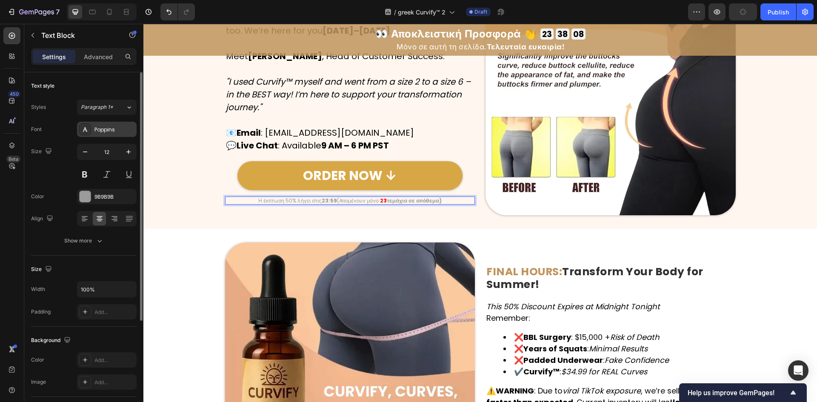
click at [98, 131] on div "Poppins" at bounding box center [114, 130] width 40 height 8
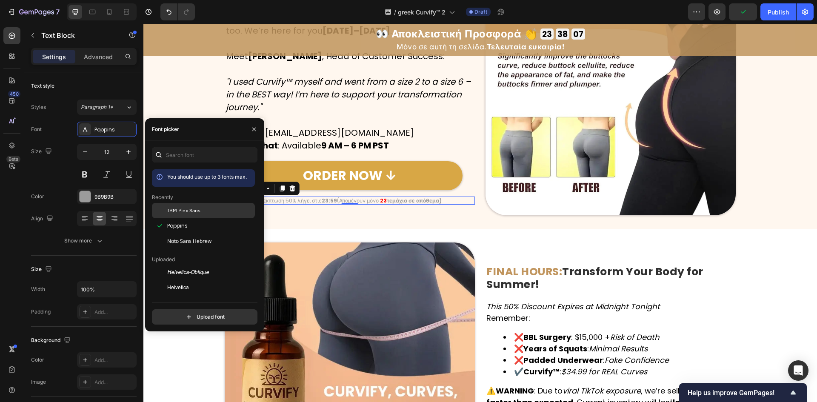
click at [175, 215] on div "IBM Plex Sans" at bounding box center [203, 210] width 103 height 15
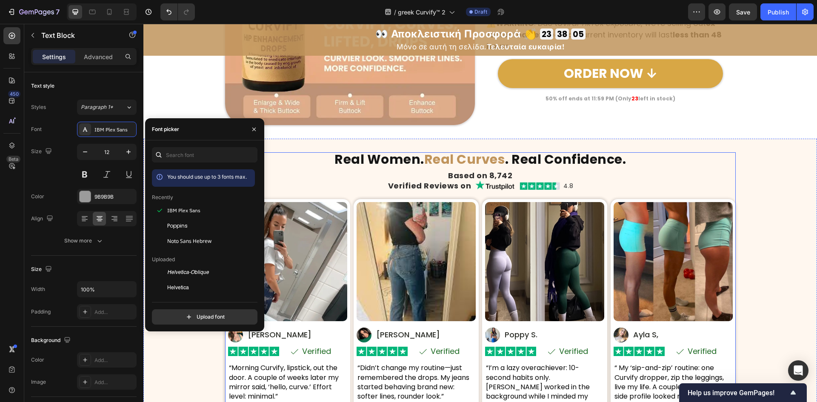
scroll to position [4015, 0]
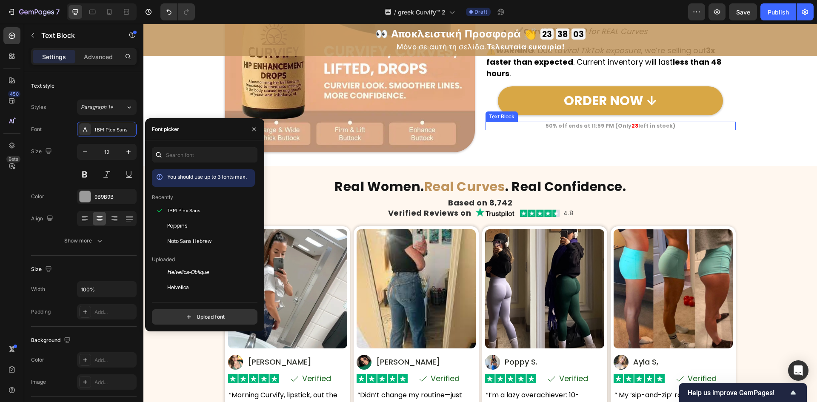
click at [600, 127] on strong "50% off ends at 11:59 PM (Only" at bounding box center [588, 125] width 86 height 7
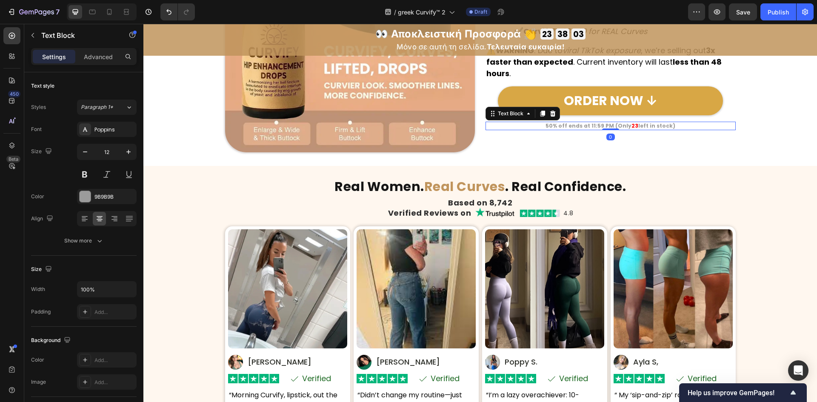
click at [600, 127] on strong "50% off ends at 11:59 PM (Only" at bounding box center [588, 125] width 86 height 7
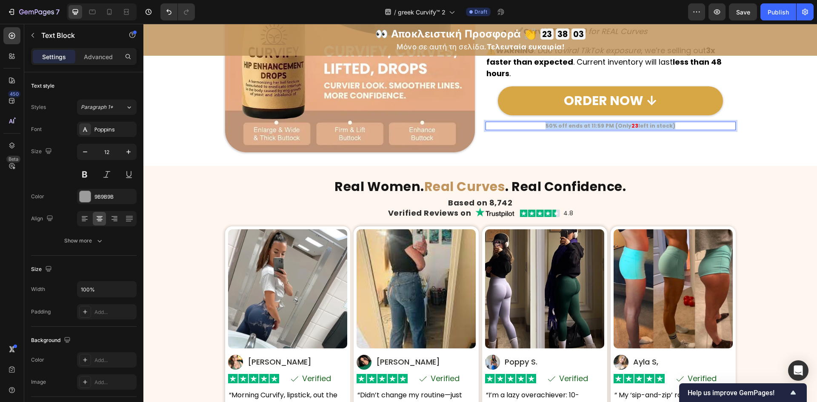
click at [600, 127] on strong "50% off ends at 11:59 PM (Only" at bounding box center [588, 125] width 86 height 7
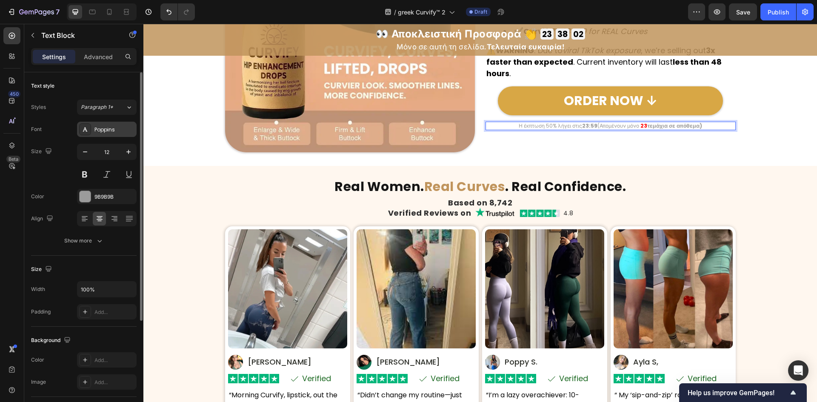
click at [111, 129] on div "Poppins" at bounding box center [114, 130] width 40 height 8
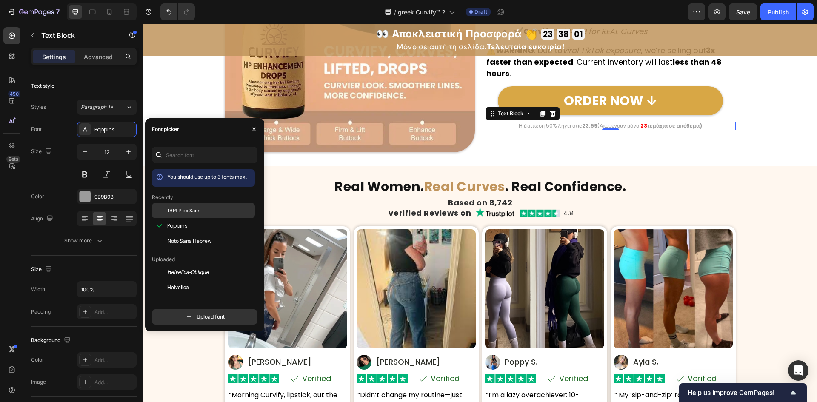
click at [185, 207] on span "IBM Plex Sans" at bounding box center [183, 211] width 33 height 8
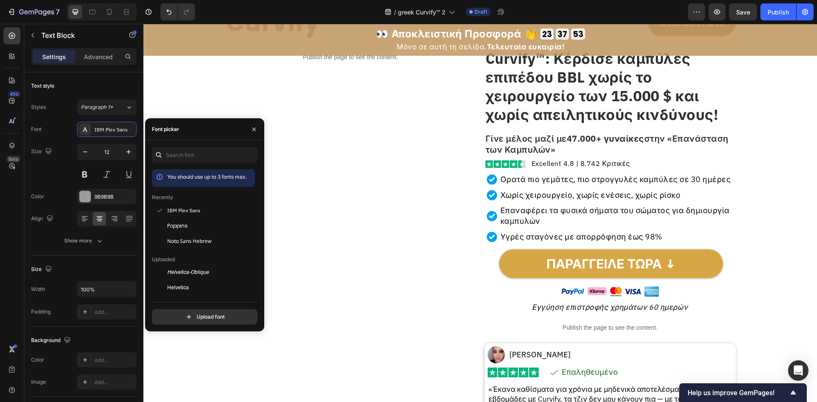
scroll to position [0, 0]
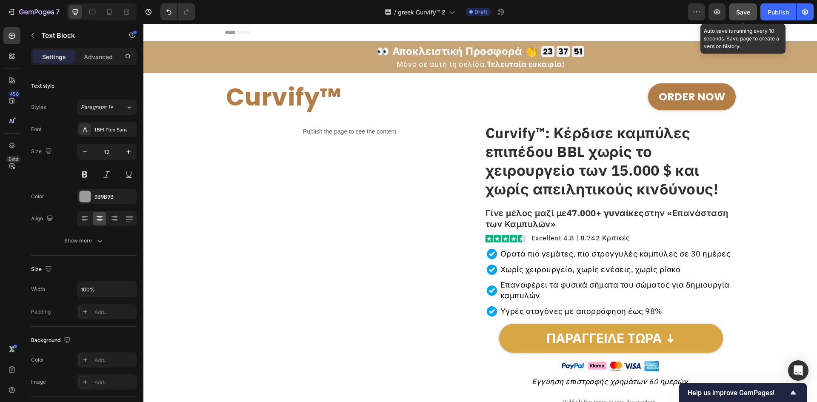
click at [751, 13] on button "Save" at bounding box center [743, 11] width 28 height 17
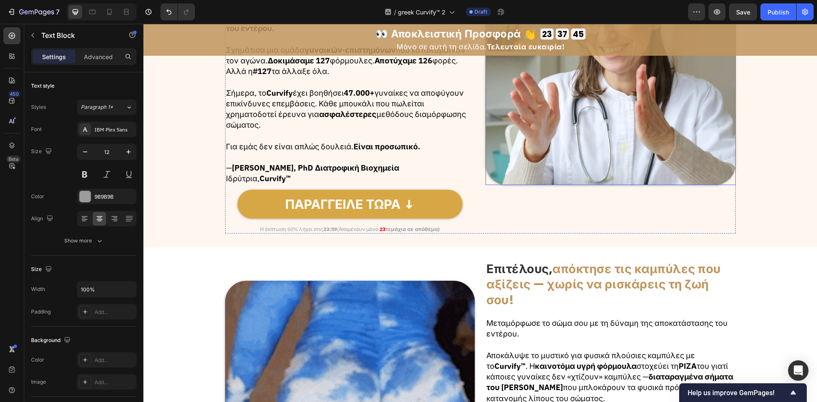
scroll to position [794, 0]
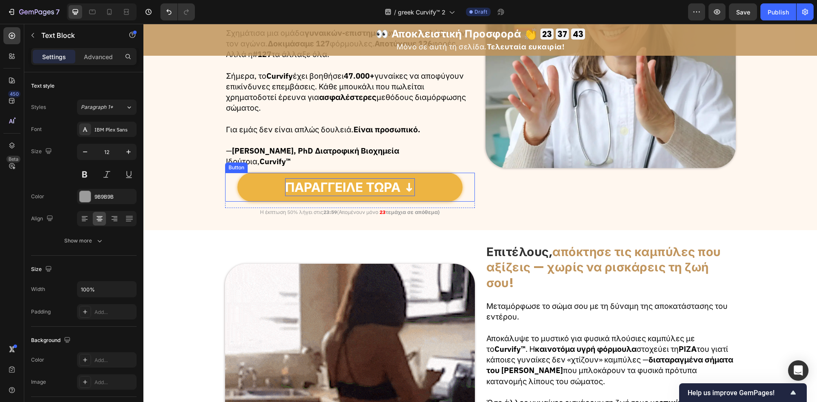
click at [350, 178] on p "ΠΑΡΑΓΓΕΙΛΕ ΤΩΡΑ ↓" at bounding box center [350, 187] width 130 height 18
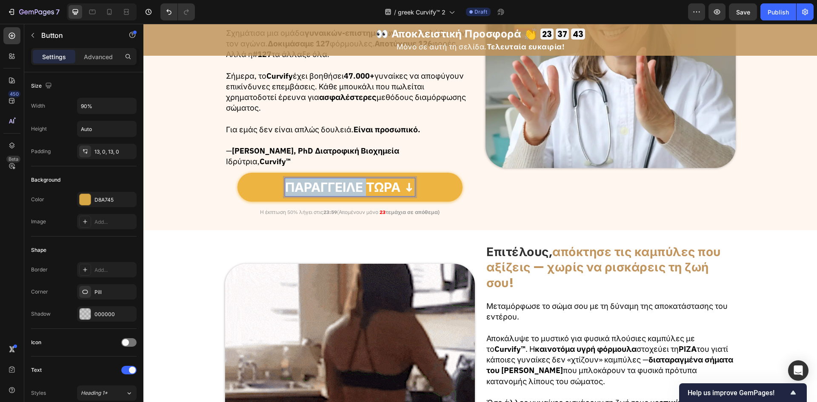
click at [350, 178] on p "ΠΑΡΑΓΓΕΙΛΕ ΤΩΡΑ ↓" at bounding box center [350, 187] width 130 height 18
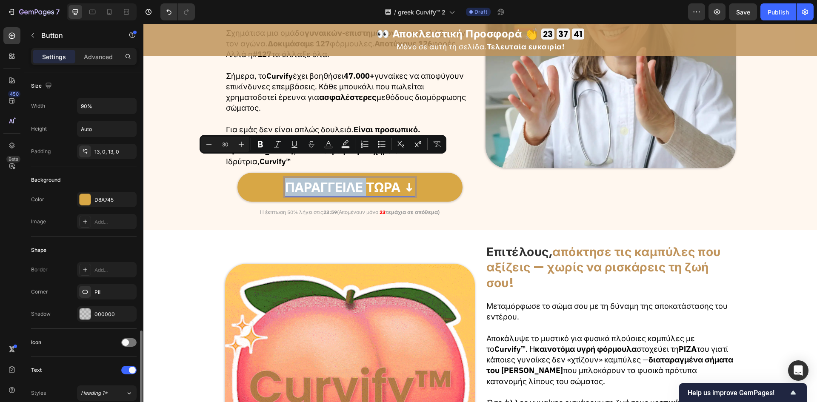
scroll to position [170, 0]
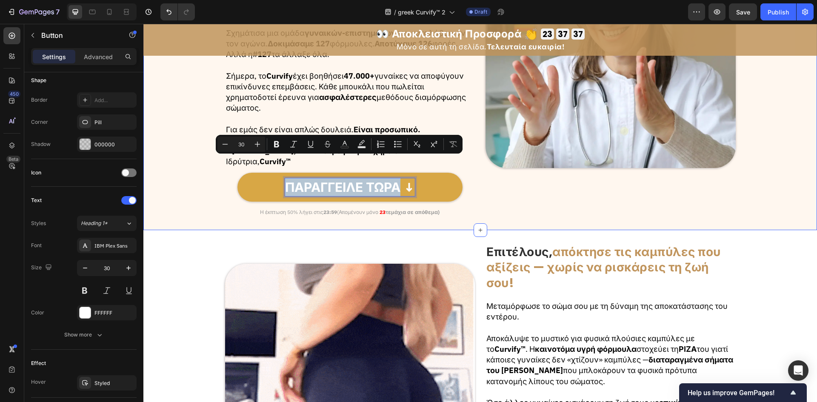
drag, startPoint x: 392, startPoint y: 168, endPoint x: 207, endPoint y: 175, distance: 184.8
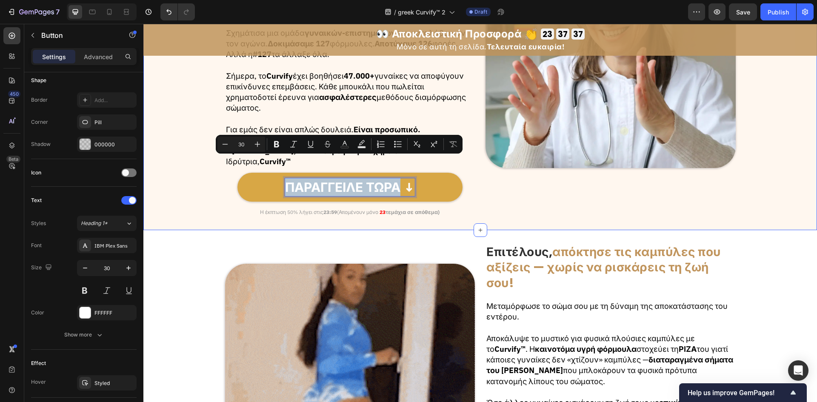
click at [207, 175] on div "Η ιστορία του [PERSON_NAME]: Γεννημένο από την απογοήτευση , χτισμένο με αγάπη …" at bounding box center [480, 43] width 674 height 347
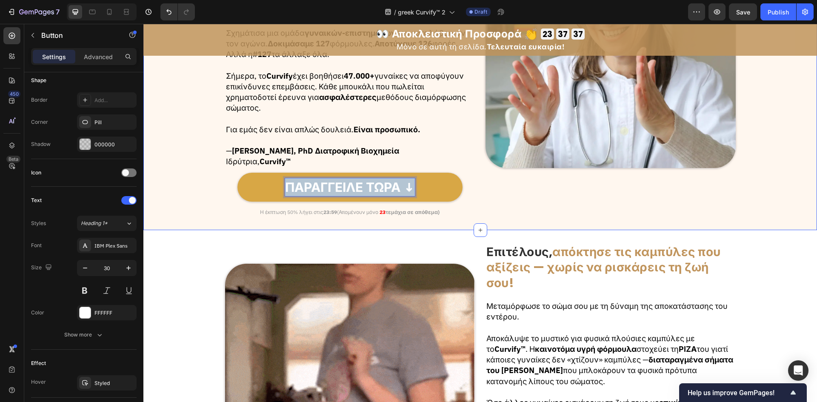
copy p "ΠΑΡΑΓΓΕΙΛΕ ΤΩΡΑ ↓"
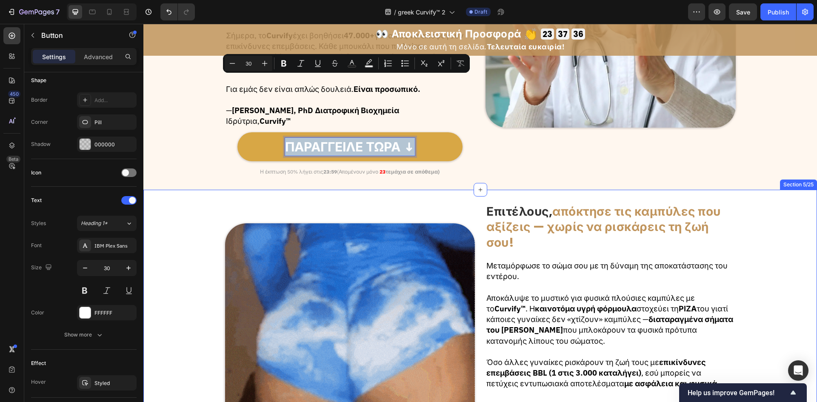
type input "16"
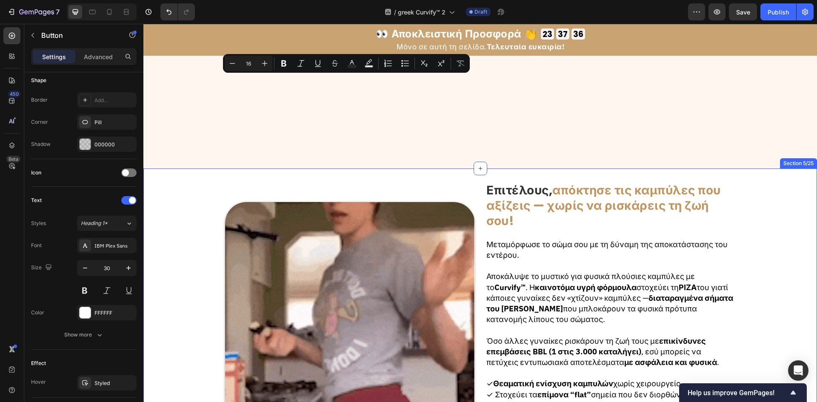
scroll to position [1078, 0]
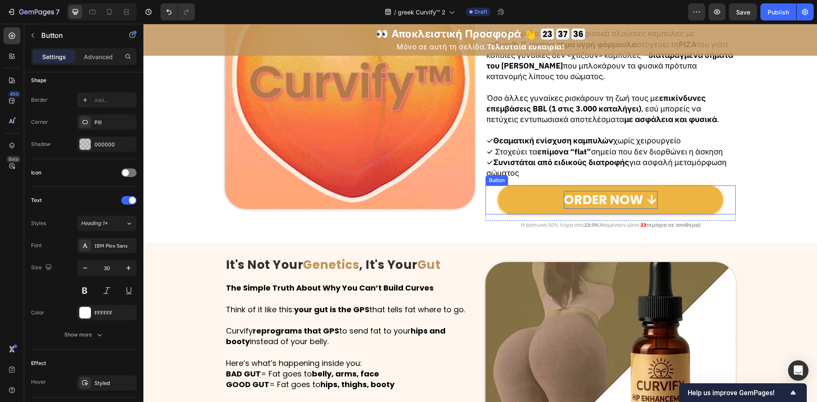
click at [621, 197] on p "ORDER NOW ↓" at bounding box center [611, 200] width 94 height 18
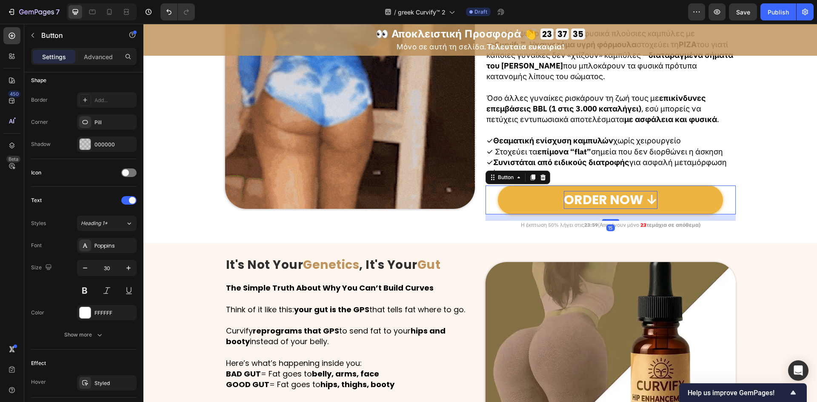
click at [621, 197] on p "ORDER NOW ↓" at bounding box center [611, 200] width 94 height 18
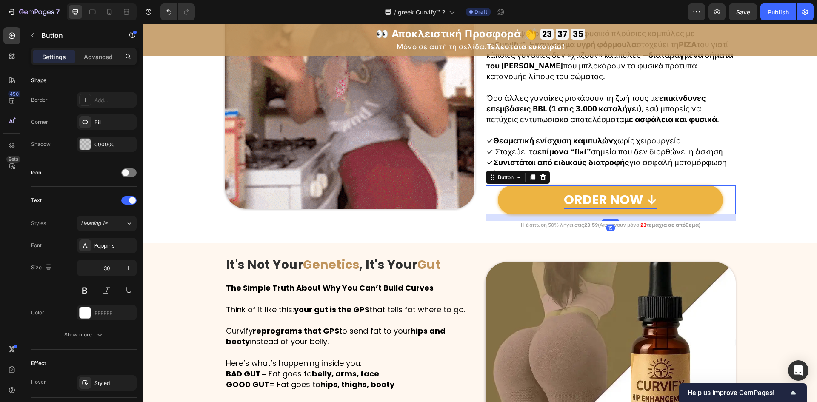
click at [621, 197] on p "ORDER NOW ↓" at bounding box center [611, 200] width 94 height 18
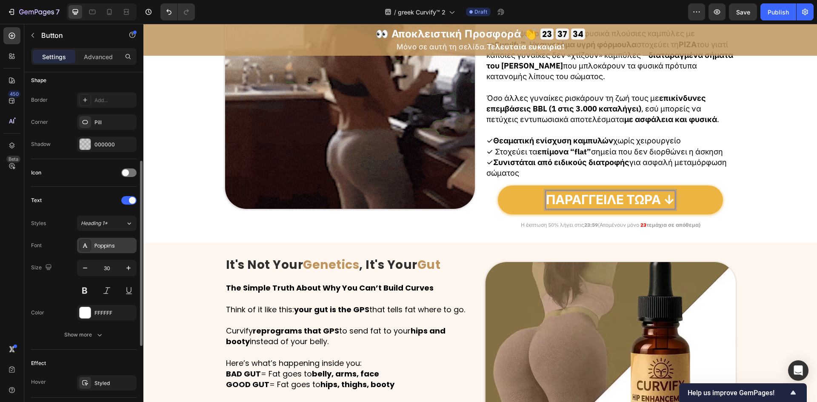
click at [91, 247] on div "Poppins" at bounding box center [107, 245] width 60 height 15
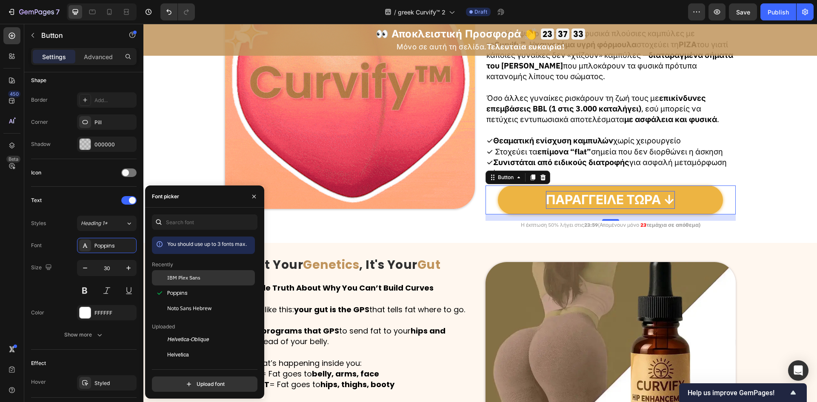
drag, startPoint x: 174, startPoint y: 278, endPoint x: 305, endPoint y: 247, distance: 134.0
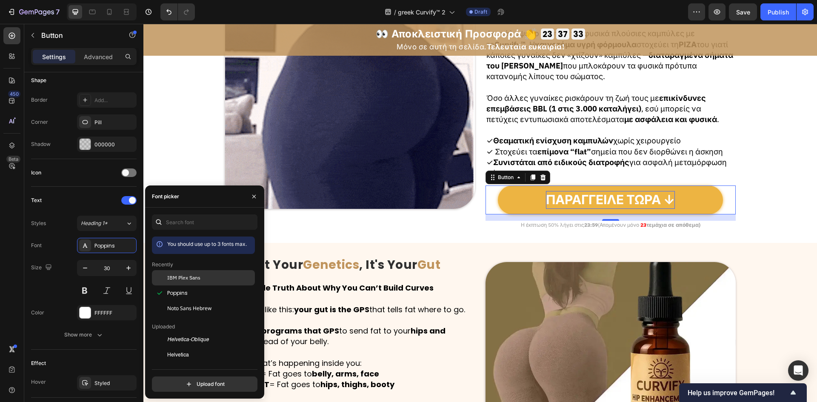
click at [174, 278] on span "IBM Plex Sans" at bounding box center [183, 278] width 33 height 8
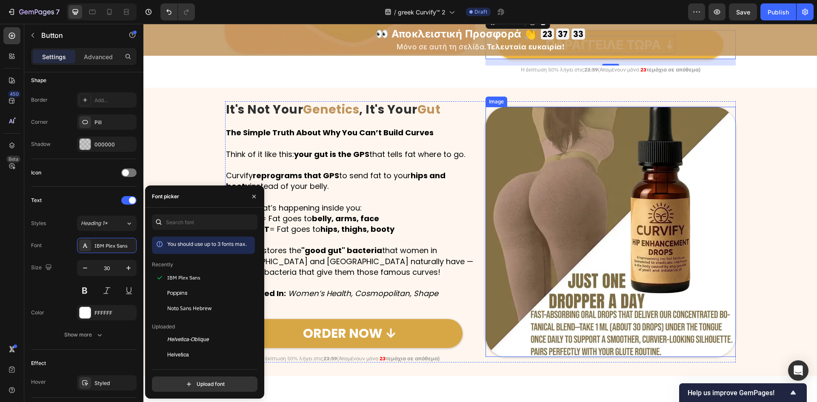
scroll to position [1305, 0]
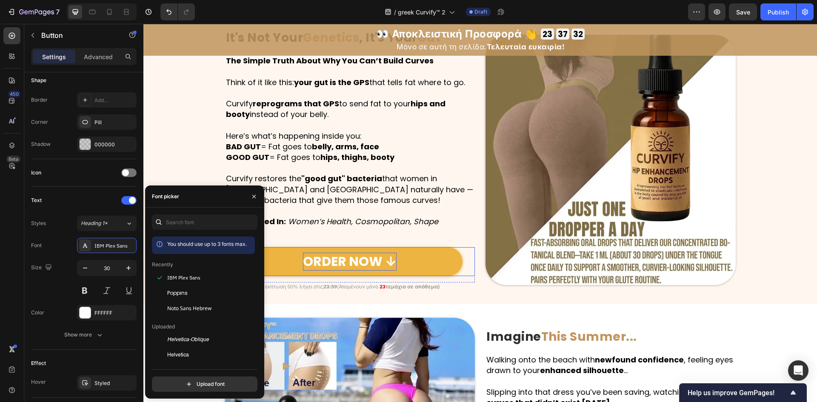
click at [377, 253] on p "ORDER NOW ↓" at bounding box center [350, 262] width 94 height 18
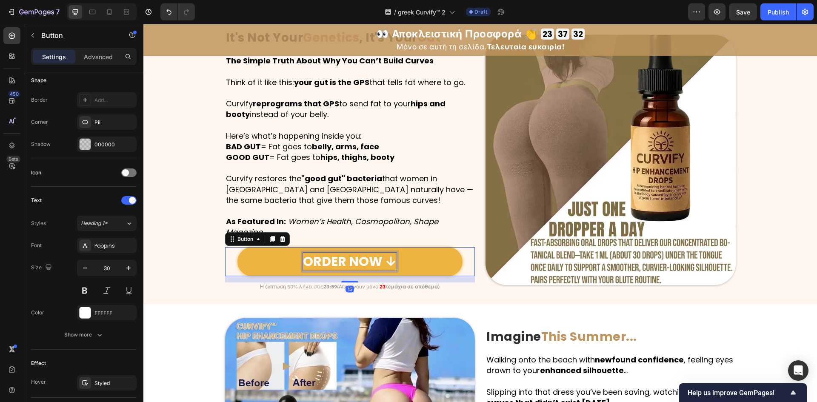
click at [377, 253] on p "ORDER NOW ↓" at bounding box center [350, 262] width 94 height 18
click at [114, 248] on div "Poppins" at bounding box center [114, 246] width 40 height 8
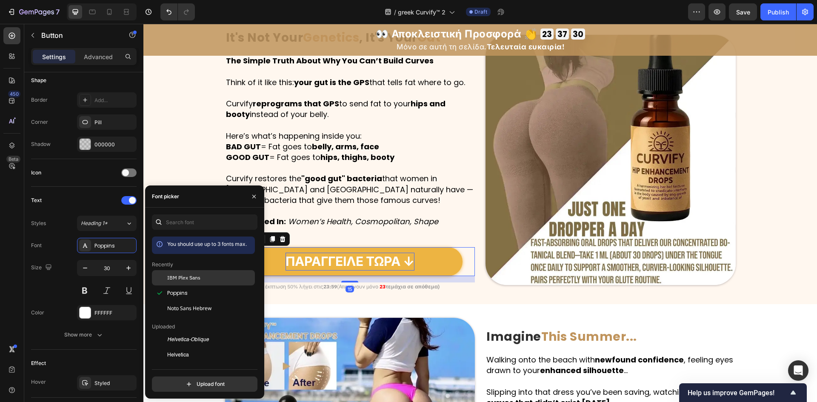
drag, startPoint x: 203, startPoint y: 278, endPoint x: 431, endPoint y: 250, distance: 229.8
click at [203, 278] on div "IBM Plex Sans" at bounding box center [210, 278] width 86 height 8
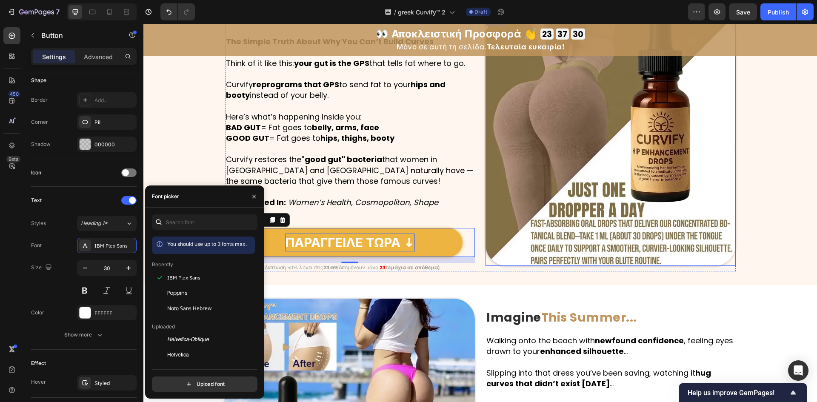
scroll to position [1532, 0]
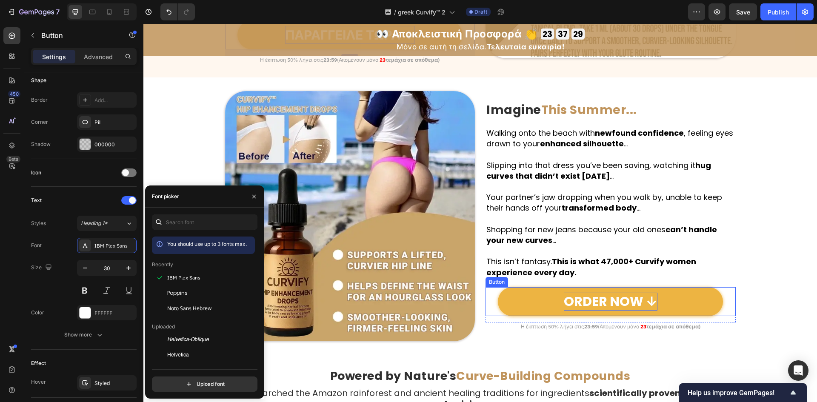
click at [603, 293] on p "ORDER NOW ↓" at bounding box center [611, 302] width 94 height 18
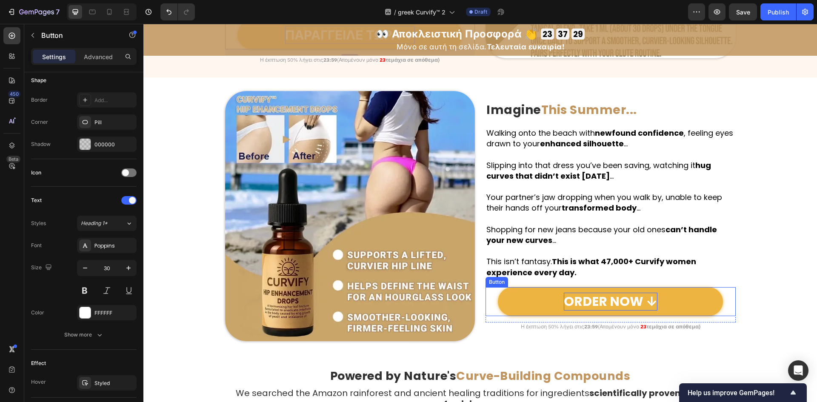
click at [603, 293] on p "ORDER NOW ↓" at bounding box center [611, 302] width 94 height 18
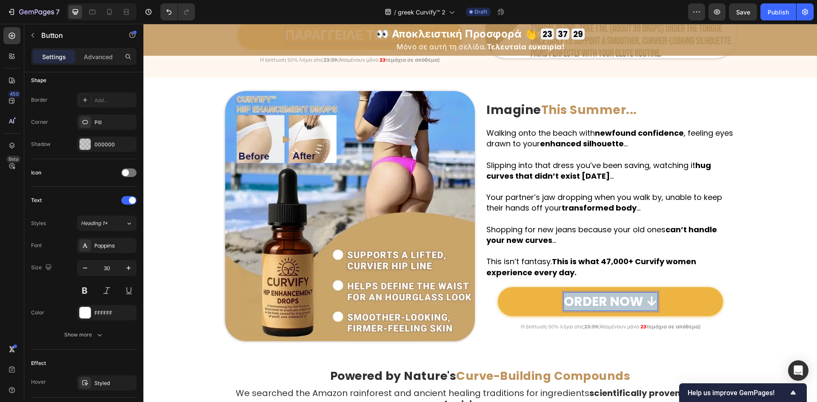
click at [603, 293] on p "ORDER NOW ↓" at bounding box center [611, 302] width 94 height 18
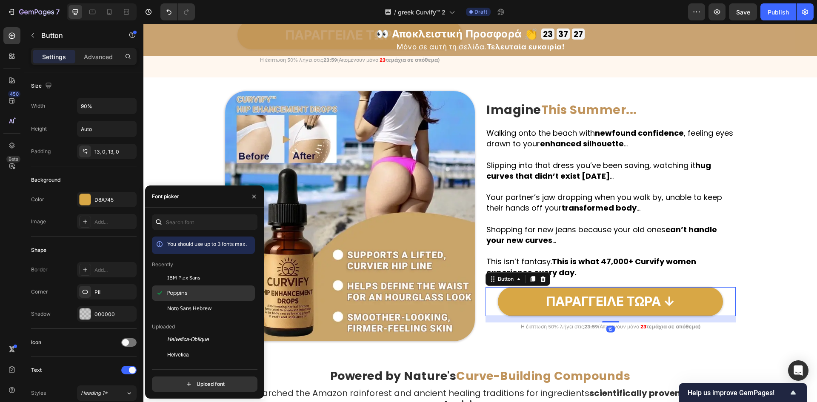
scroll to position [170, 0]
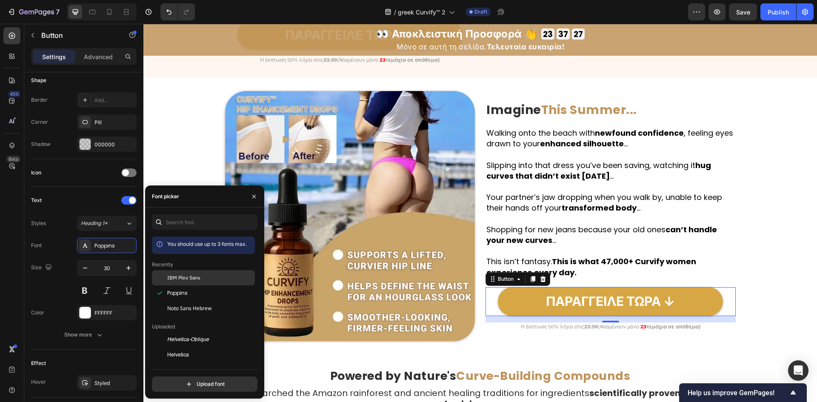
click at [206, 276] on div "IBM Plex Sans" at bounding box center [210, 278] width 86 height 8
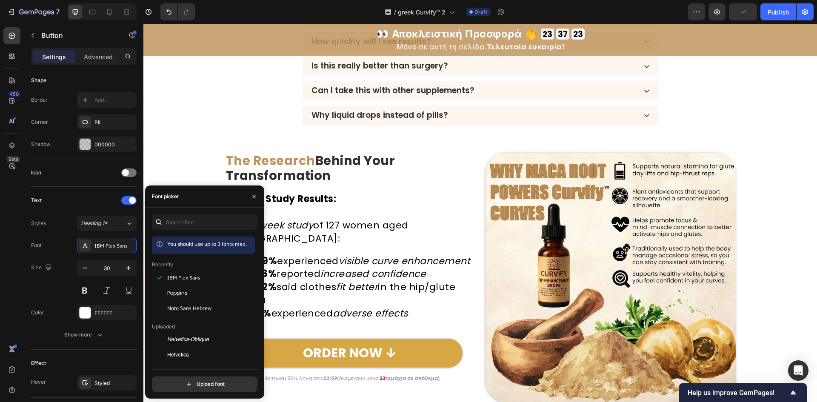
scroll to position [2950, 0]
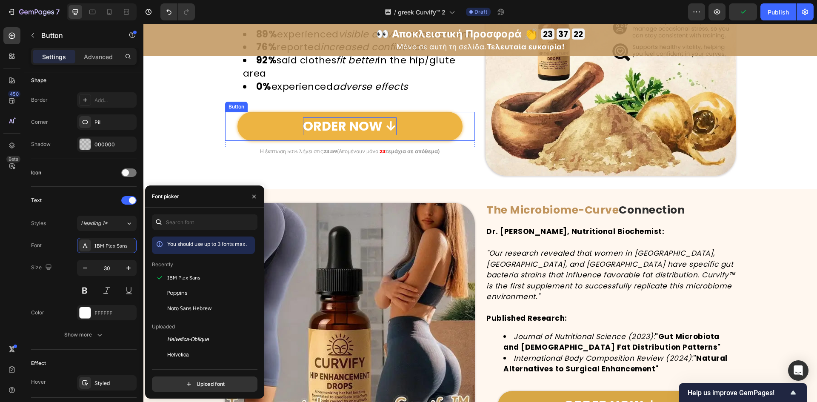
click at [346, 129] on p "ORDER NOW ↓" at bounding box center [350, 126] width 94 height 18
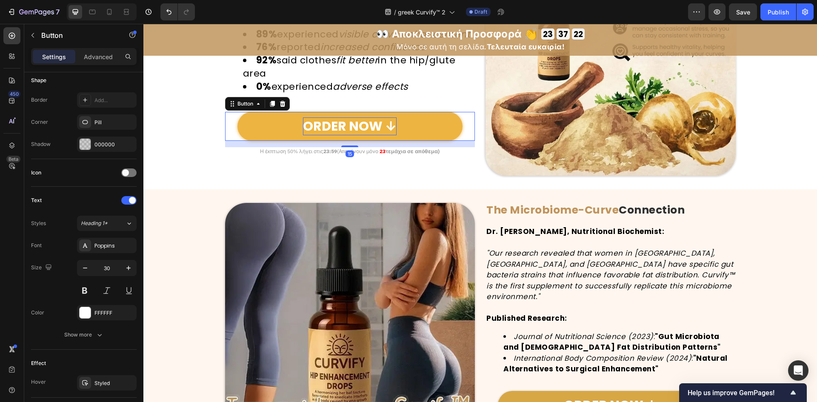
click at [346, 129] on p "ORDER NOW ↓" at bounding box center [350, 126] width 94 height 18
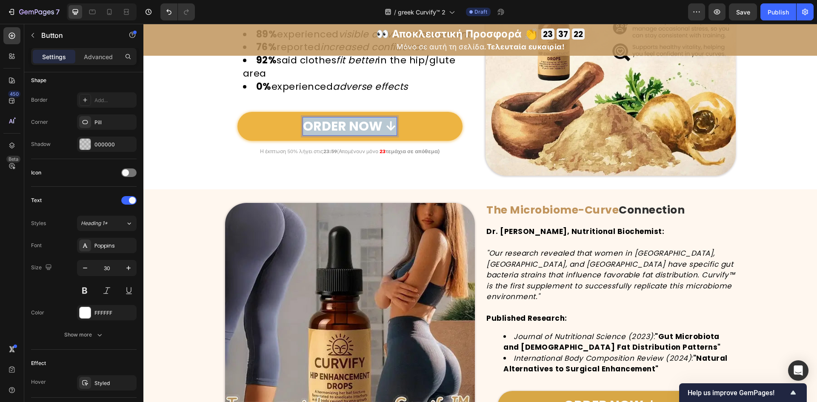
click at [346, 129] on p "ORDER NOW ↓" at bounding box center [350, 126] width 94 height 18
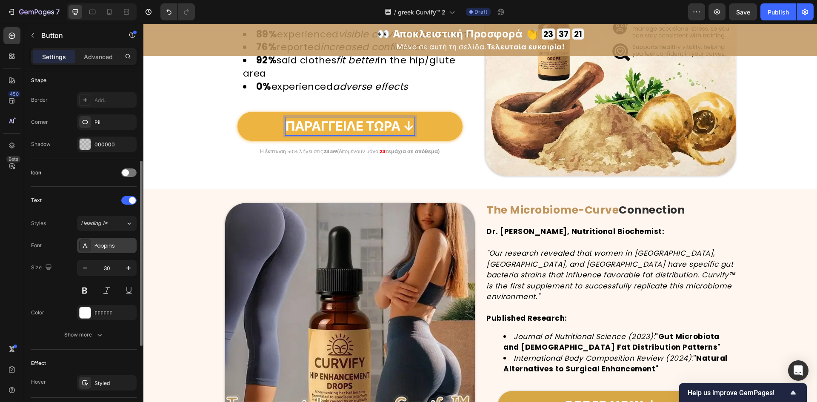
click at [123, 247] on div "Poppins" at bounding box center [114, 246] width 40 height 8
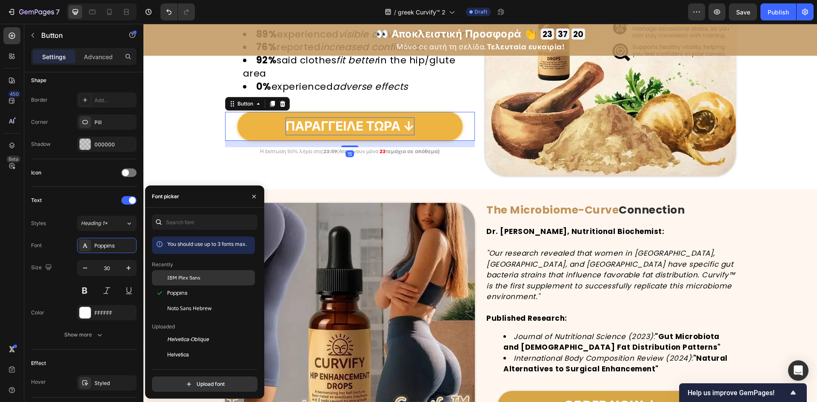
click at [197, 278] on span "IBM Plex Sans" at bounding box center [183, 278] width 33 height 8
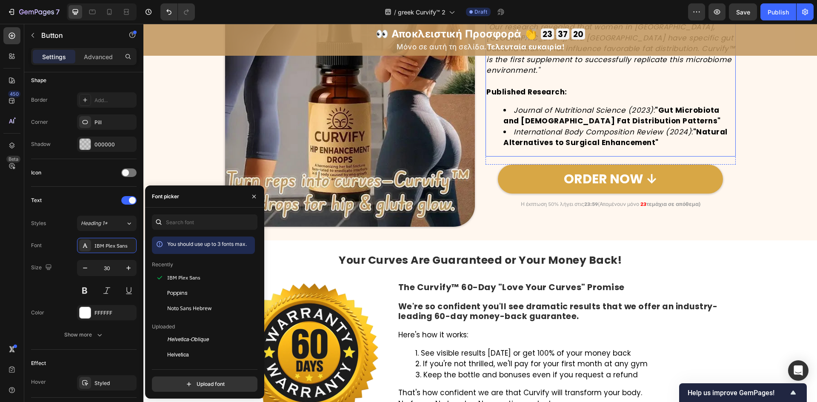
scroll to position [3177, 0]
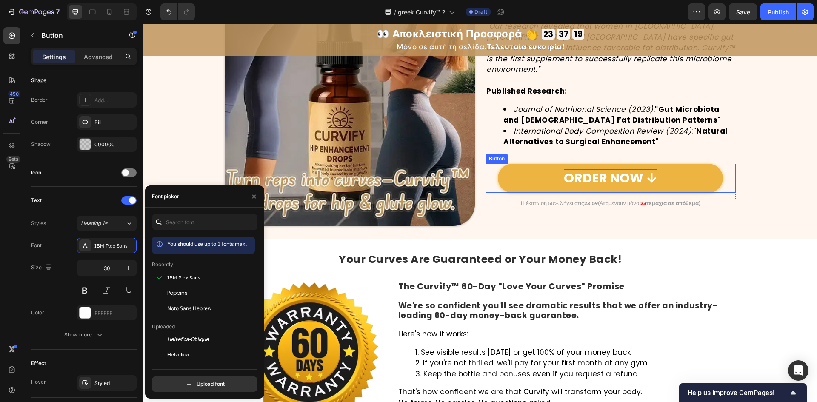
click at [611, 173] on p "ORDER NOW ↓" at bounding box center [611, 178] width 94 height 18
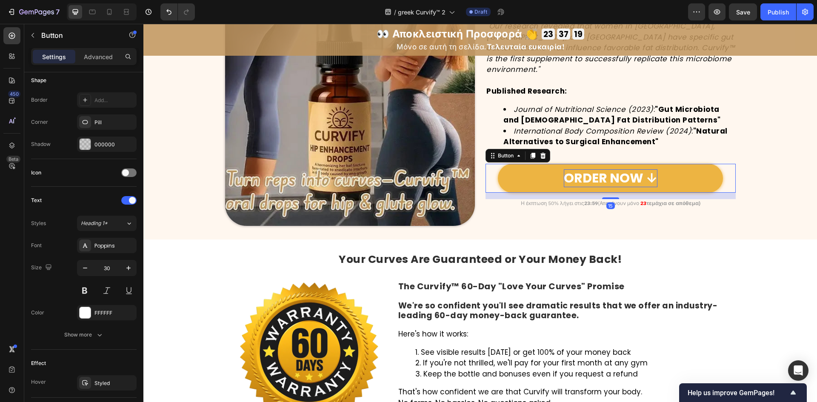
click at [611, 173] on p "ORDER NOW ↓" at bounding box center [611, 178] width 94 height 18
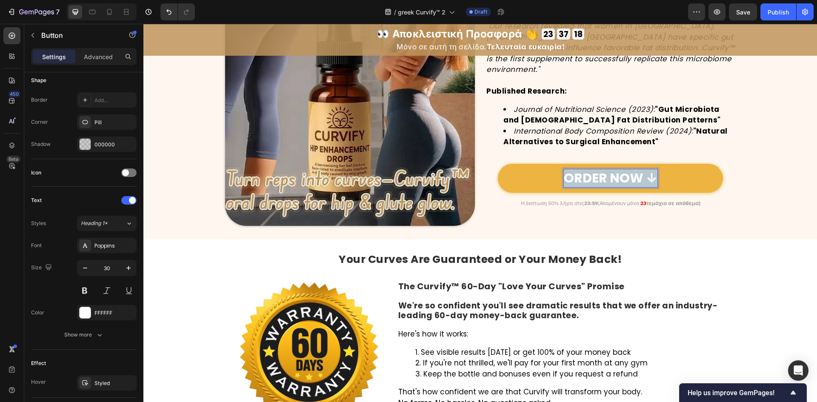
click at [611, 173] on p "ORDER NOW ↓" at bounding box center [611, 178] width 94 height 18
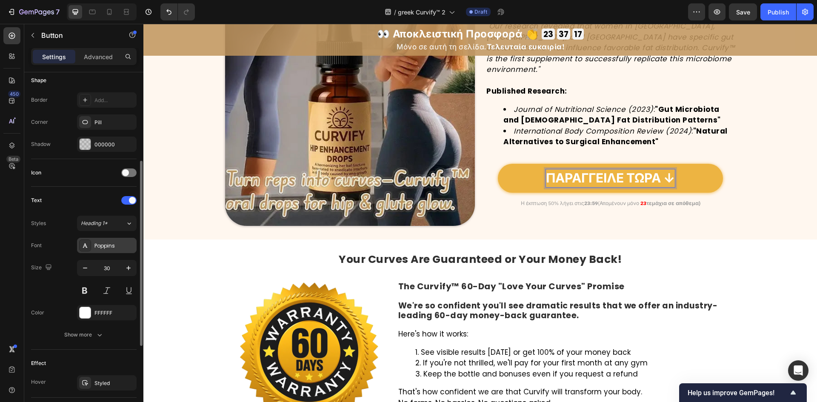
click at [106, 243] on div "Poppins" at bounding box center [114, 246] width 40 height 8
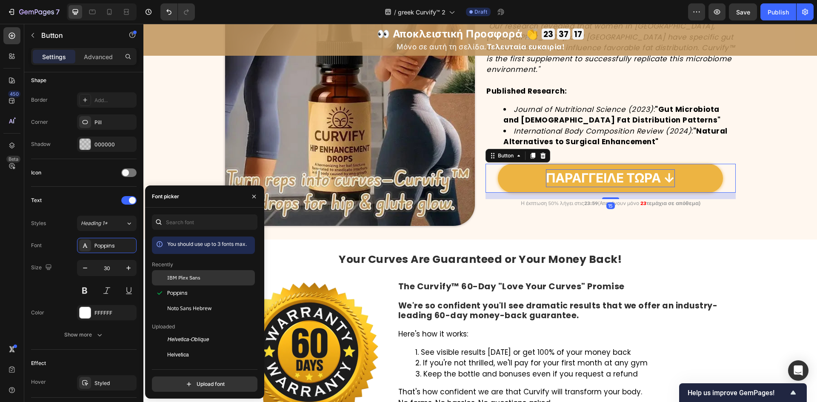
drag, startPoint x: 201, startPoint y: 278, endPoint x: 253, endPoint y: 253, distance: 57.3
click at [201, 278] on div "IBM Plex Sans" at bounding box center [210, 278] width 86 height 8
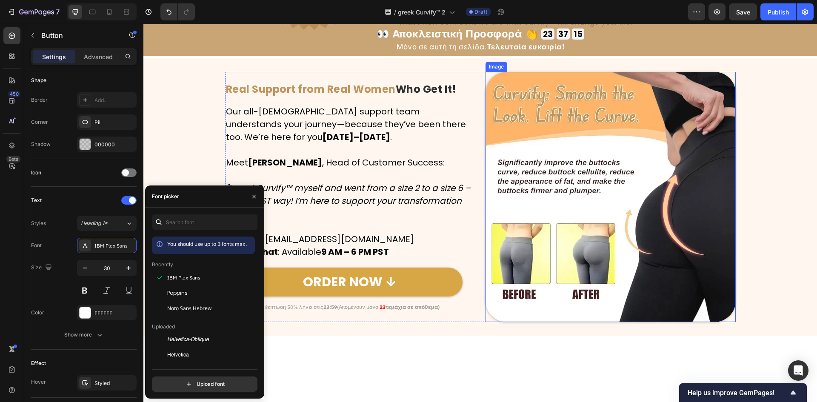
scroll to position [3631, 0]
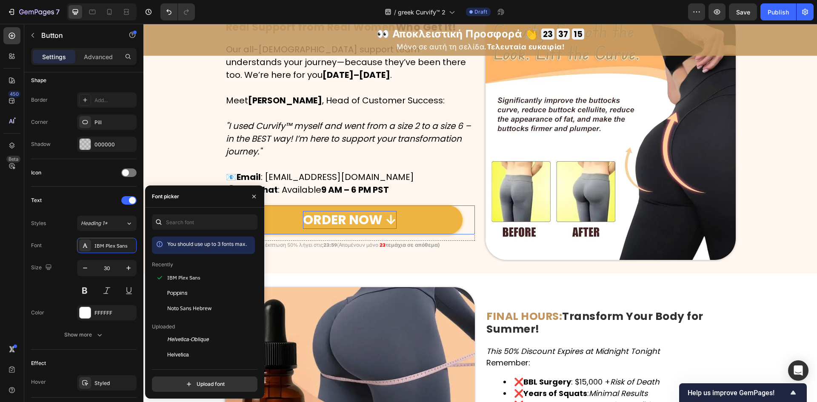
click at [362, 216] on p "ORDER NOW ↓" at bounding box center [350, 220] width 94 height 18
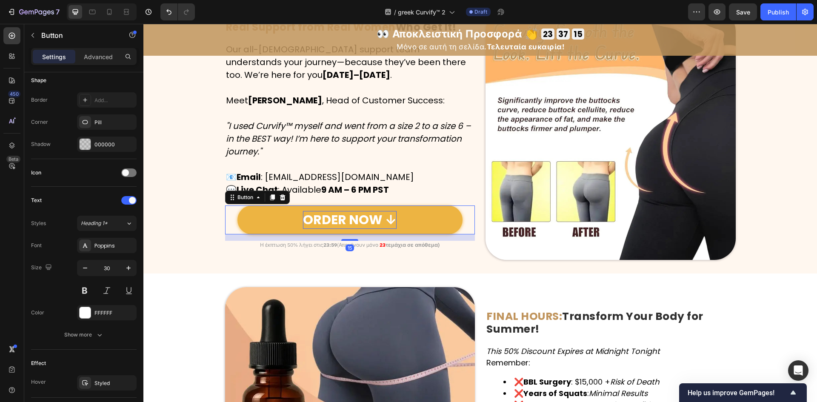
click at [362, 216] on p "ORDER NOW ↓" at bounding box center [350, 220] width 94 height 18
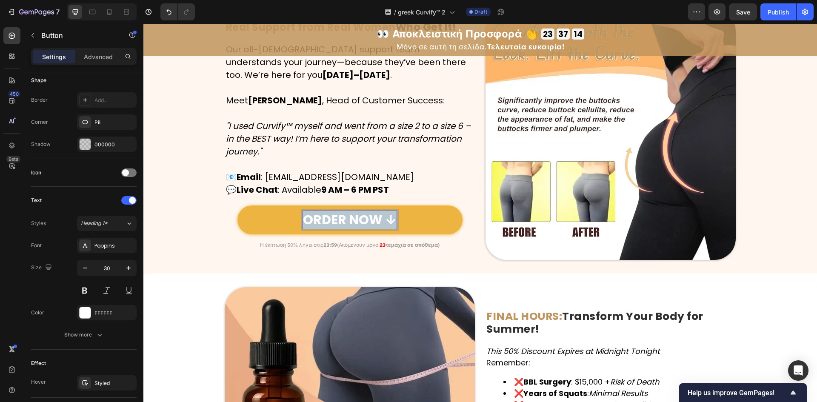
click at [362, 216] on p "ORDER NOW ↓" at bounding box center [350, 220] width 94 height 18
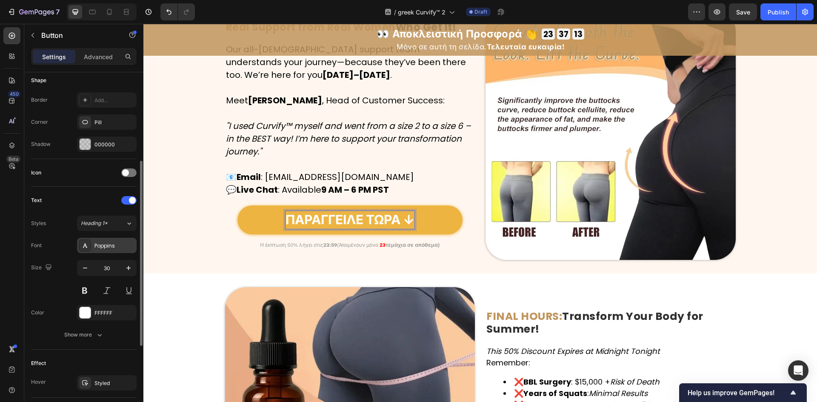
click at [107, 243] on div "Poppins" at bounding box center [114, 246] width 40 height 8
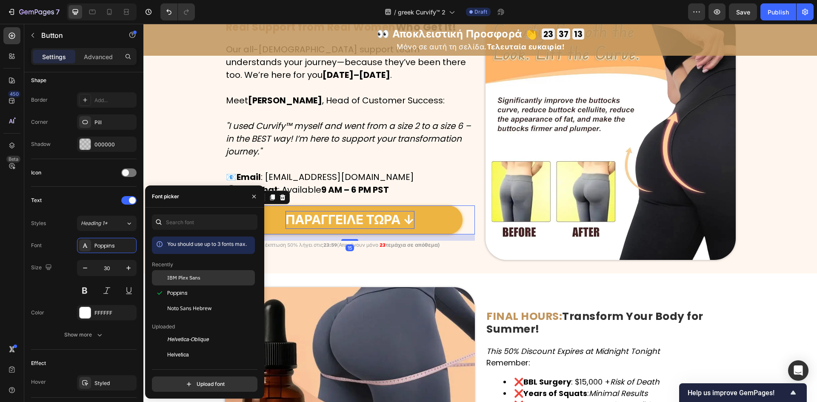
click at [189, 275] on span "IBM Plex Sans" at bounding box center [183, 278] width 33 height 8
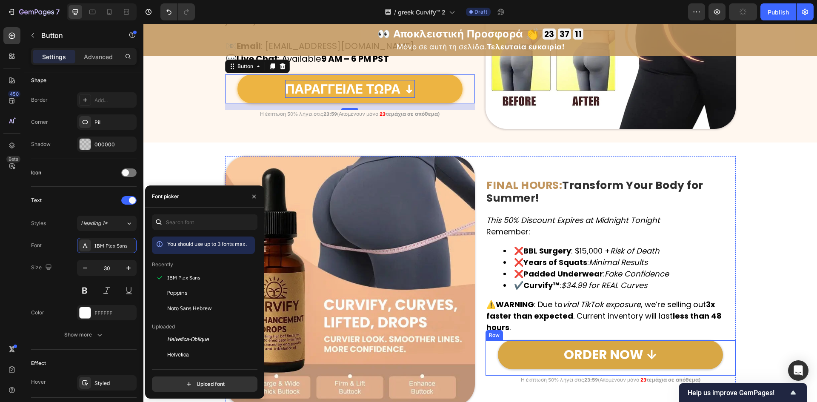
scroll to position [3858, 0]
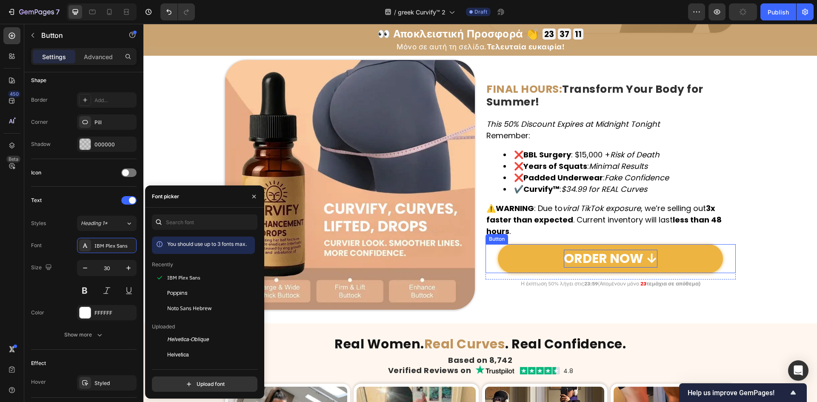
click at [611, 258] on p "ORDER NOW ↓" at bounding box center [611, 259] width 94 height 18
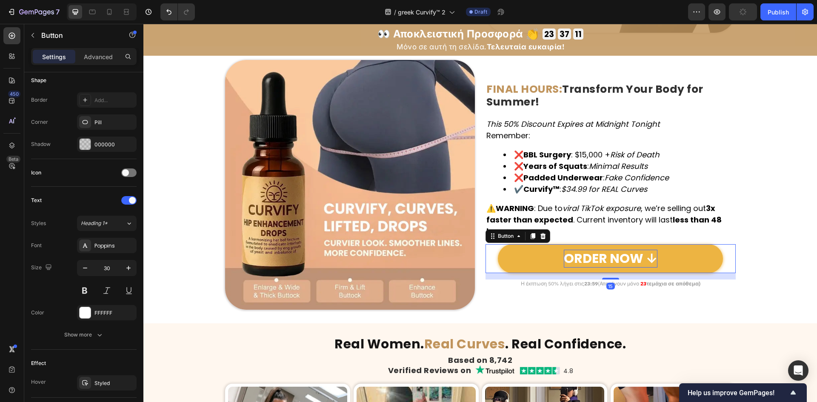
click at [612, 259] on p "ORDER NOW ↓" at bounding box center [611, 259] width 94 height 18
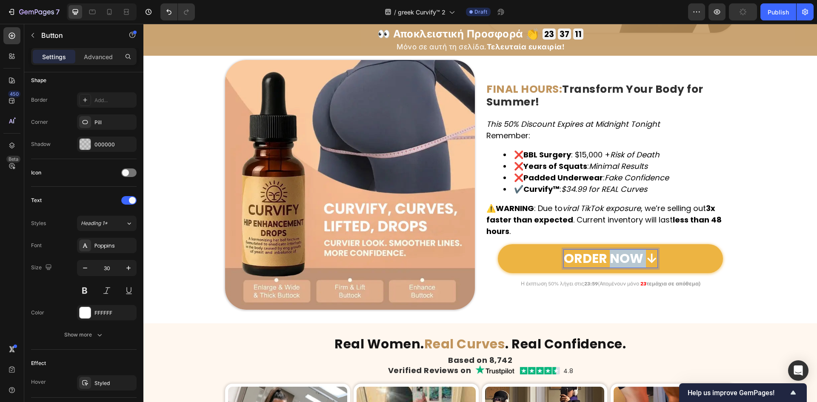
click at [612, 259] on p "ORDER NOW ↓" at bounding box center [611, 259] width 94 height 18
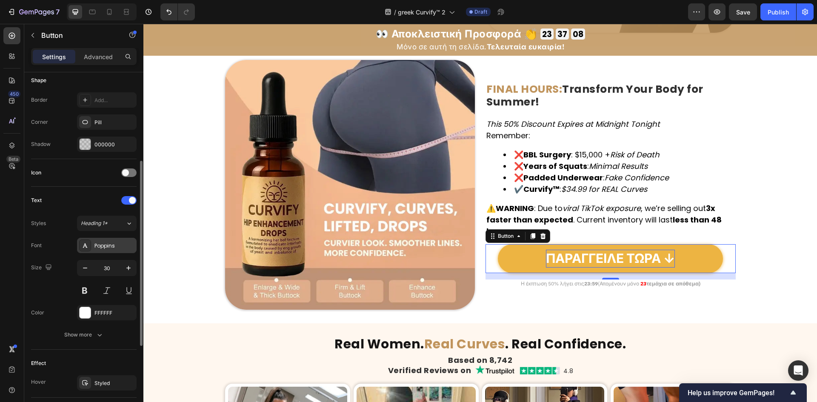
click at [106, 249] on div "Poppins" at bounding box center [114, 246] width 40 height 8
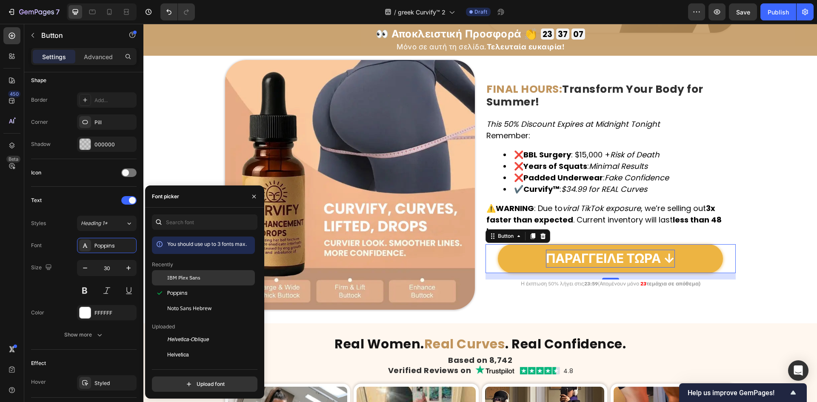
click at [174, 281] on span "IBM Plex Sans" at bounding box center [183, 278] width 33 height 8
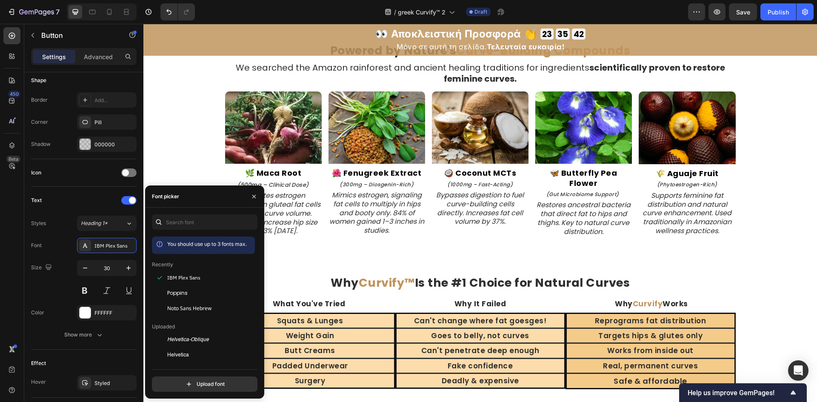
scroll to position [1772, 0]
